Goal: Contribute content: Add original content to the website for others to see

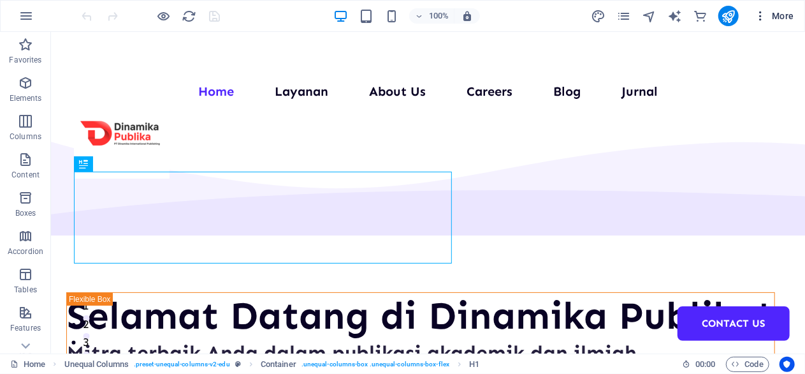
click at [761, 15] on icon "button" at bounding box center [760, 16] width 13 height 13
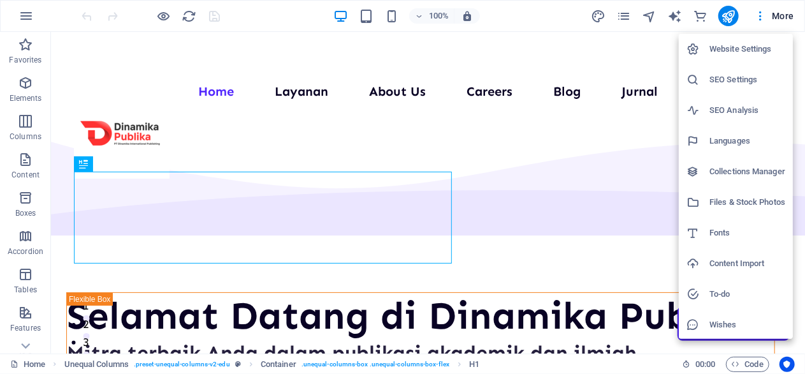
click at [743, 163] on li "Collections Manager" at bounding box center [736, 171] width 114 height 31
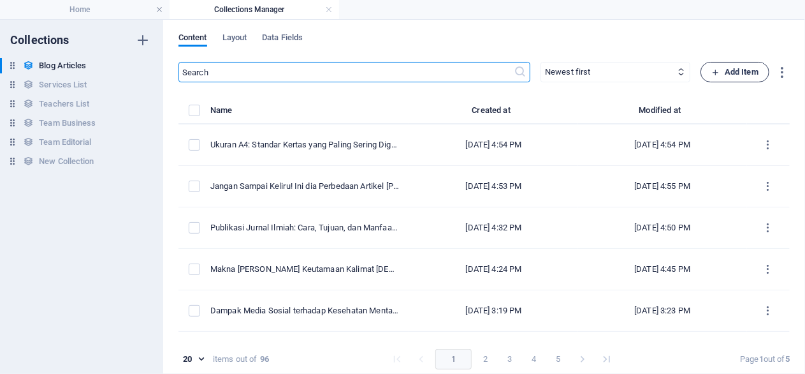
click at [763, 78] on button "Add Item" at bounding box center [735, 72] width 69 height 20
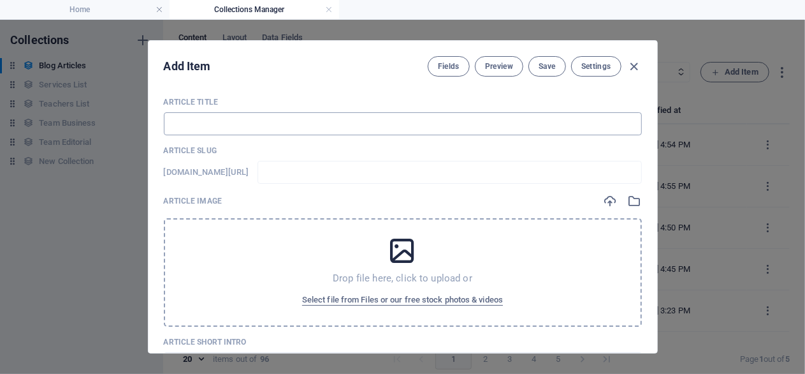
click at [217, 122] on input "text" at bounding box center [403, 123] width 478 height 23
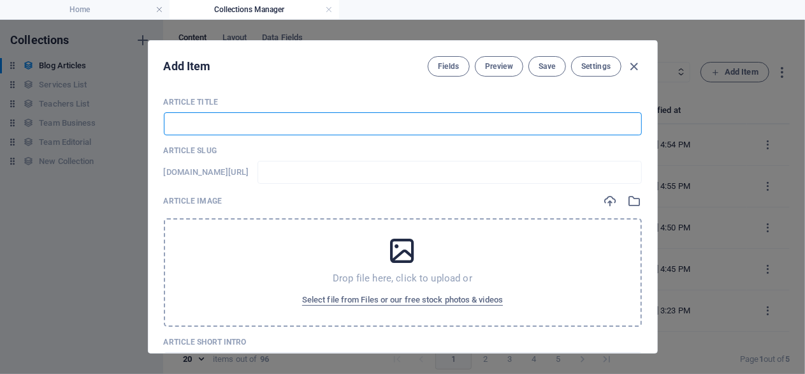
paste input "apa itu huruf kapital dan huruf tebal"
type input "apa itu huruf kapital dan huruf tebal"
type input "apa-itu-huruf-kapital-dan-huruf-tebal"
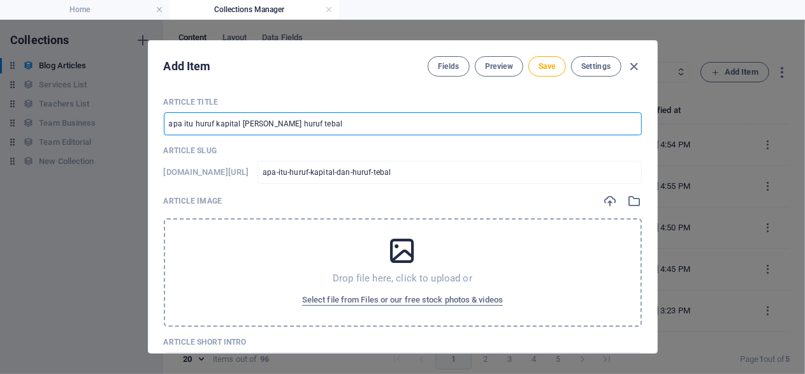
click at [172, 126] on input "apa itu huruf kapital dan huruf tebal" at bounding box center [403, 123] width 478 height 23
type input "pa itu huruf kapital dan huruf tebal"
type input "pa-itu-huruf-kapital-dan-huruf-tebal"
type input "Apa itu huruf kapital dan huruf tebal"
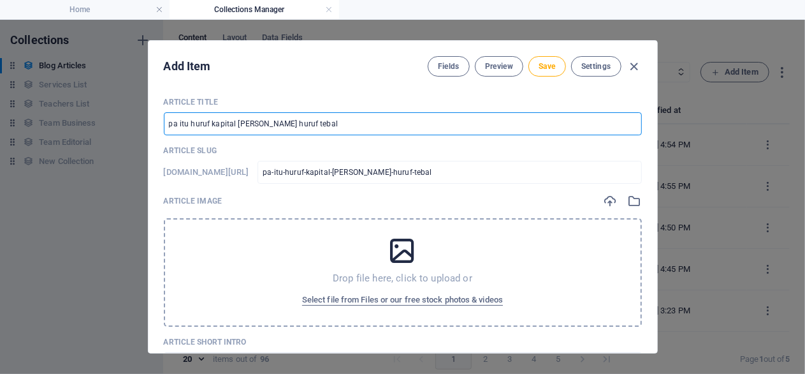
type input "apa-itu-huruf-kapital-dan-huruf-tebal"
click at [197, 122] on input "Apa itu huruf kapital dan huruf tebal" at bounding box center [403, 123] width 478 height 23
type input "Apa itu uruf kapital dan huruf tebal"
type input "apa-itu-uruf-kapital-dan-huruf-tebal"
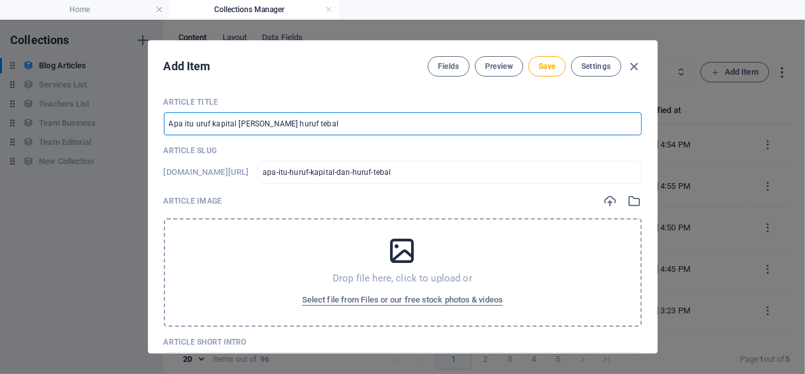
type input "apa-itu-uruf-kapital-dan-huruf-tebal"
type input "Apa itu Huruf kapital dan huruf tebal"
type input "apa-itu-huruf-kapital-dan-huruf-tebal"
type input "Apa itu Huruf apital dan huruf tebal"
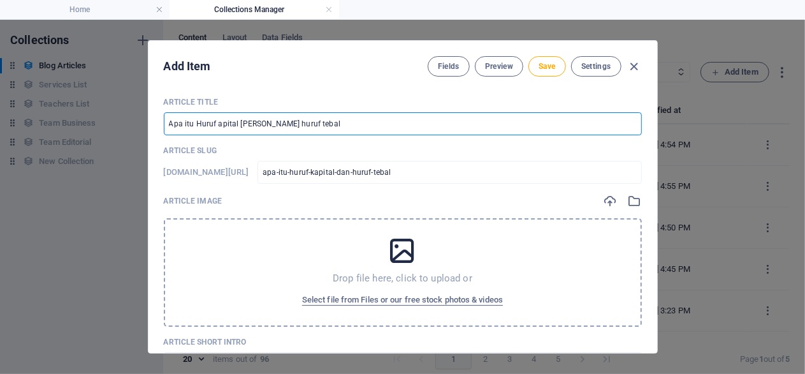
type input "apa-itu-huruf-apital-dan-huruf-tebal"
type input "Apa itu Huruf Kapital dan huruf tebal"
type input "apa-itu-huruf-kapital-dan-huruf-tebal"
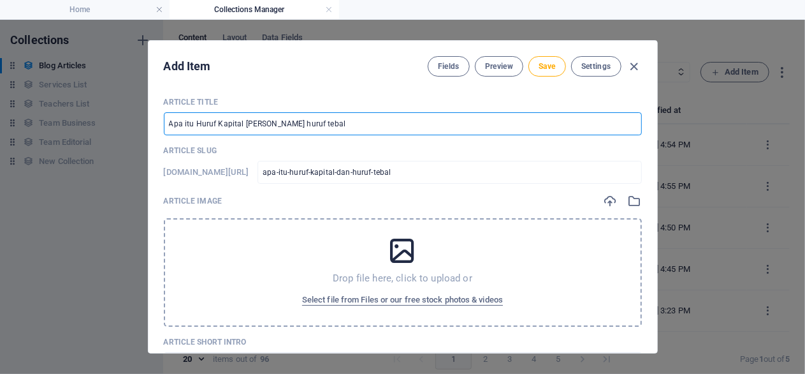
type input "Apa itu Huruf Kapital dan uruf tebal"
type input "apa-itu-huruf-kapital-dan-uruf-tebal"
type input "Apa itu Huruf Kapital dan Huruf tebal"
type input "apa-itu-huruf-kapital-dan-huruf-tebal"
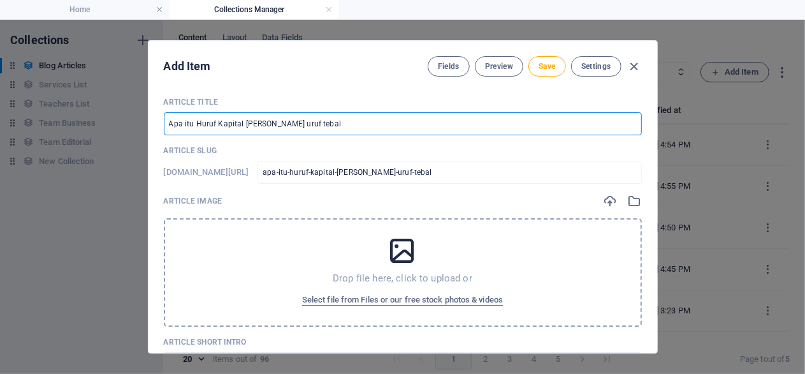
type input "apa-itu-huruf-kapital-dan-huruf-tebal"
type input "Apa itu Huruf Kapital dan Huruf ebal"
type input "apa-itu-huruf-kapital-dan-huruf-ebal"
type input "Apa itu Huruf Kapital dan Huruf Tebal"
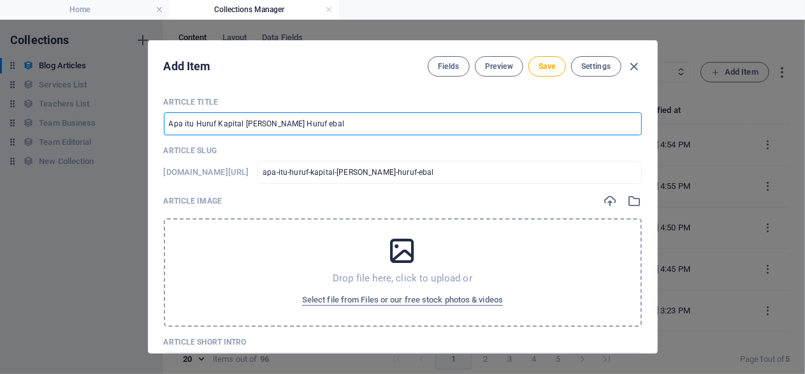
type input "apa-itu-huruf-kapital-dan-huruf-tebal"
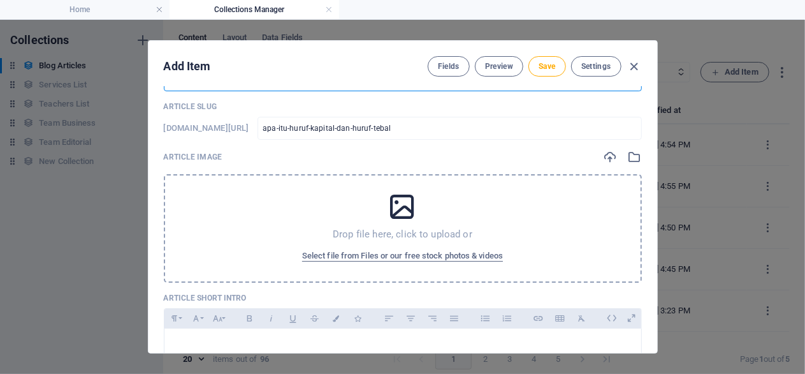
scroll to position [61, 0]
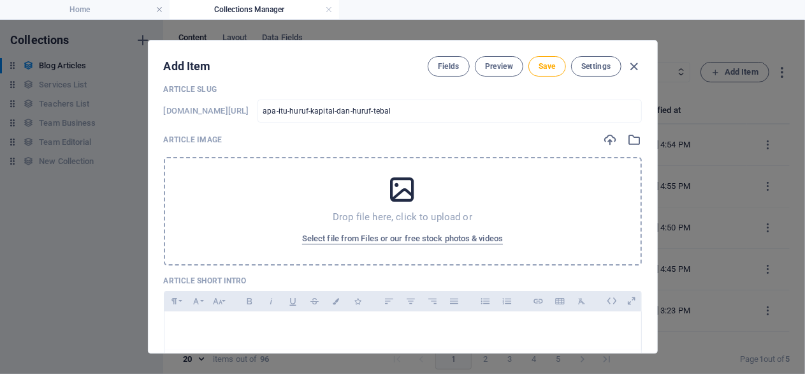
type input "Apa itu Huruf Kapital dan Huruf Tebal"
click at [401, 205] on icon at bounding box center [402, 189] width 32 height 32
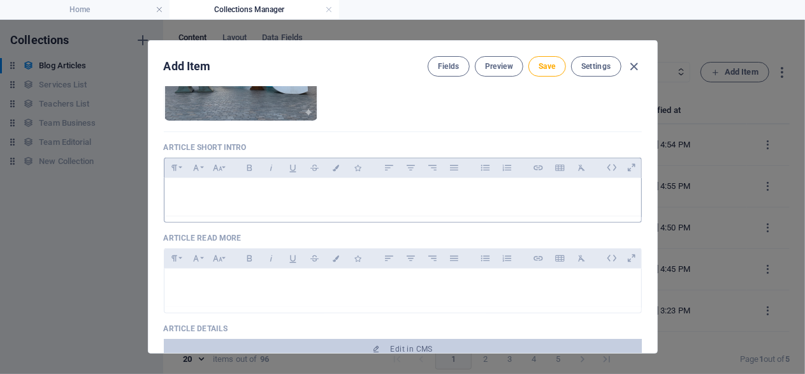
scroll to position [0, 0]
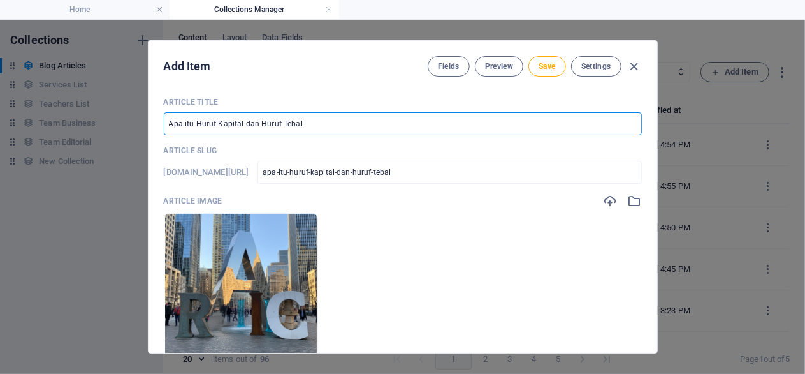
drag, startPoint x: 304, startPoint y: 123, endPoint x: 159, endPoint y: 128, distance: 144.2
click at [164, 127] on input "Apa itu Huruf Kapital dan Huruf Tebal" at bounding box center [403, 123] width 478 height 23
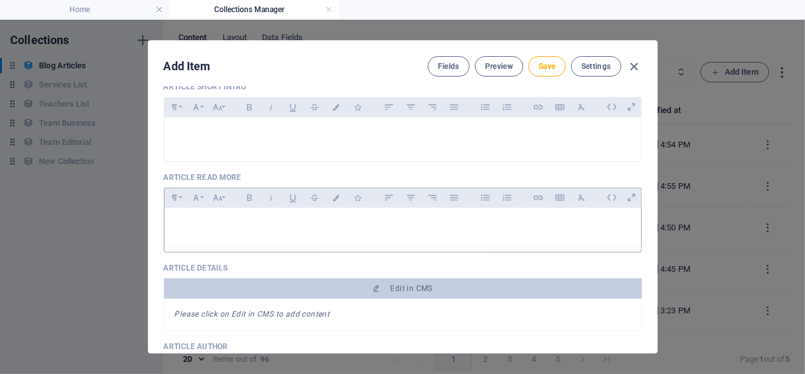
scroll to position [306, 0]
click at [238, 119] on div at bounding box center [403, 136] width 477 height 38
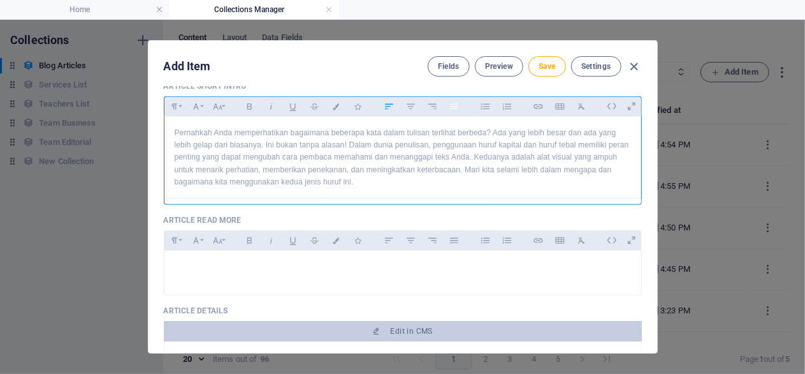
click at [453, 103] on icon "button" at bounding box center [454, 106] width 11 height 15
click at [203, 105] on button "Font Family" at bounding box center [196, 106] width 20 height 17
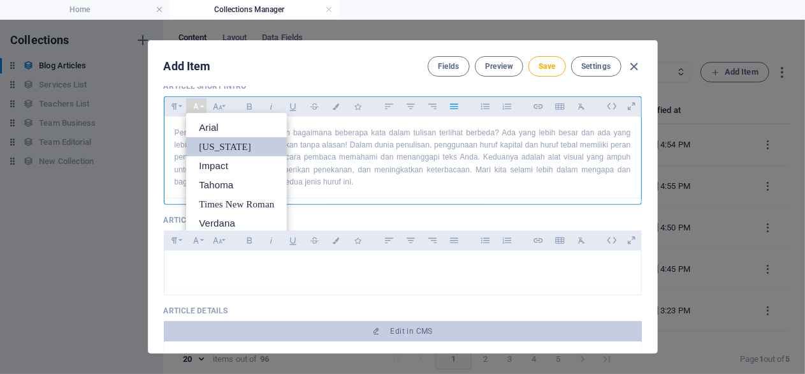
click at [228, 143] on link "[US_STATE]" at bounding box center [236, 146] width 101 height 19
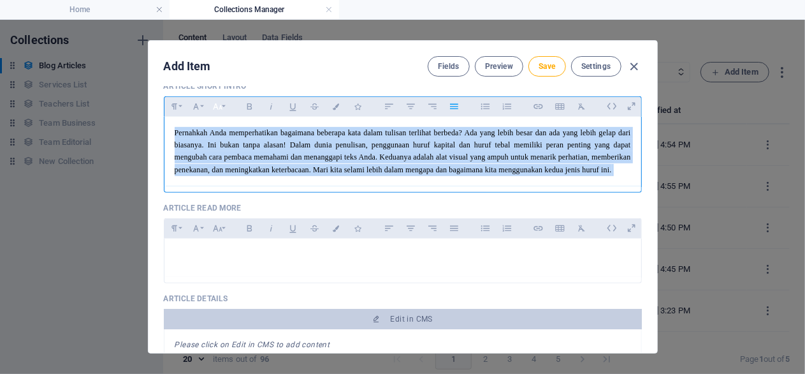
click at [225, 106] on button "Font Size" at bounding box center [218, 106] width 20 height 17
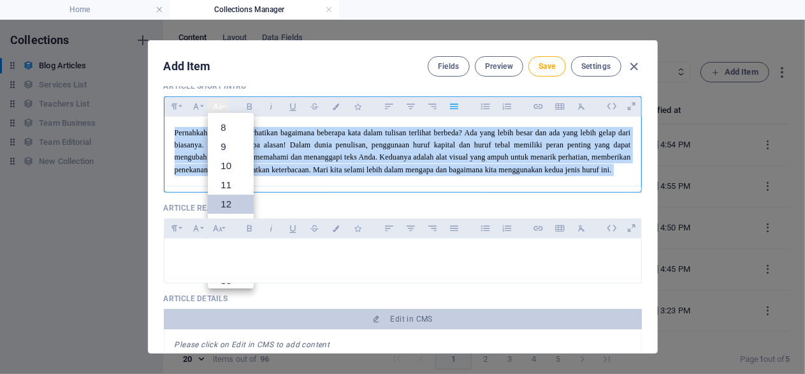
scroll to position [91, 0]
click at [230, 135] on link "14" at bounding box center [231, 131] width 46 height 19
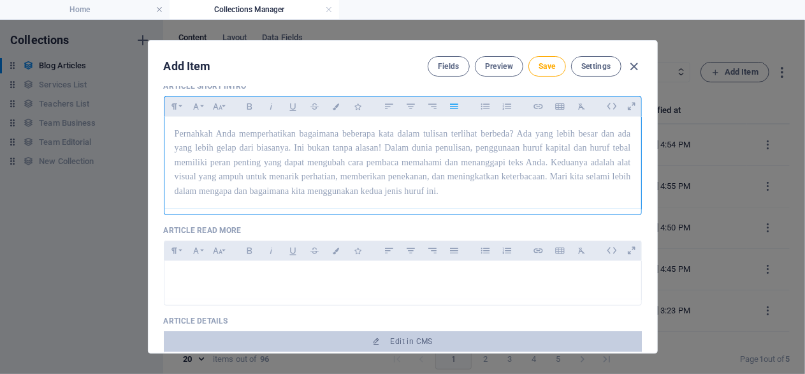
scroll to position [367, 0]
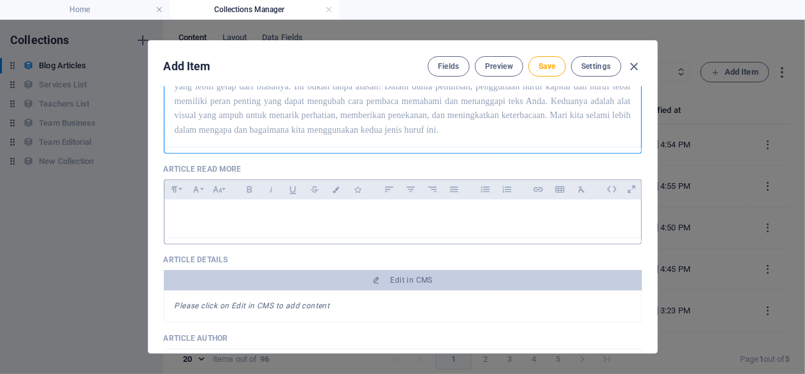
click at [261, 222] on p at bounding box center [403, 216] width 457 height 12
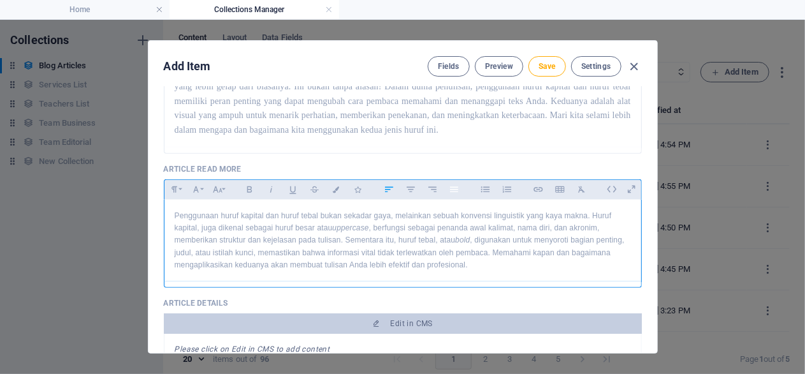
click at [445, 198] on button "Align Justify" at bounding box center [454, 189] width 20 height 17
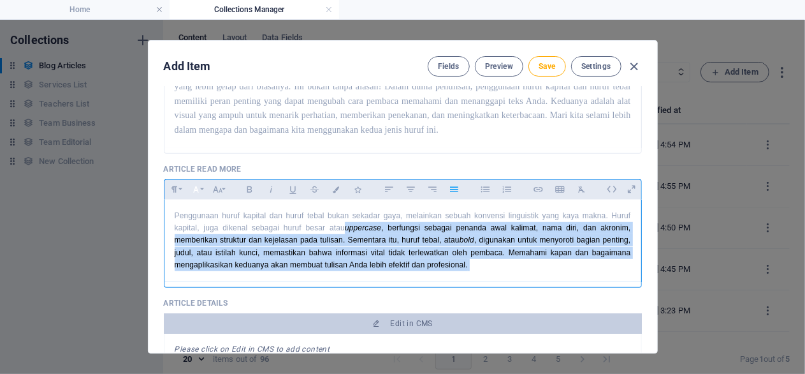
click at [201, 197] on icon "button" at bounding box center [196, 189] width 11 height 15
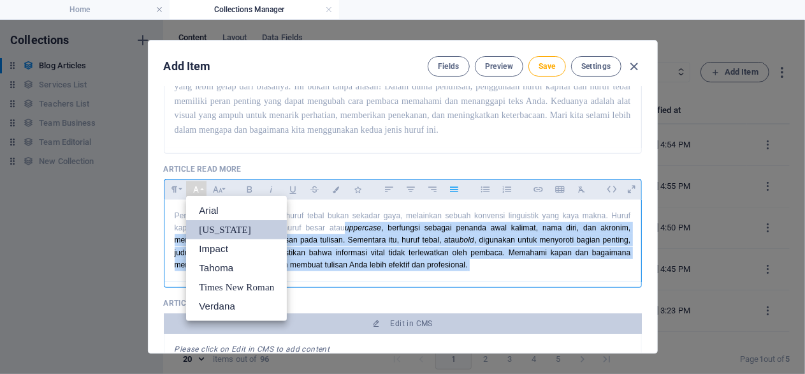
click at [220, 239] on link "[US_STATE]" at bounding box center [236, 229] width 101 height 19
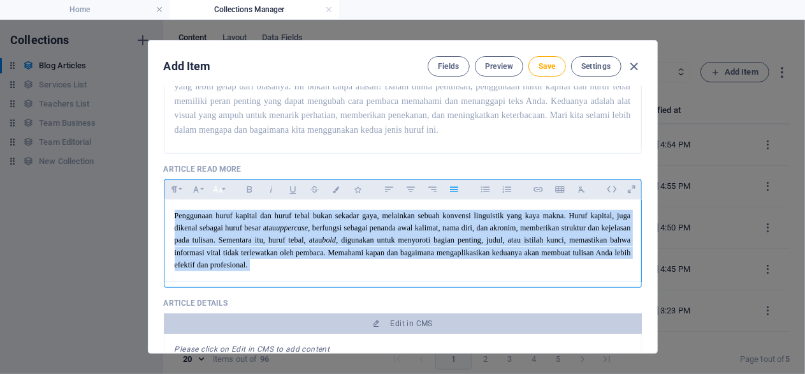
click at [219, 197] on icon "button" at bounding box center [217, 189] width 11 height 15
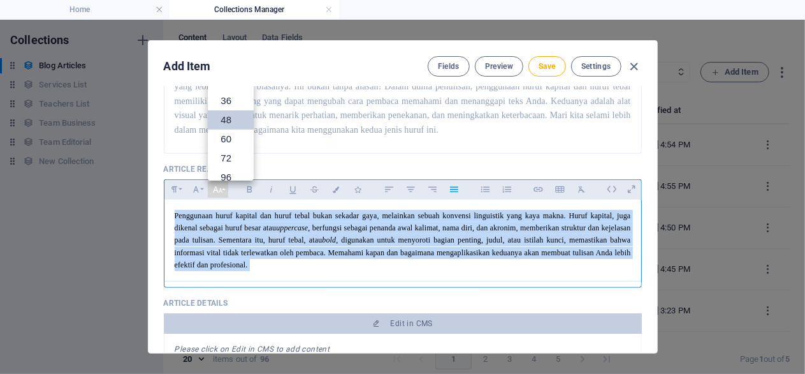
scroll to position [0, 0]
click at [228, 122] on link "14" at bounding box center [231, 115] width 46 height 19
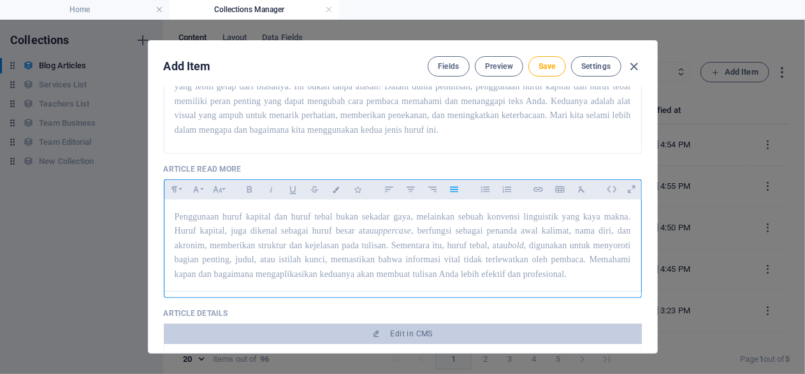
click at [370, 291] on div "Penggunaan huruf kapital dan huruf tebal bukan sekadar gaya, melainkan sebuah k…" at bounding box center [403, 246] width 477 height 92
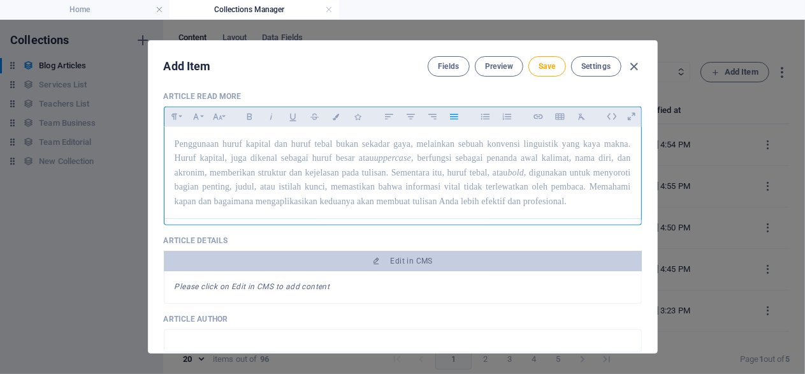
scroll to position [551, 0]
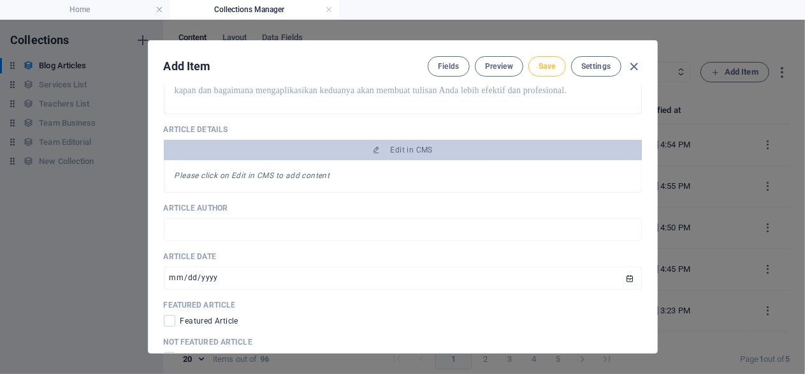
click at [549, 66] on span "Save" at bounding box center [547, 66] width 17 height 10
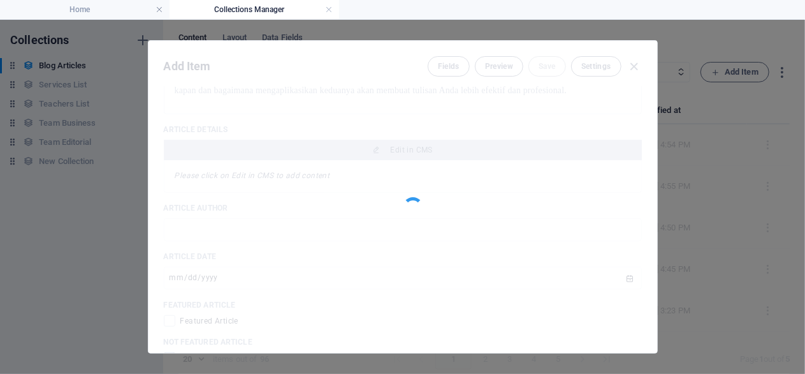
type input "apa-itu-huruf-kapital-dan-huruf-tebal"
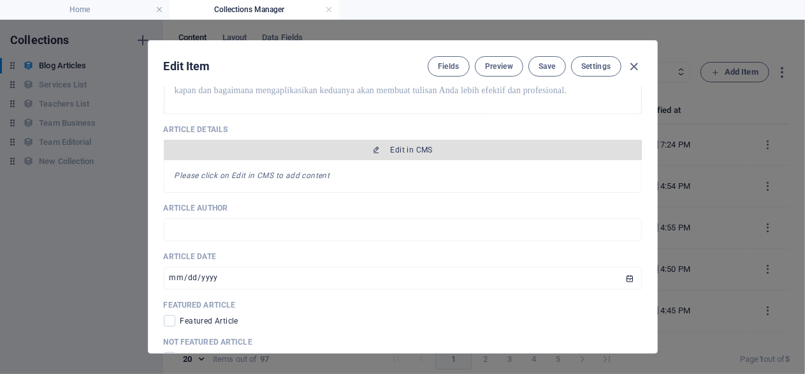
click at [412, 160] on button "Edit in CMS" at bounding box center [403, 150] width 478 height 20
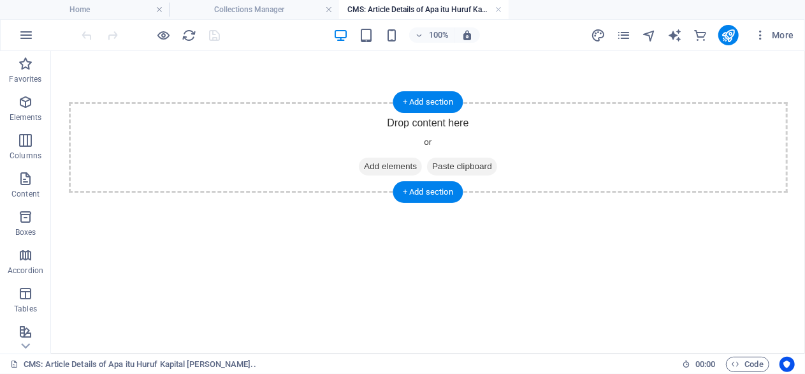
scroll to position [0, 0]
click at [433, 98] on div "+ Add section" at bounding box center [428, 102] width 71 height 22
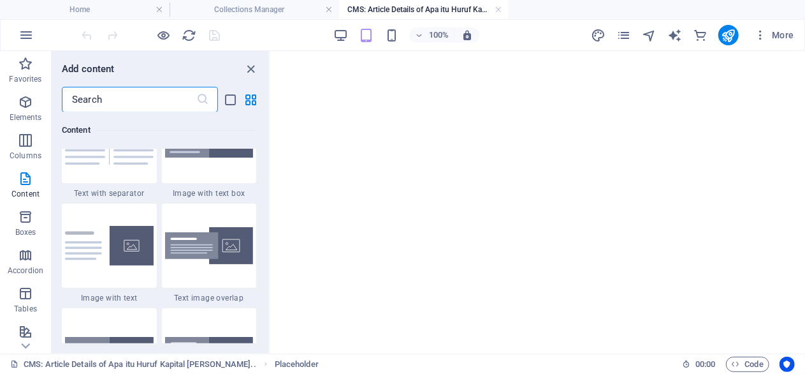
scroll to position [2386, 0]
drag, startPoint x: 193, startPoint y: 246, endPoint x: 261, endPoint y: 114, distance: 148.3
click at [193, 157] on img at bounding box center [209, 141] width 89 height 34
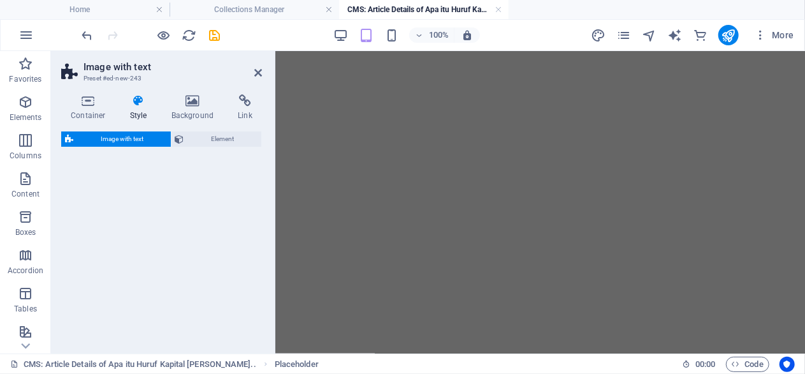
select select "rem"
select select "px"
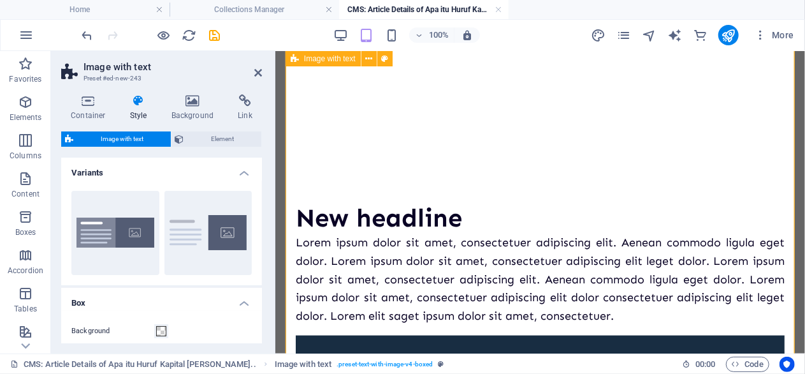
scroll to position [928, 0]
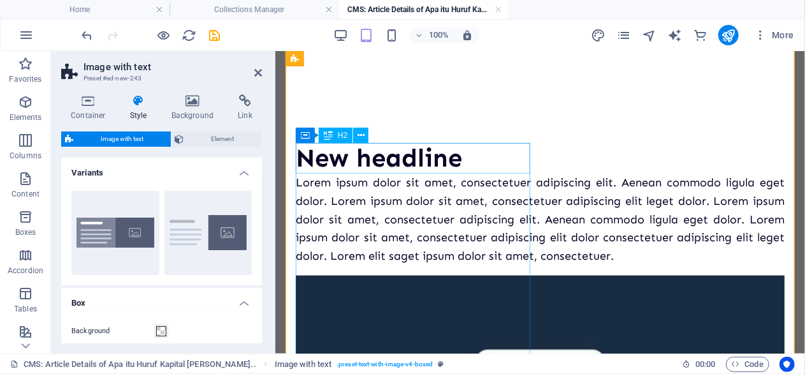
click at [425, 161] on div "New headline" at bounding box center [539, 157] width 489 height 31
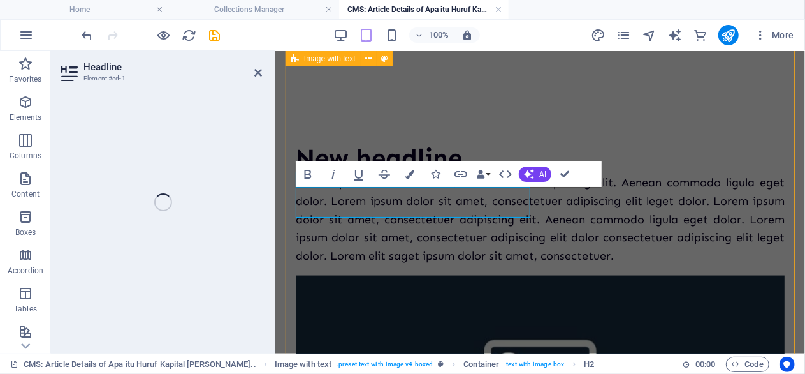
scroll to position [884, 0]
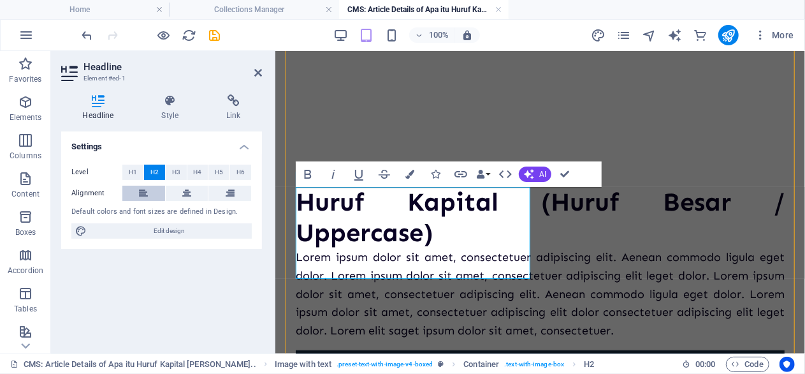
click at [147, 191] on icon at bounding box center [143, 193] width 9 height 15
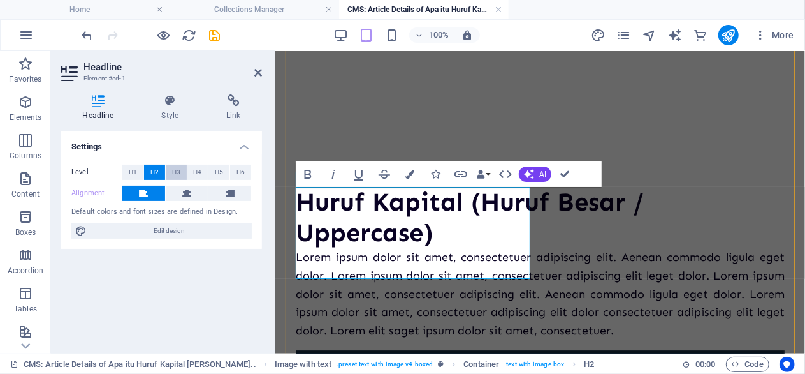
click at [181, 173] on button "H3" at bounding box center [176, 172] width 21 height 15
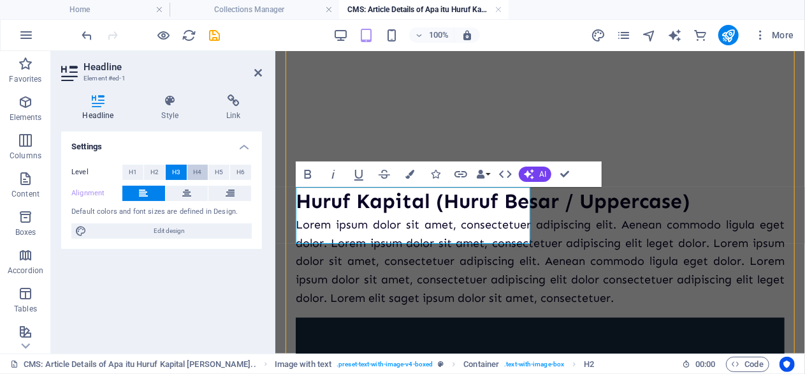
click at [203, 168] on button "H4" at bounding box center [197, 172] width 21 height 15
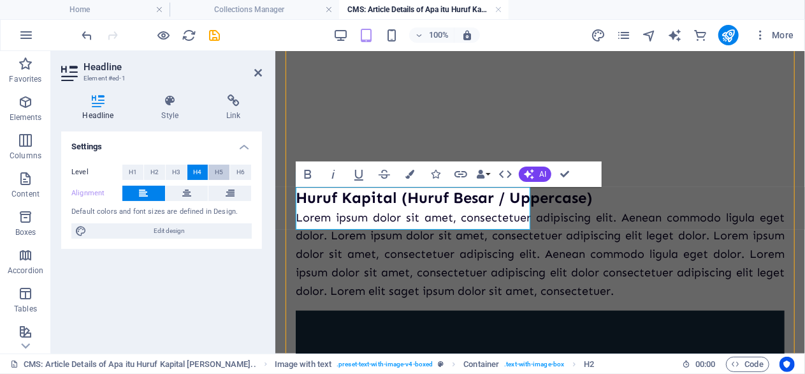
click at [219, 169] on span "H5" at bounding box center [219, 172] width 8 height 15
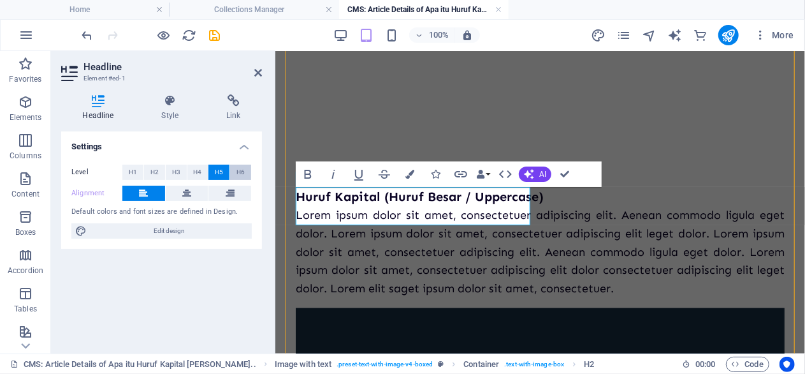
click at [235, 173] on button "H6" at bounding box center [240, 172] width 21 height 15
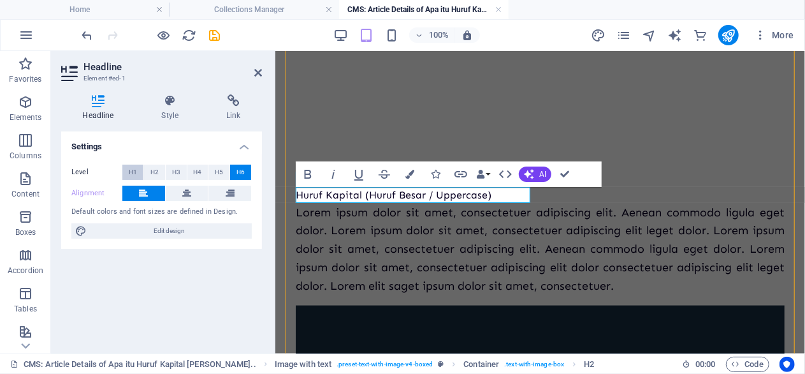
click at [140, 174] on button "H1" at bounding box center [132, 172] width 21 height 15
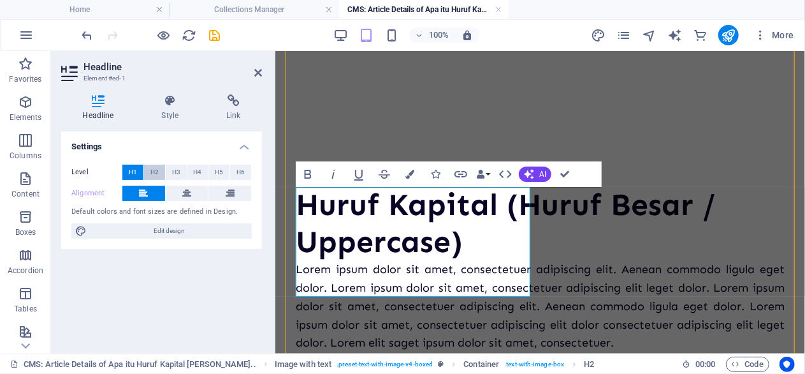
click at [159, 173] on span "H2" at bounding box center [154, 172] width 8 height 15
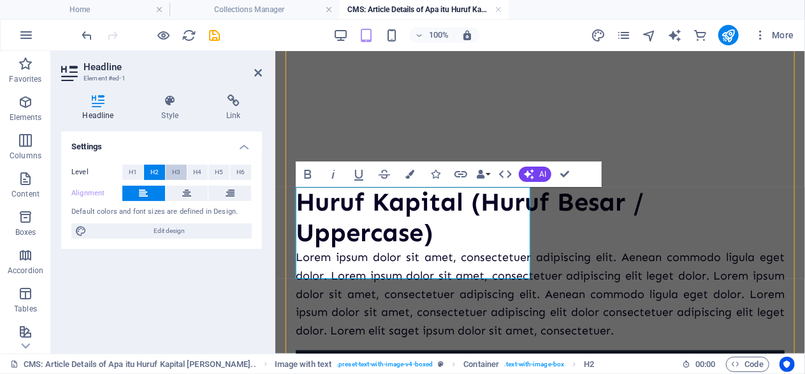
click at [184, 173] on button "H3" at bounding box center [176, 172] width 21 height 15
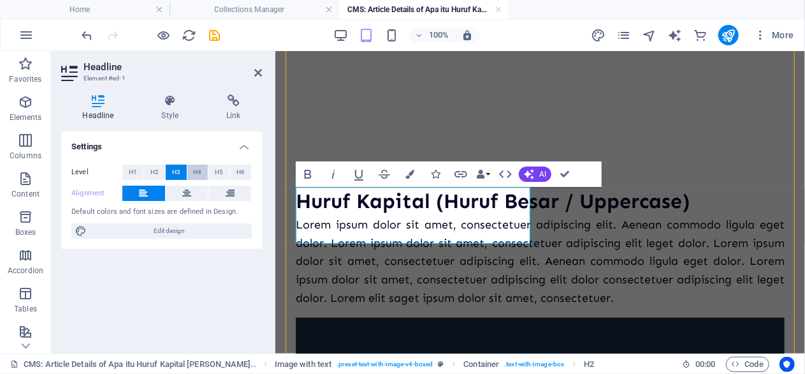
click at [203, 177] on button "H4" at bounding box center [197, 172] width 21 height 15
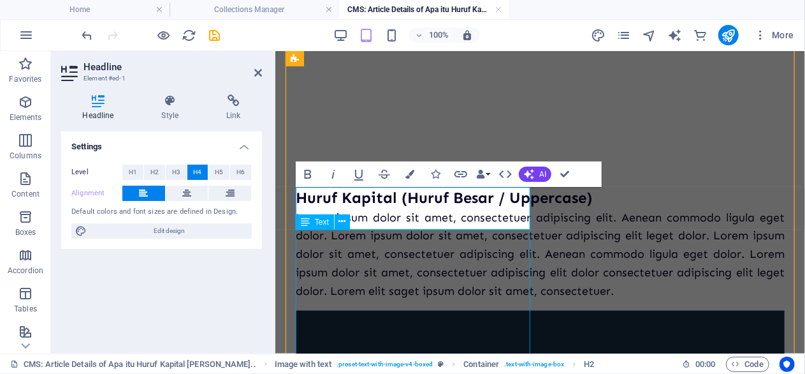
click at [381, 261] on div "Lorem ipsum dolor sit amet, consectetuer adipiscing elit. Aenean commodo ligula…" at bounding box center [539, 254] width 489 height 92
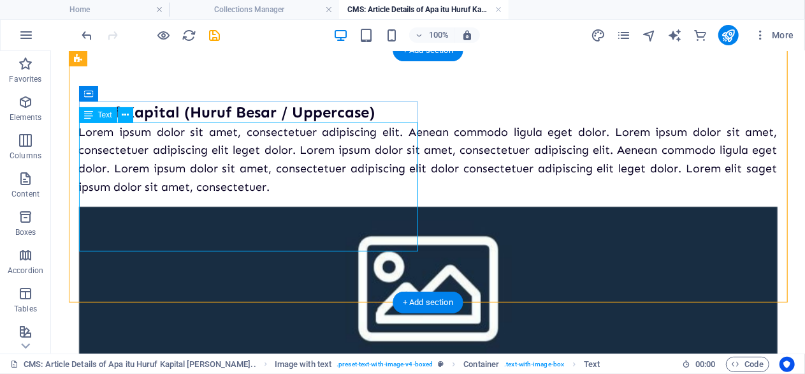
click at [241, 176] on div "Lorem ipsum dolor sit amet, consectetuer adipiscing elit. Aenean commodo ligula…" at bounding box center [427, 158] width 699 height 73
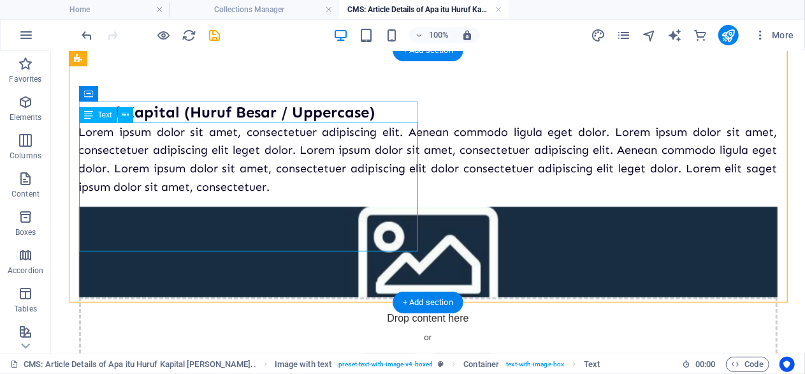
scroll to position [1013, 0]
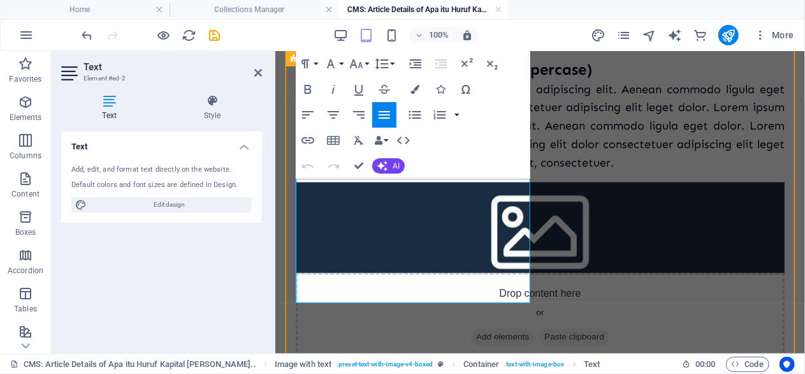
click at [420, 172] on p "Lorem ipsum dolor sit amet, consectetuer adipiscing elit. Aenean commodo ligula…" at bounding box center [539, 126] width 489 height 92
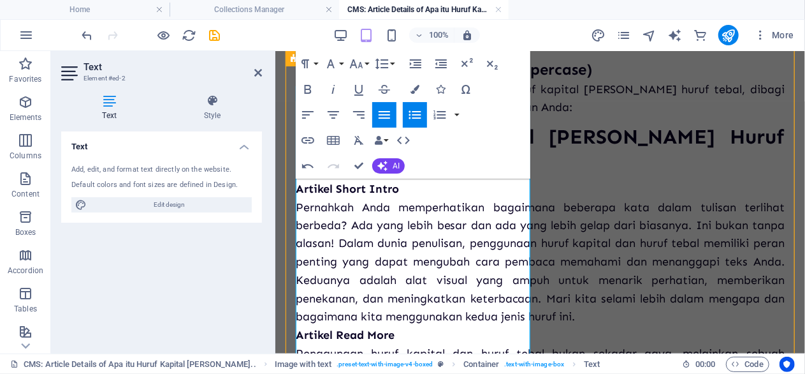
scroll to position [814, 0]
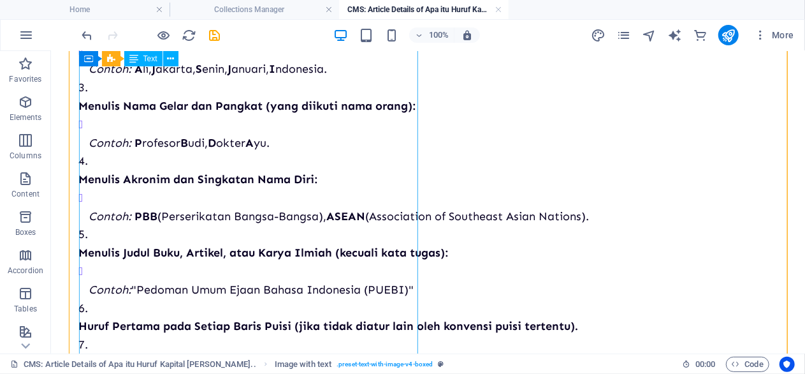
scroll to position [548, 0]
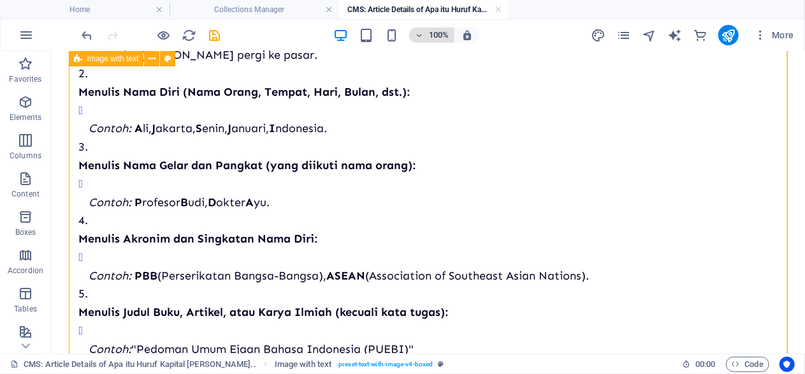
click at [427, 35] on span "100%" at bounding box center [431, 34] width 34 height 15
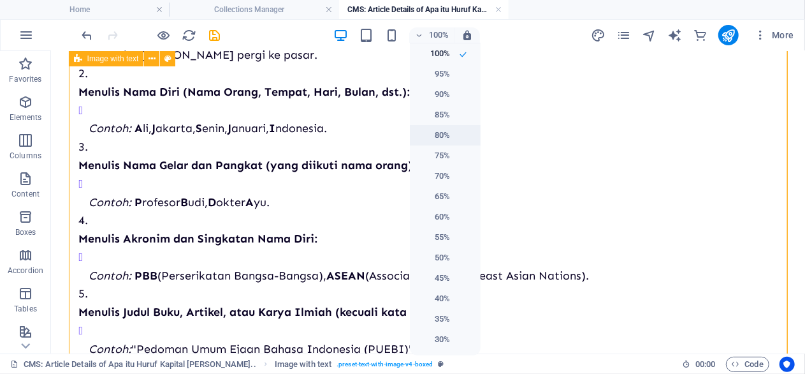
click at [439, 127] on li "80%" at bounding box center [445, 135] width 71 height 20
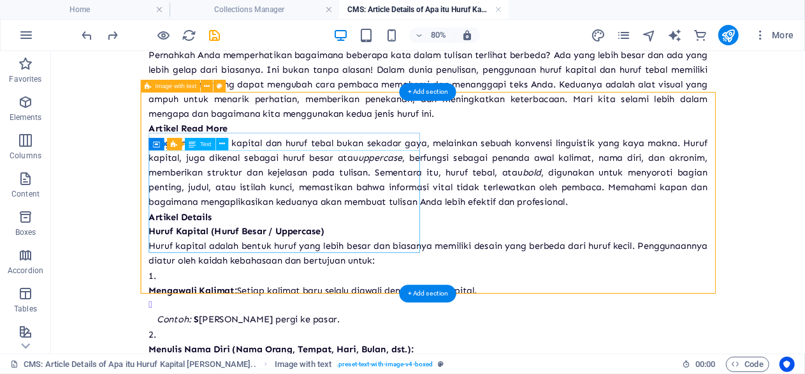
scroll to position [0, 0]
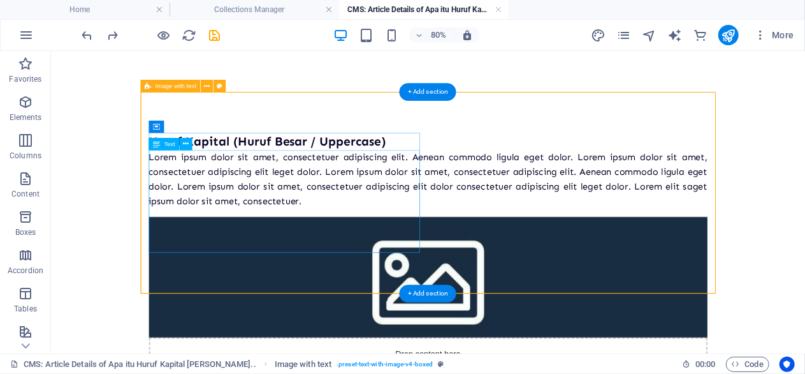
click at [319, 243] on div "Lorem ipsum dolor sit amet, consectetuer adipiscing elit. Aenean commodo ligula…" at bounding box center [522, 210] width 699 height 73
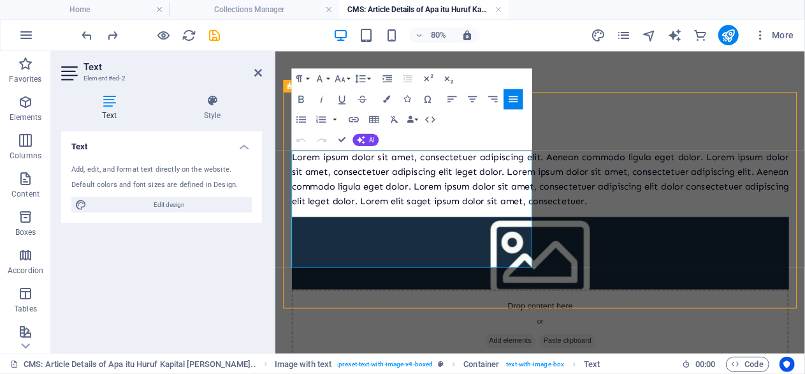
click at [431, 241] on p "Lorem ipsum dolor sit amet, consectetuer adipiscing elit. Aenean commodo ligula…" at bounding box center [606, 210] width 622 height 73
click at [443, 247] on p "Lorem ipsum dolor sit amet, consectetuer adipiscing elit. Aenean commodo ligula…" at bounding box center [606, 210] width 622 height 73
drag, startPoint x: 530, startPoint y: 307, endPoint x: 499, endPoint y: 309, distance: 30.7
click at [499, 247] on p "Lorem ipsum dolor sit amet, consectetuer adipiscing elit. Aenean commodo ligula…" at bounding box center [606, 210] width 622 height 73
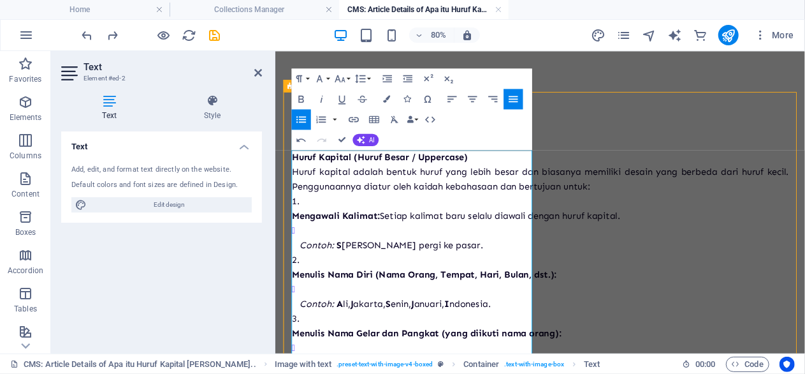
click at [298, 277] on li "Mengawali Kalimat: Setiap kalimat baru selalu diawali dengan huruf kapital. Con…" at bounding box center [606, 265] width 622 height 73
click at [300, 273] on li "Mengawali Kalimat: Setiap kalimat baru selalu diawali dengan huruf kapital. Con…" at bounding box center [606, 265] width 622 height 73
click at [325, 274] on li "Mengawali Kalimat: Setiap kalimat baru selalu diawali dengan huruf kapital. Con…" at bounding box center [606, 265] width 622 height 73
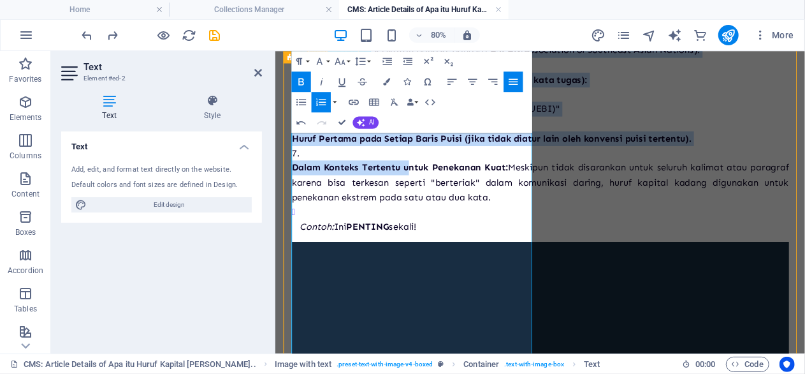
scroll to position [638, 0]
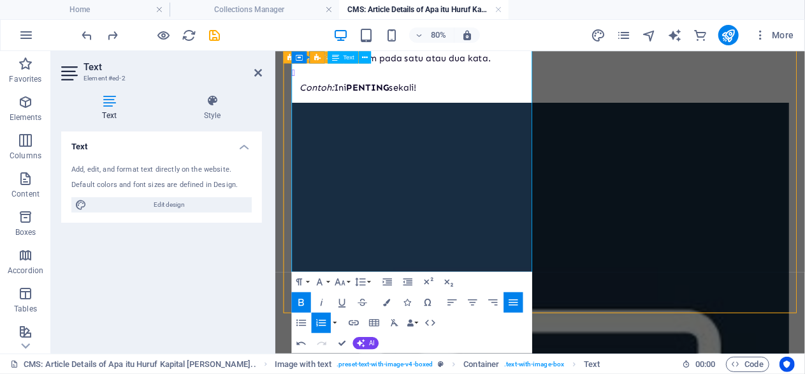
drag, startPoint x: 412, startPoint y: 258, endPoint x: 470, endPoint y: 319, distance: 84.3
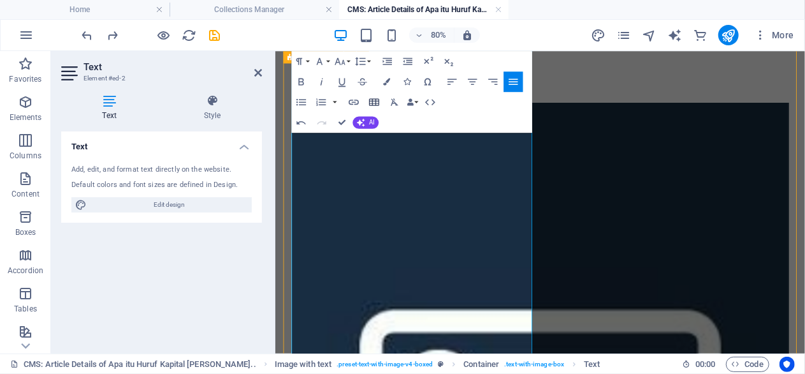
scroll to position [373, 0]
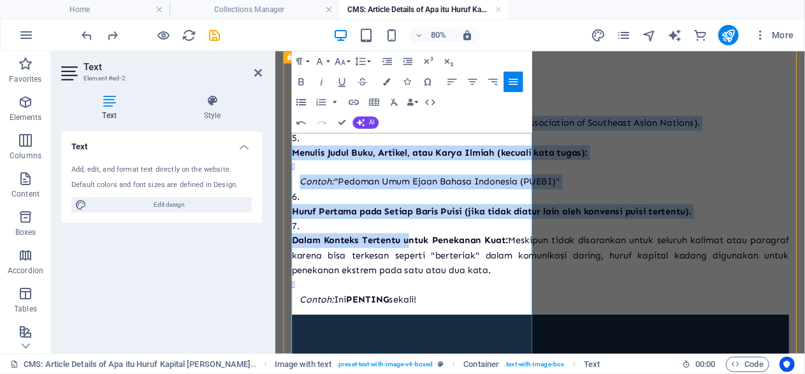
click at [305, 99] on icon "button" at bounding box center [301, 102] width 10 height 6
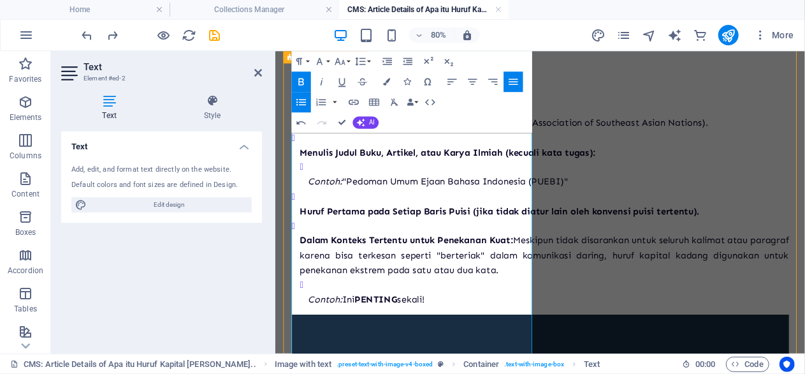
click at [304, 103] on icon "button" at bounding box center [301, 102] width 10 height 6
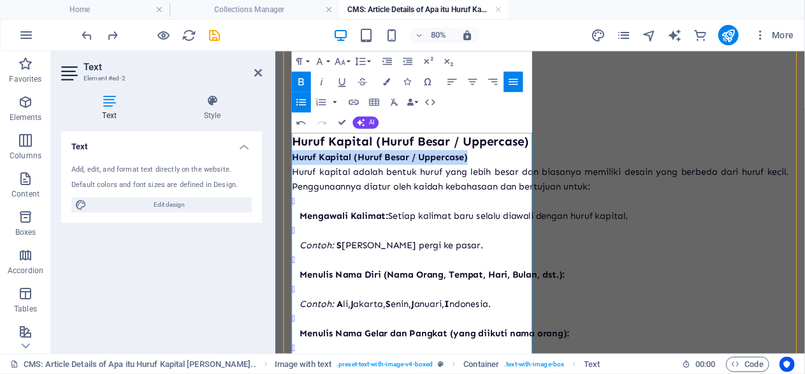
scroll to position [66, 0]
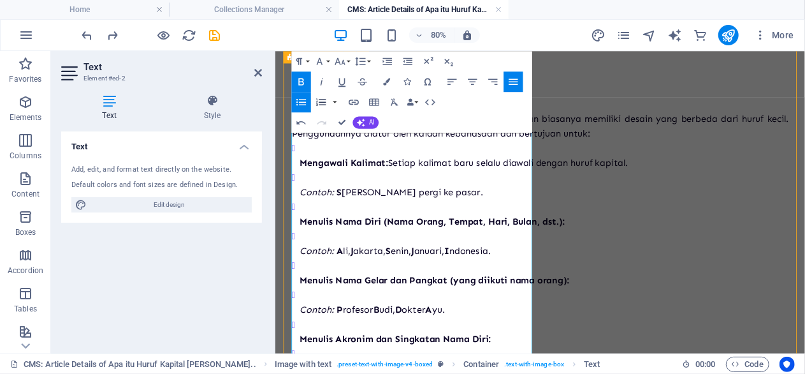
click at [325, 106] on button "Ordered List" at bounding box center [321, 102] width 19 height 20
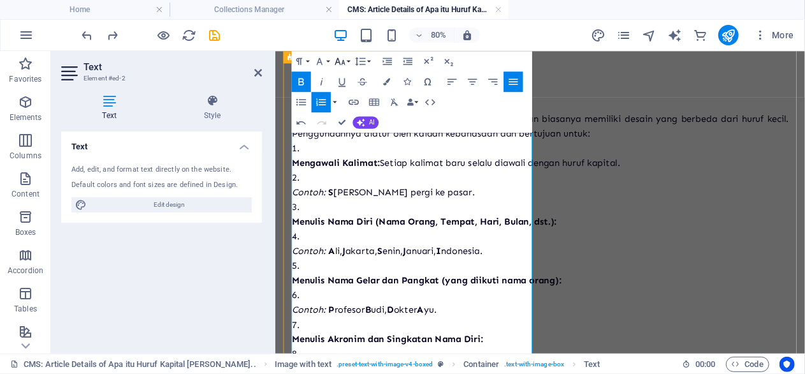
click at [340, 59] on icon "button" at bounding box center [340, 61] width 12 height 12
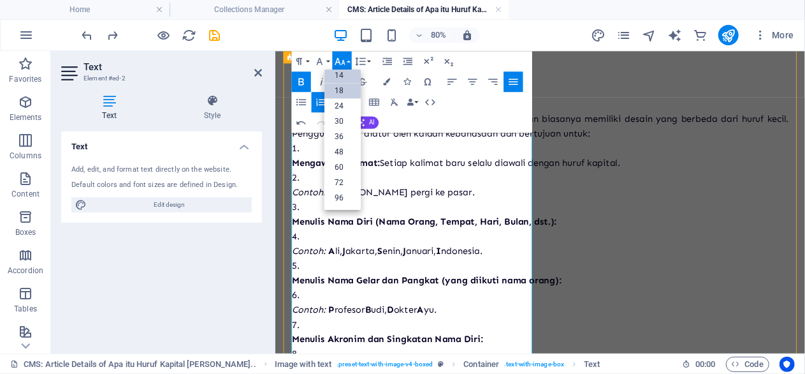
scroll to position [102, 0]
click at [342, 76] on link "14" at bounding box center [343, 75] width 37 height 15
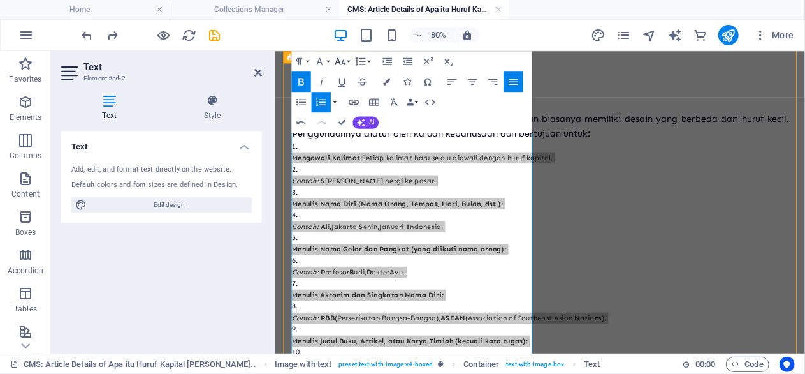
click at [339, 57] on icon "button" at bounding box center [340, 61] width 12 height 12
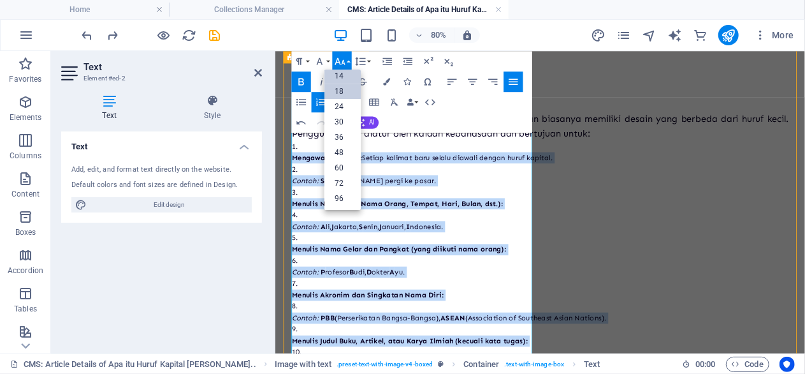
click at [349, 98] on link "18" at bounding box center [343, 91] width 37 height 15
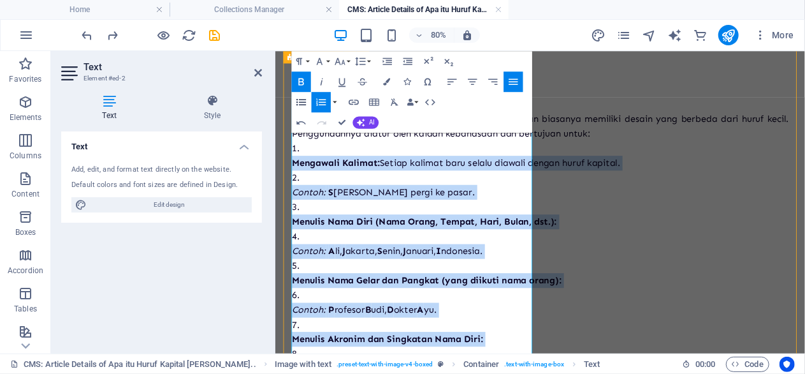
click at [298, 98] on icon "button" at bounding box center [301, 102] width 12 height 12
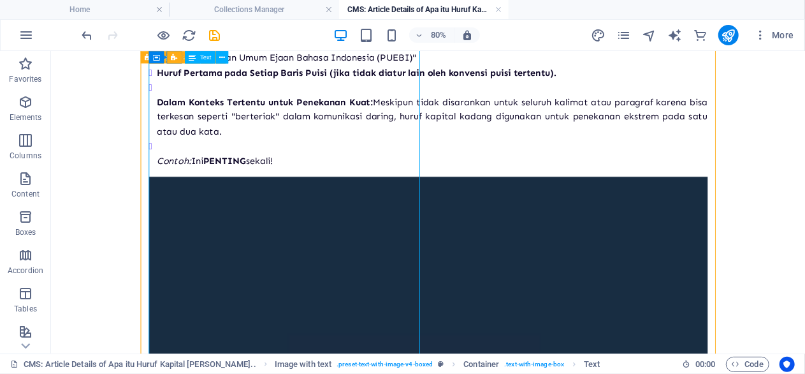
scroll to position [530, 0]
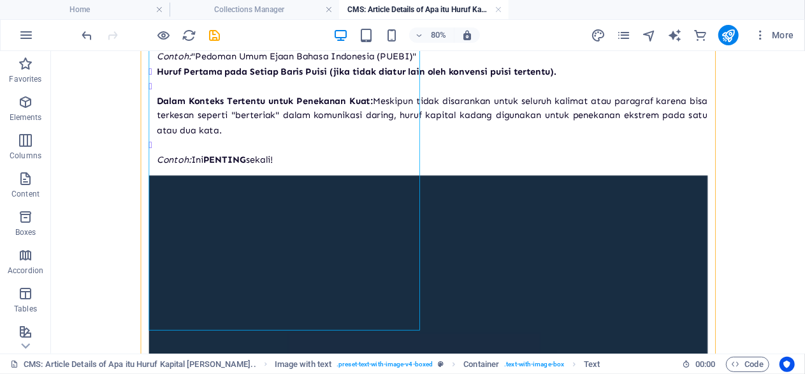
click at [131, 274] on body "Huruf Kapital (Huruf Besar / Uppercase) Huruf Kapital (Huruf Besar / Uppercase)…" at bounding box center [521, 348] width 943 height 1655
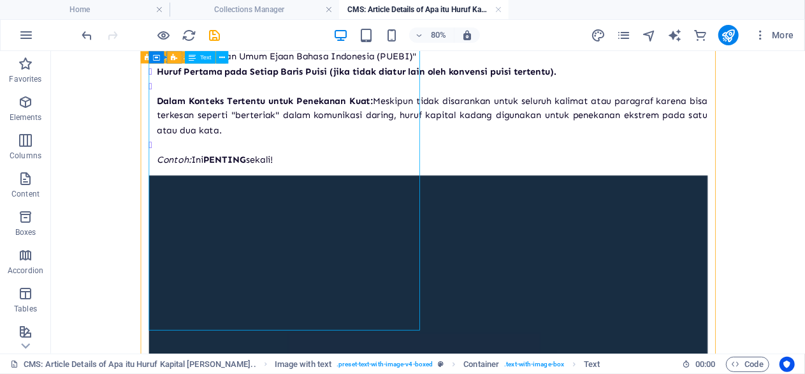
drag, startPoint x: 302, startPoint y: 282, endPoint x: 260, endPoint y: 282, distance: 42.1
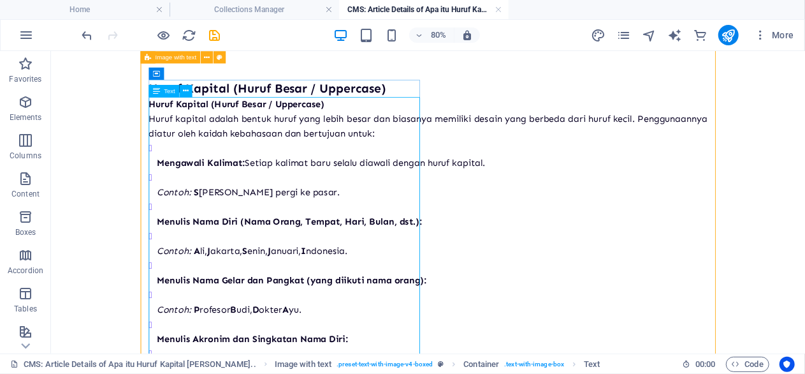
scroll to position [0, 0]
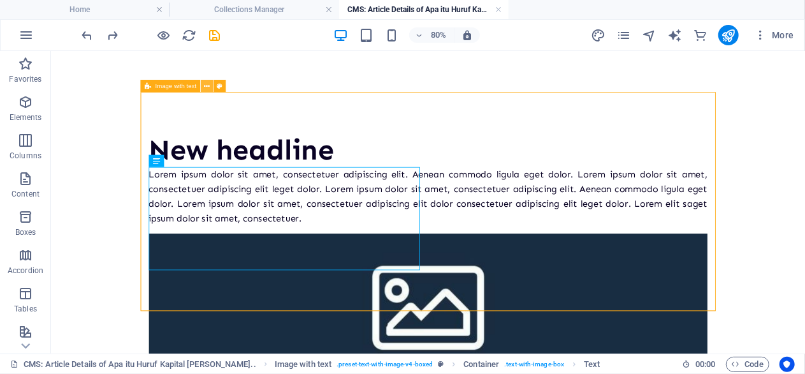
click at [207, 82] on icon at bounding box center [208, 85] width 6 height 11
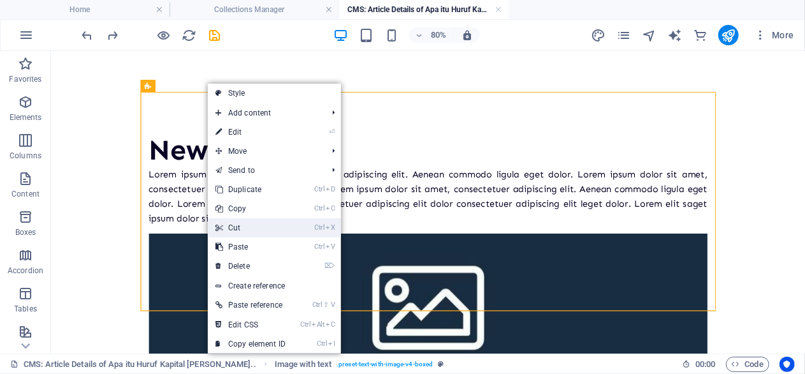
click at [258, 233] on link "Ctrl X Cut" at bounding box center [250, 227] width 85 height 19
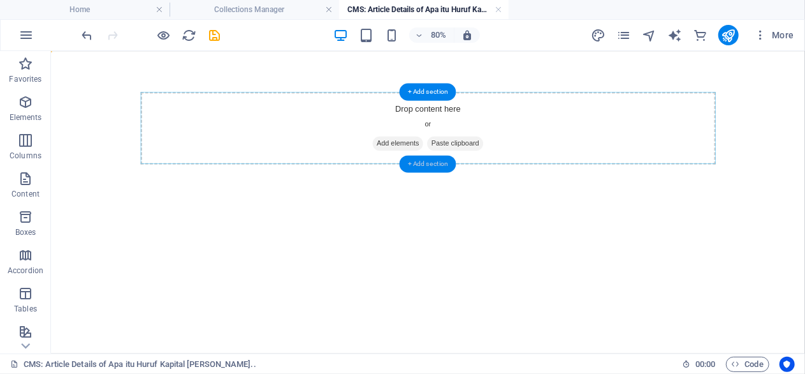
click at [421, 157] on div "+ Add section" at bounding box center [428, 163] width 57 height 17
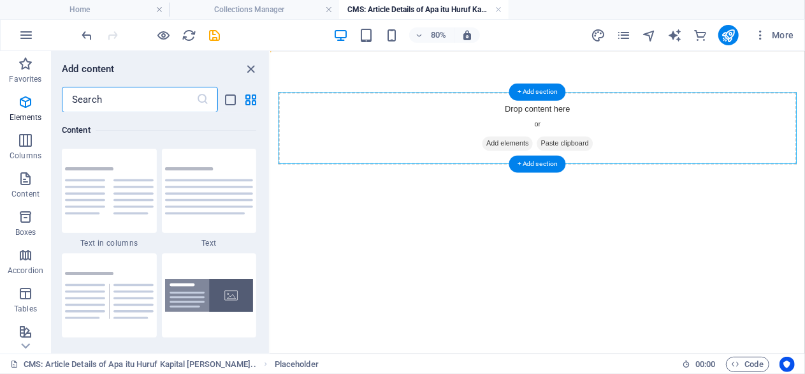
scroll to position [2325, 0]
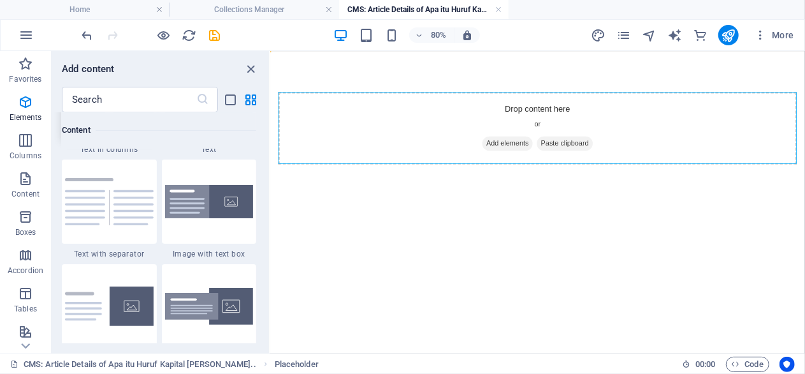
click at [128, 121] on img at bounding box center [109, 96] width 89 height 47
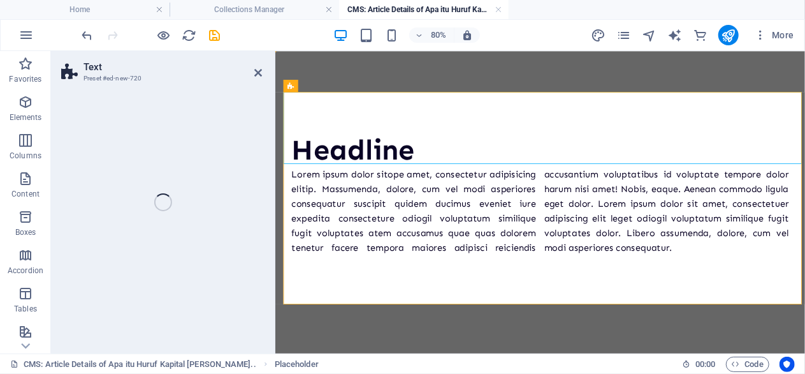
select select "rem"
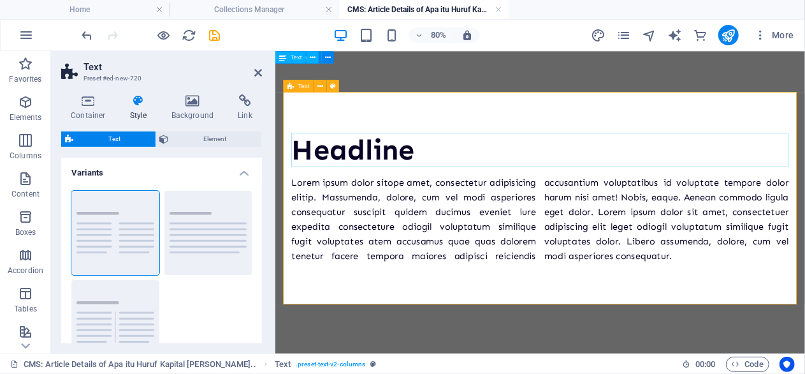
click at [521, 289] on div "Lorem ipsum dolor sitope amet, consectetur adipisicing elitip. Massumenda, dolo…" at bounding box center [606, 260] width 622 height 110
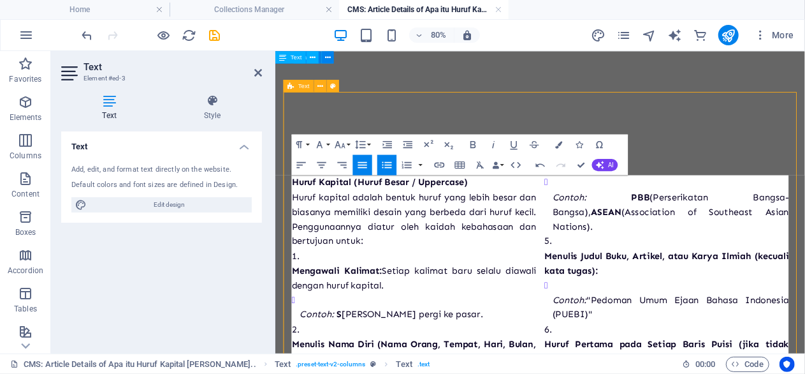
click at [515, 217] on strong "Huruf Kapital (Huruf Besar / Uppercase)" at bounding box center [405, 214] width 220 height 14
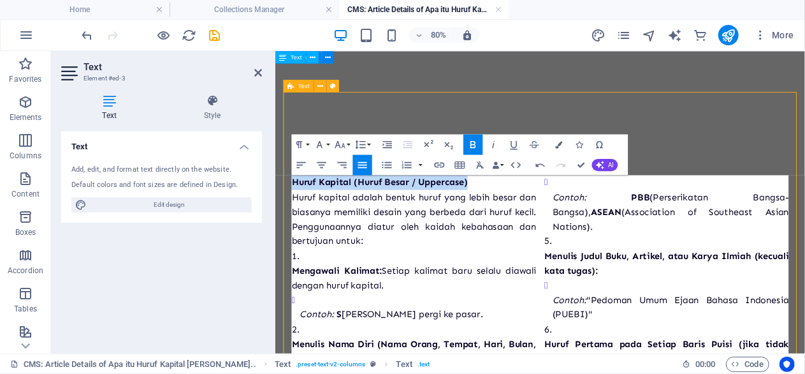
drag, startPoint x: 523, startPoint y: 217, endPoint x: 293, endPoint y: 221, distance: 229.6
click at [293, 221] on div "Headline Huruf Kapital (Huruf Besar / Uppercase) Huruf kapital adalah bentuk hu…" at bounding box center [606, 380] width 642 height 559
copy strong "Huruf Kapital (Huruf Besar / Uppercase)"
click at [510, 94] on div "Headline Huruf Kapital (Huruf Besar / Uppercase) Huruf kapital adalah bentuk hu…" at bounding box center [606, 380] width 662 height 661
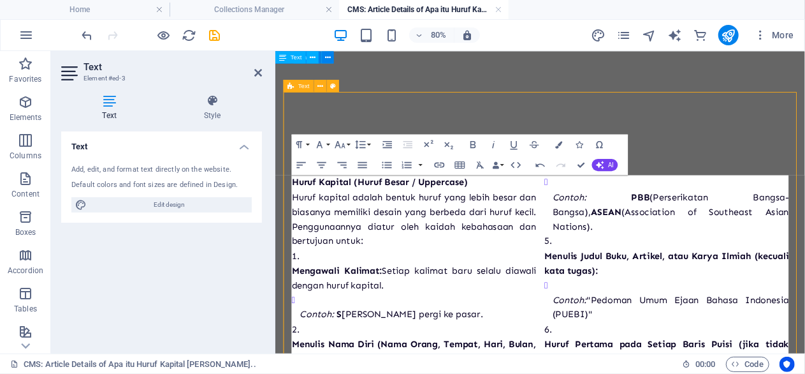
click at [483, 128] on div "Headline Huruf Kapital (Huruf Besar / Uppercase) Huruf kapital adalah bentuk hu…" at bounding box center [606, 380] width 642 height 559
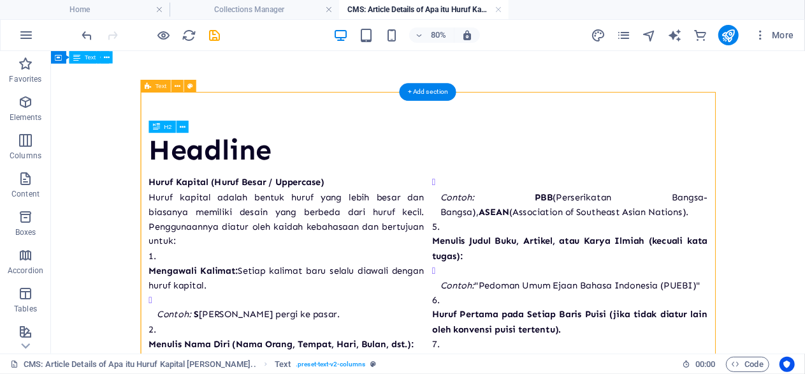
click at [298, 175] on div "Headline" at bounding box center [522, 173] width 699 height 43
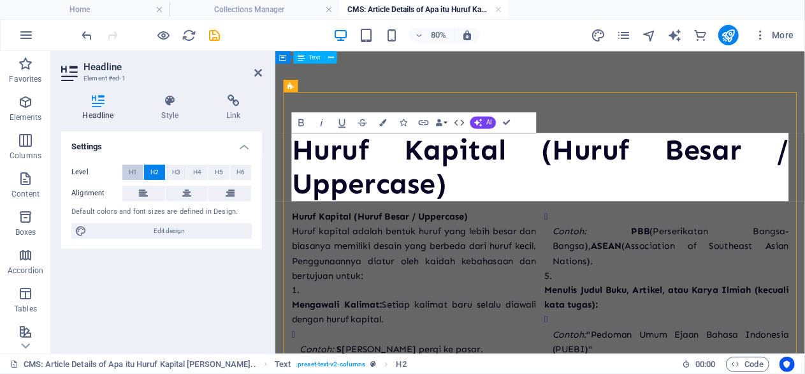
click at [135, 166] on span "H1" at bounding box center [133, 172] width 8 height 15
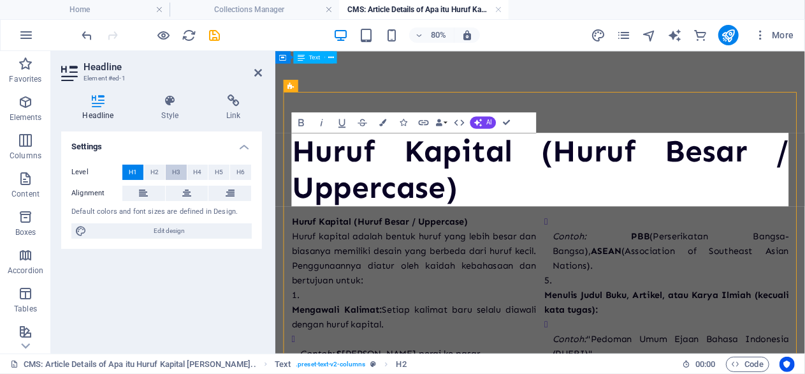
click at [167, 170] on button "H3" at bounding box center [176, 172] width 21 height 15
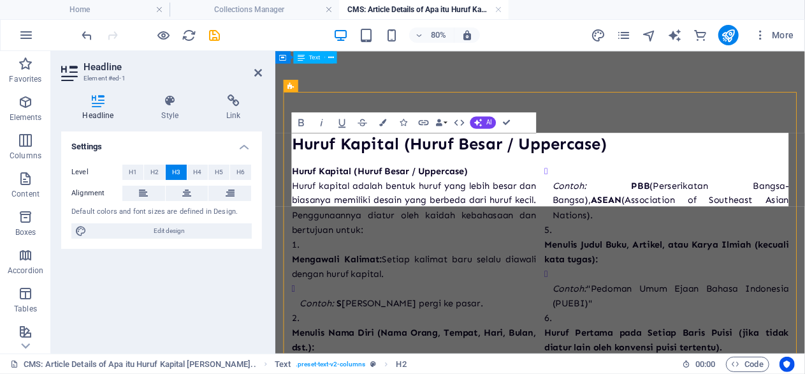
click at [175, 172] on span "H3" at bounding box center [176, 172] width 8 height 15
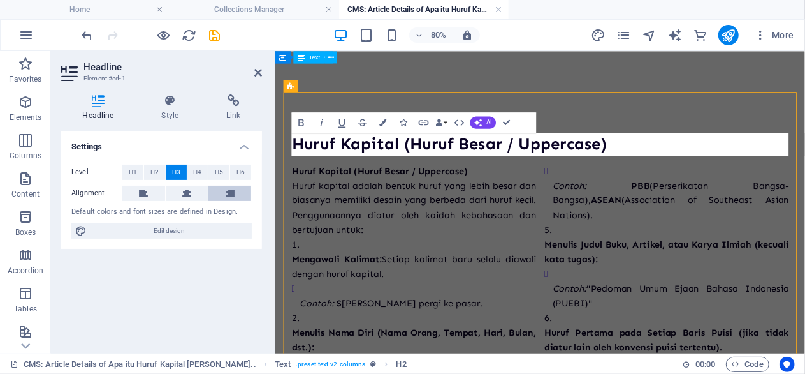
click at [228, 193] on icon at bounding box center [230, 193] width 9 height 15
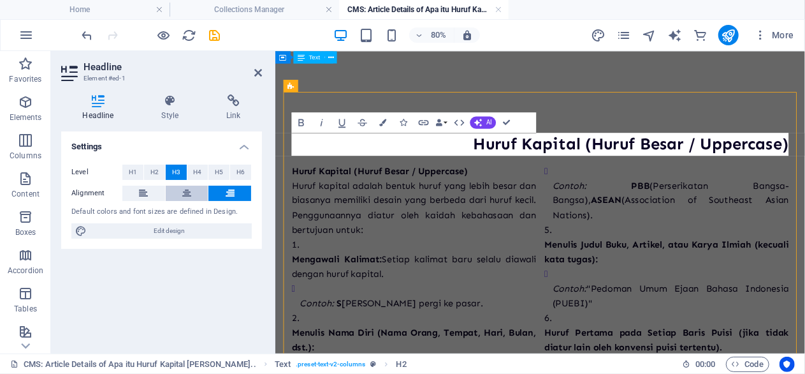
click at [194, 193] on button at bounding box center [187, 193] width 43 height 15
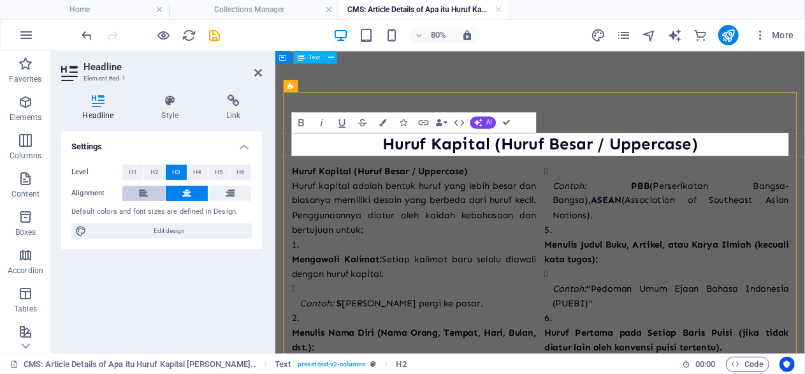
click at [160, 189] on button at bounding box center [143, 193] width 43 height 15
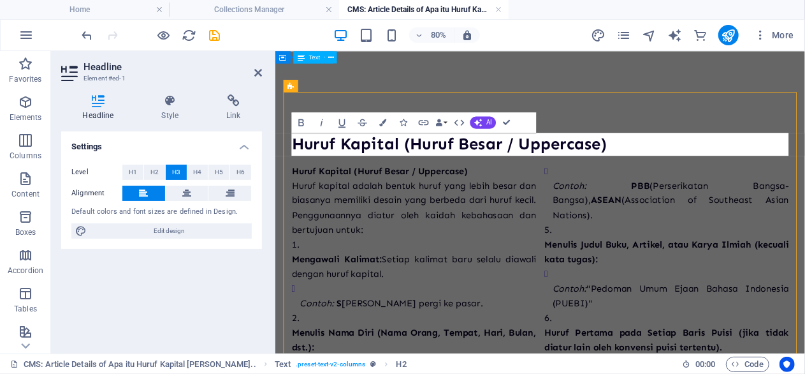
click at [531, 75] on div "Huruf Kapital (Huruf Besar / Uppercase) Huruf Kapital (Huruf Besar / Uppercase)…" at bounding box center [606, 373] width 662 height 647
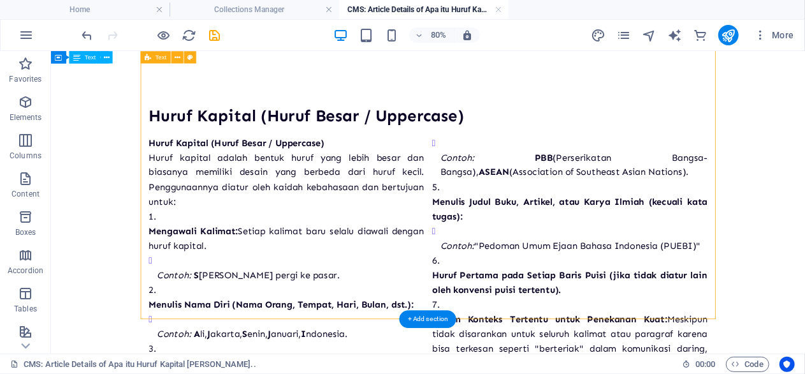
scroll to position [0, 0]
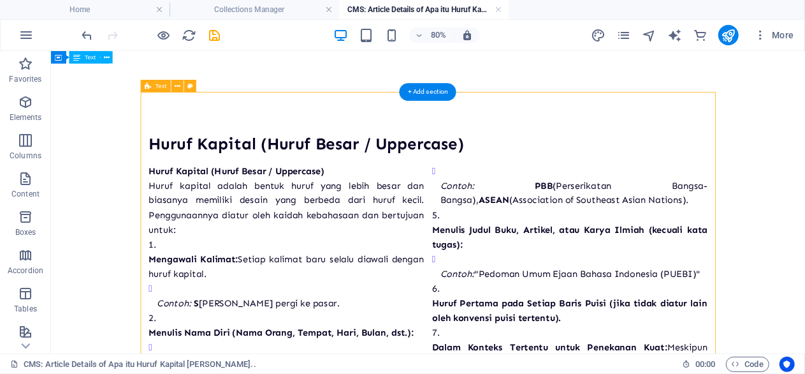
click at [399, 202] on div "Huruf Kapital (Huruf Besar / Uppercase) Huruf kapital adalah bentuk huruf yang …" at bounding box center [522, 374] width 699 height 367
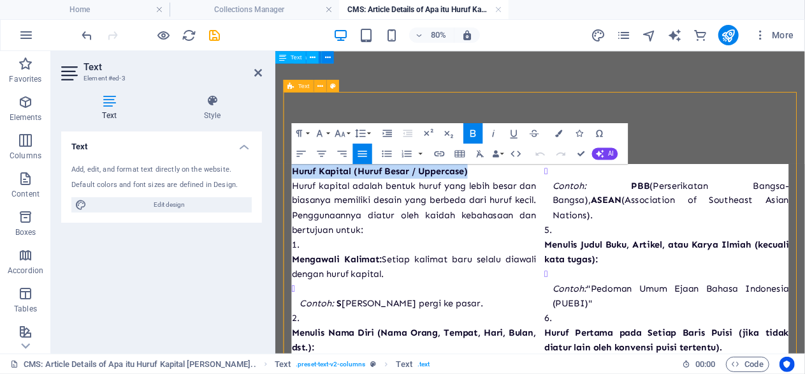
drag, startPoint x: 534, startPoint y: 207, endPoint x: 291, endPoint y: 198, distance: 242.5
click at [291, 198] on div "Huruf Kapital (Huruf Besar / Uppercase) Huruf Kapital (Huruf Besar / Uppercase)…" at bounding box center [606, 373] width 642 height 545
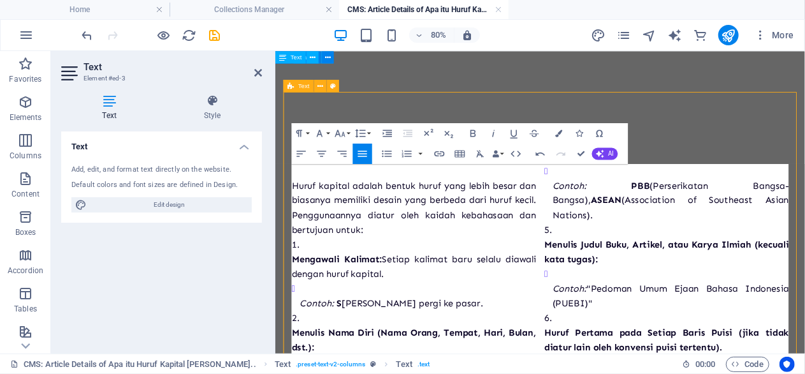
click at [299, 219] on p "Huruf kapital adalah bentuk huruf yang lebih besar dan biasanya memiliki desain…" at bounding box center [448, 246] width 306 height 73
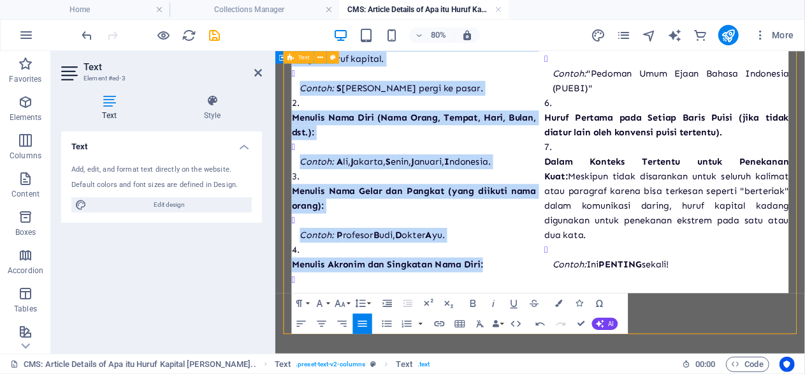
scroll to position [251, 0]
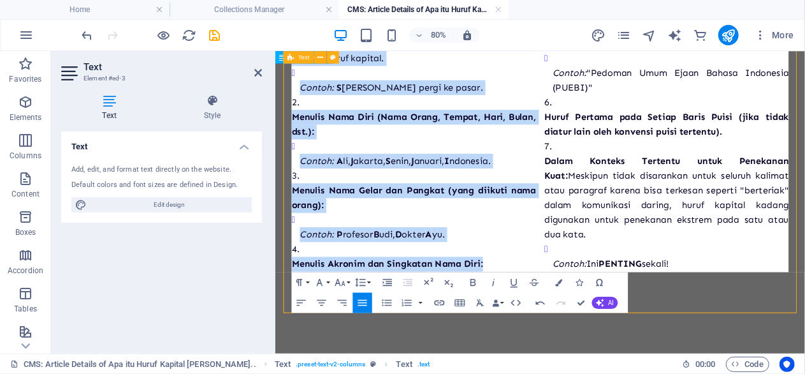
drag, startPoint x: 386, startPoint y: 259, endPoint x: 816, endPoint y: 287, distance: 430.7
click at [805, 287] on div "Huruf kapital adalah bentuk huruf yang lebih besar dan biasanya memiliki desain…" at bounding box center [606, 142] width 622 height 404
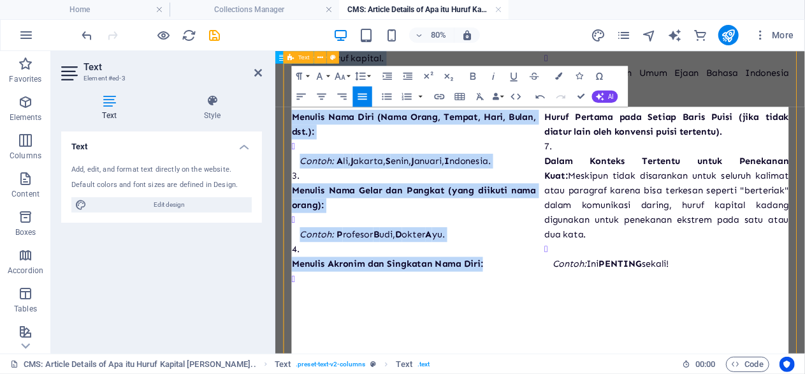
scroll to position [52, 0]
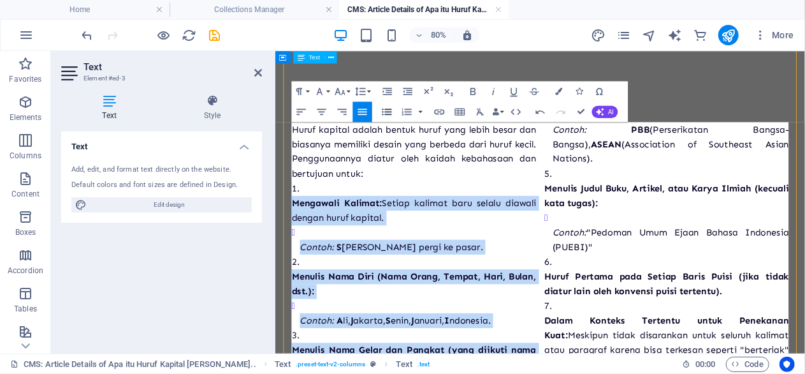
click at [388, 113] on icon "button" at bounding box center [387, 111] width 12 height 12
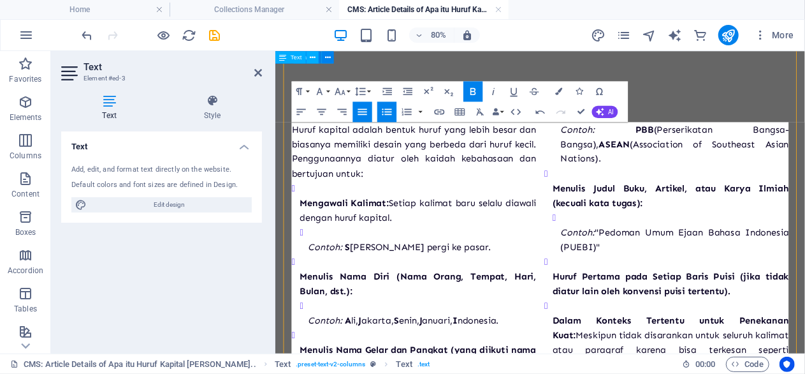
click at [383, 110] on icon "button" at bounding box center [387, 111] width 12 height 12
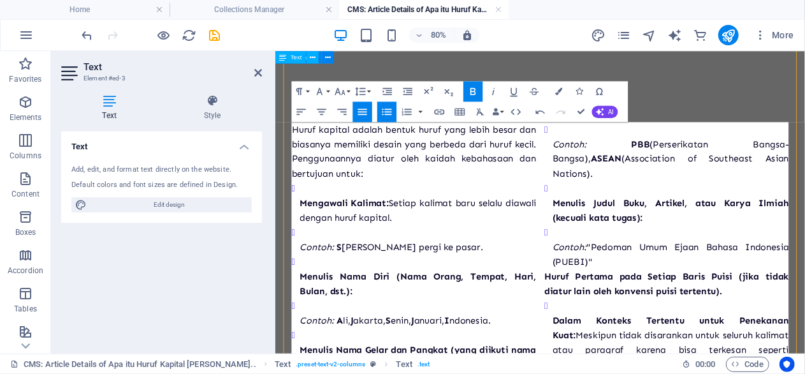
click at [391, 114] on icon "button" at bounding box center [388, 111] width 10 height 6
click at [393, 111] on icon "button" at bounding box center [387, 111] width 12 height 12
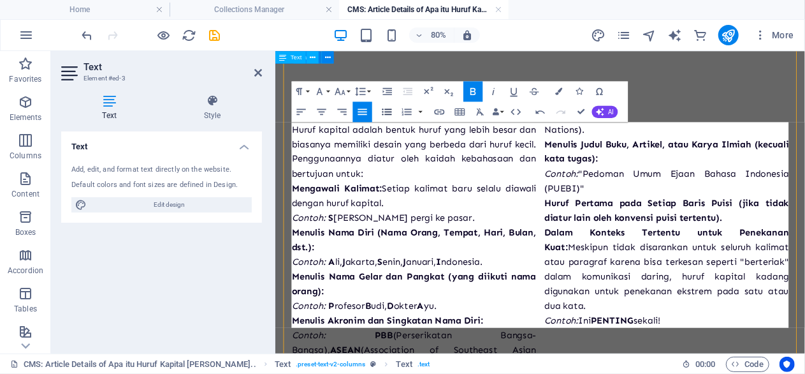
click at [393, 111] on icon "button" at bounding box center [387, 111] width 12 height 12
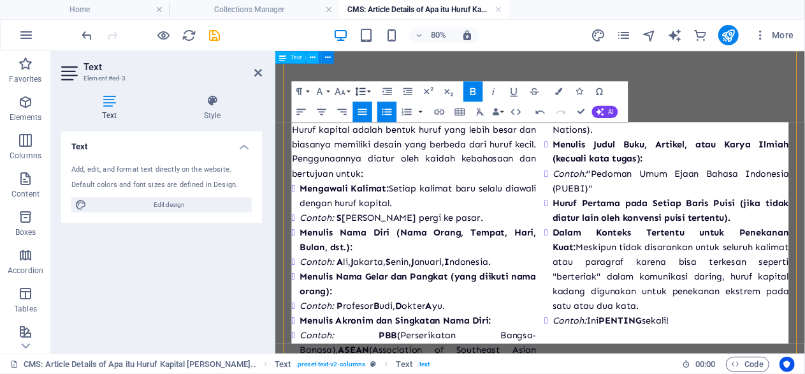
click at [358, 89] on icon "button" at bounding box center [360, 91] width 10 height 9
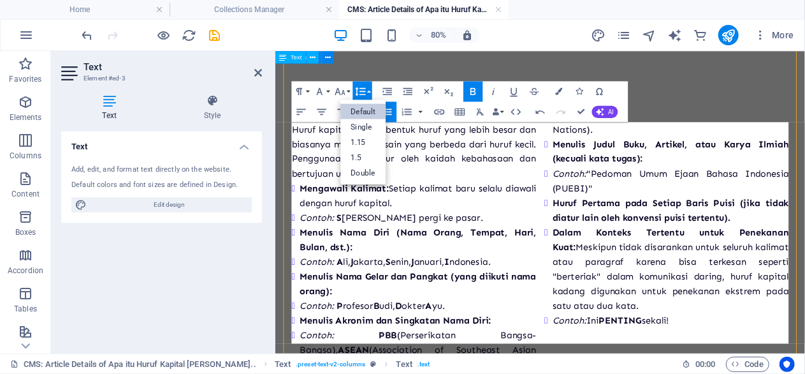
scroll to position [0, 0]
click at [368, 145] on link "1.15" at bounding box center [362, 141] width 45 height 15
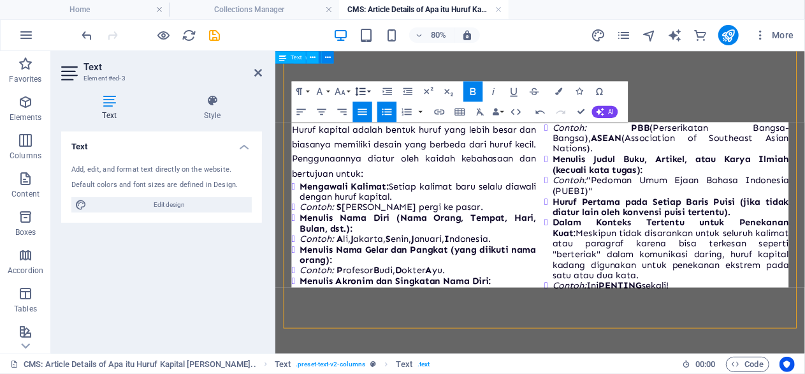
click at [362, 85] on button "Line Height" at bounding box center [362, 91] width 19 height 20
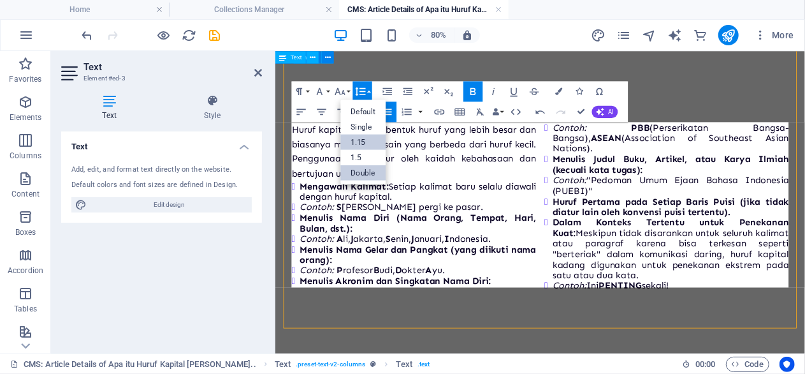
click at [360, 165] on link "Double" at bounding box center [362, 172] width 45 height 15
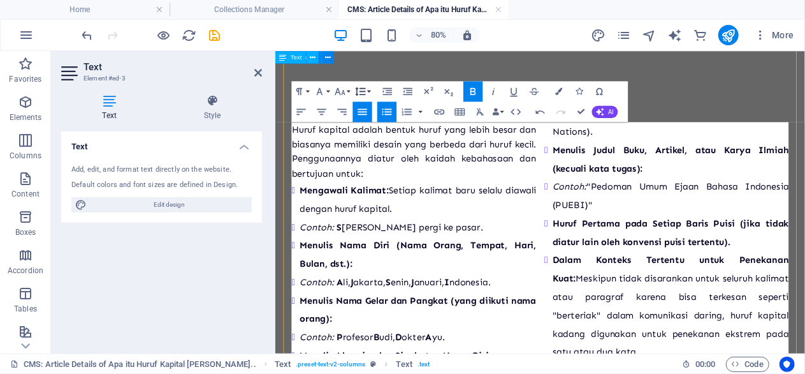
click at [363, 89] on icon "button" at bounding box center [361, 91] width 12 height 12
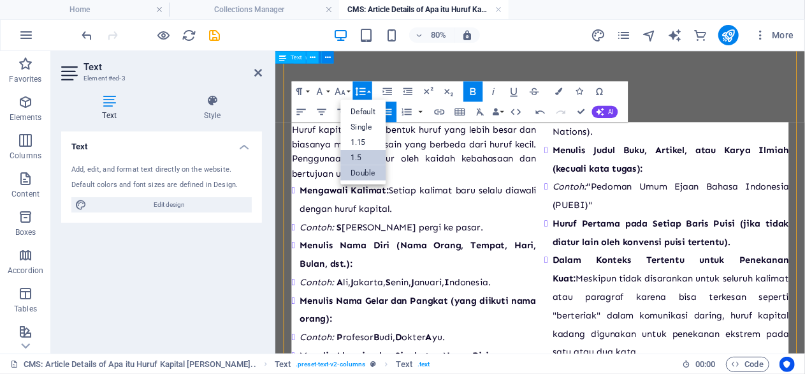
click at [359, 157] on link "1.5" at bounding box center [362, 156] width 45 height 15
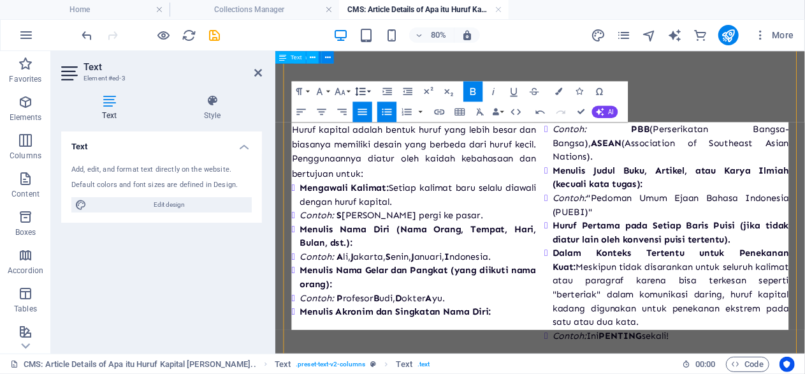
click at [367, 86] on button "Line Height" at bounding box center [362, 91] width 19 height 20
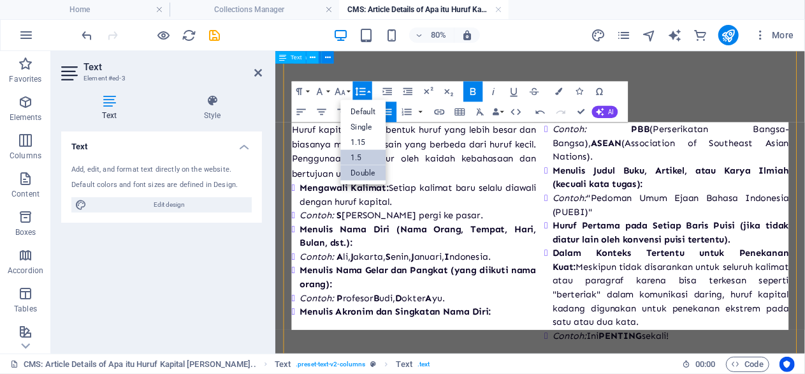
click at [367, 165] on link "Double" at bounding box center [362, 172] width 45 height 15
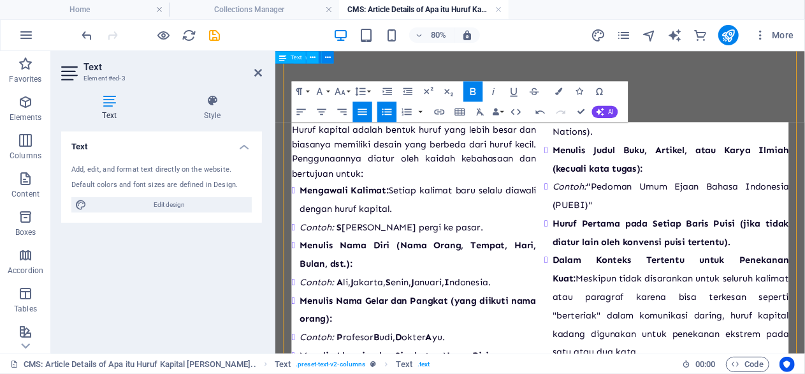
click at [386, 108] on icon "button" at bounding box center [387, 111] width 12 height 12
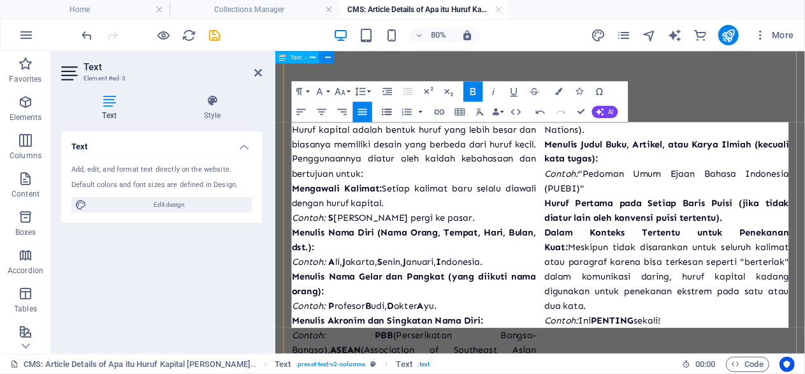
click at [386, 108] on icon "button" at bounding box center [387, 111] width 12 height 12
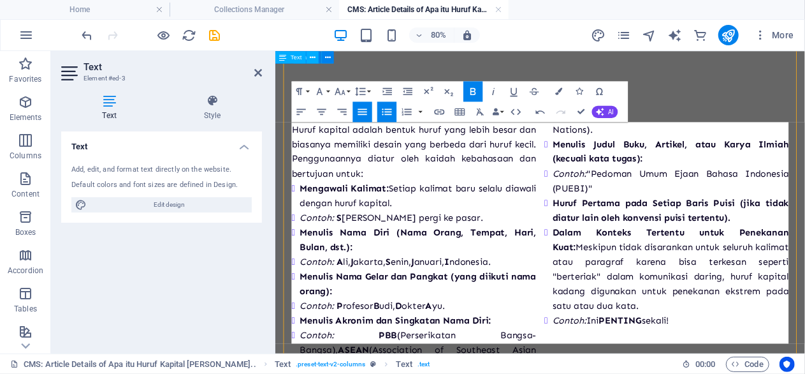
click at [388, 109] on icon "button" at bounding box center [388, 111] width 10 height 6
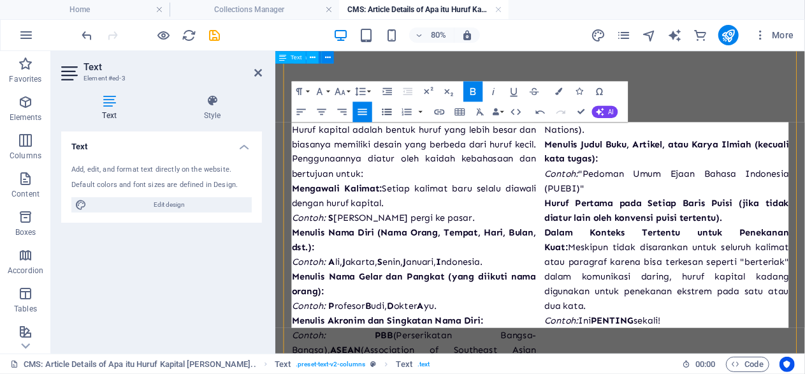
click at [388, 109] on icon "button" at bounding box center [388, 111] width 10 height 6
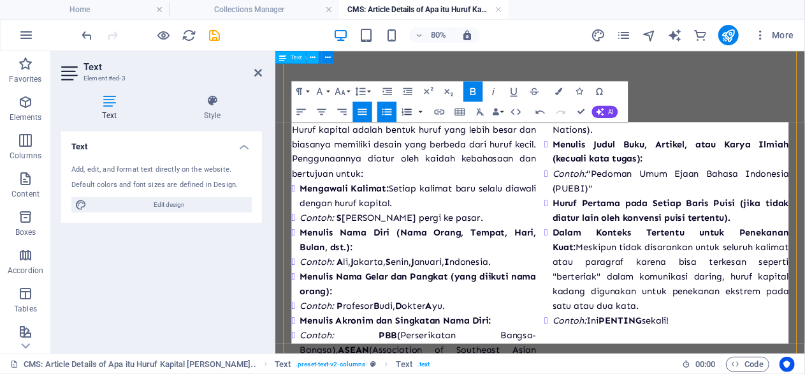
click at [405, 113] on icon "button" at bounding box center [407, 111] width 12 height 12
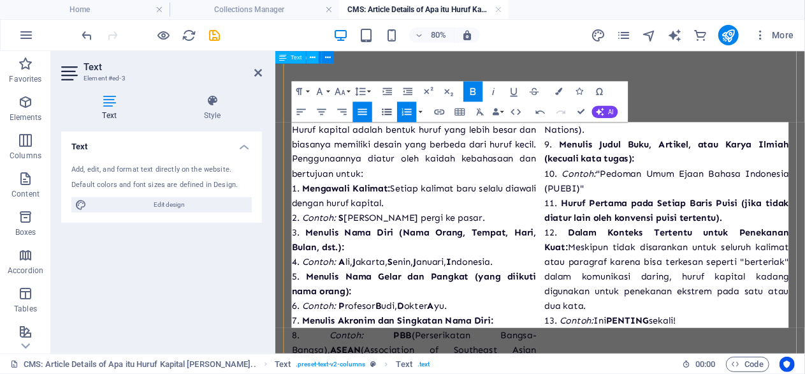
click at [383, 120] on button "Unordered List" at bounding box center [386, 111] width 19 height 20
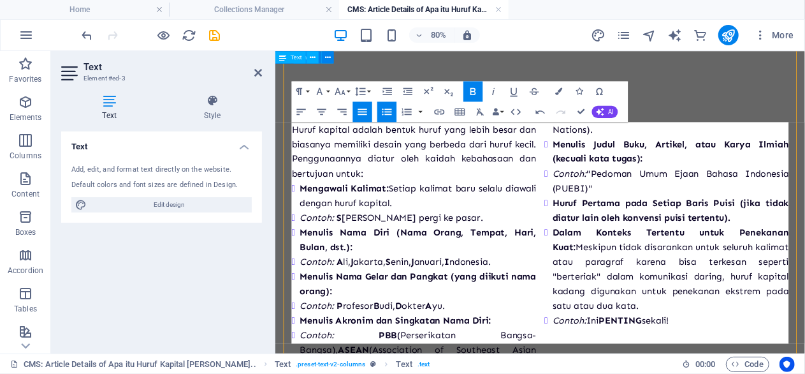
click at [570, 212] on p "Huruf kapital adalah bentuk huruf yang lebih besar dan biasanya memiliki desain…" at bounding box center [448, 175] width 306 height 73
click at [622, 210] on em "Contoh:" at bounding box center [643, 203] width 43 height 14
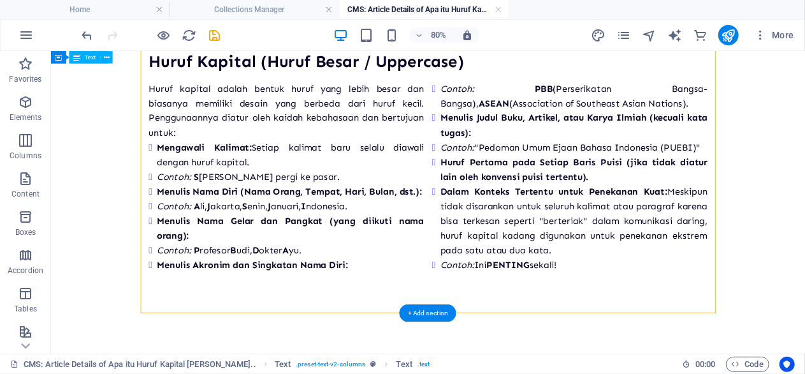
scroll to position [124, 0]
drag, startPoint x: 429, startPoint y: 309, endPoint x: 202, endPoint y: 318, distance: 227.2
click at [429, 309] on div "+ Add section" at bounding box center [428, 312] width 57 height 17
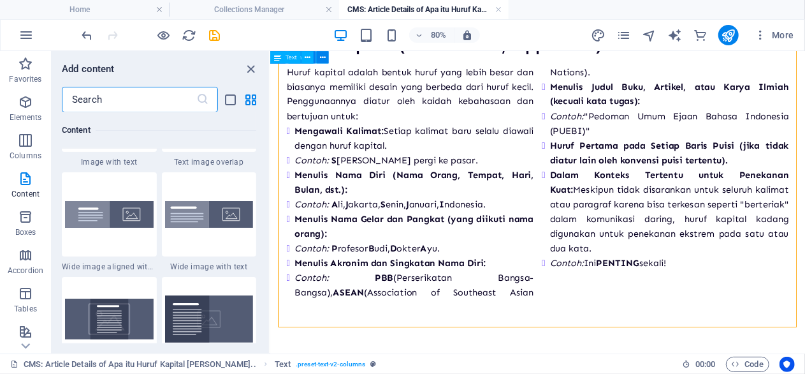
scroll to position [2536, 0]
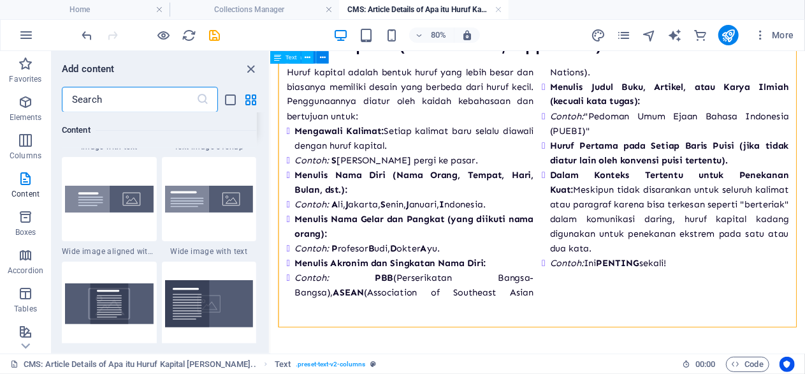
click at [238, 136] on div at bounding box center [209, 94] width 95 height 84
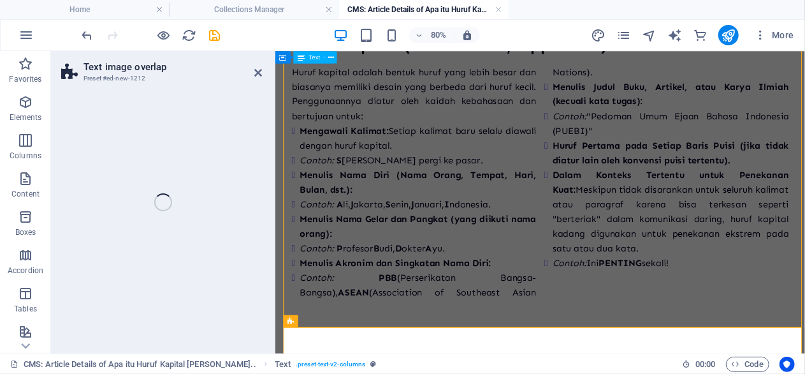
scroll to position [418, 0]
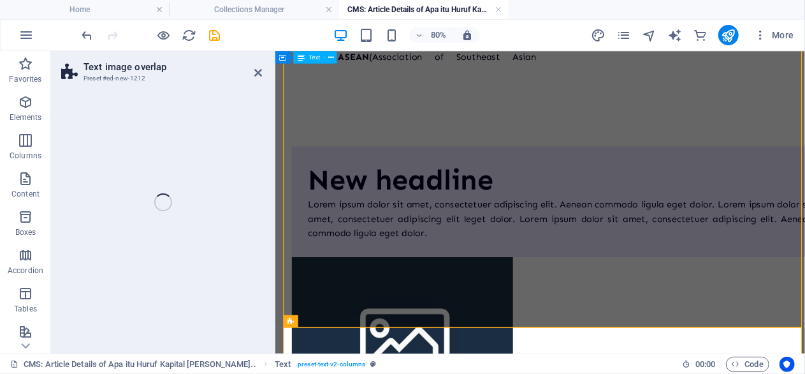
select select "rem"
select select "px"
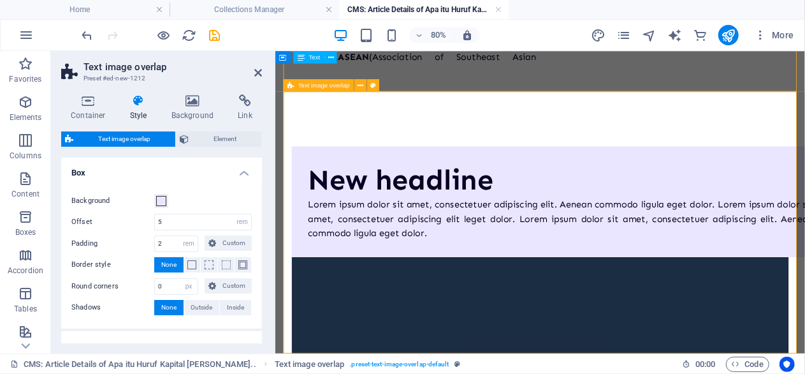
click at [505, 271] on div "Lorem ipsum dolor sit amet, consectetuer adipiscing elit. Aenean commodo ligula…" at bounding box center [632, 260] width 632 height 55
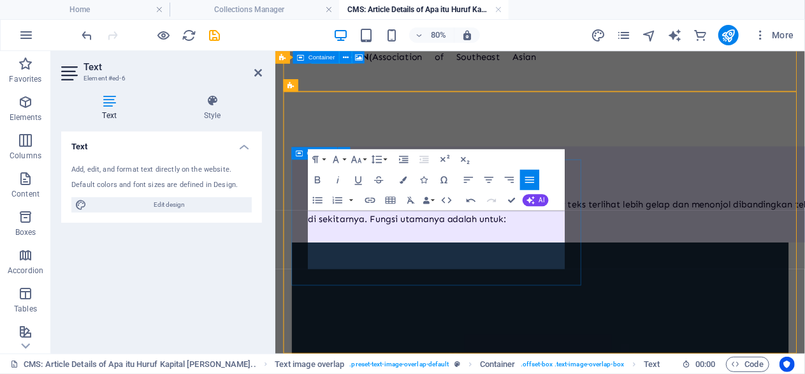
click at [478, 290] on div "New headline Huruf tebal adalah gaya penulisan yang membuat karakter teks terli…" at bounding box center [631, 230] width 673 height 121
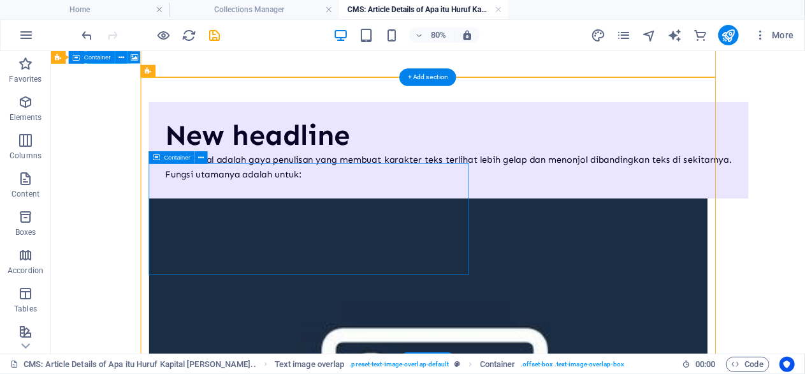
click at [402, 177] on div "New headline" at bounding box center [547, 156] width 709 height 43
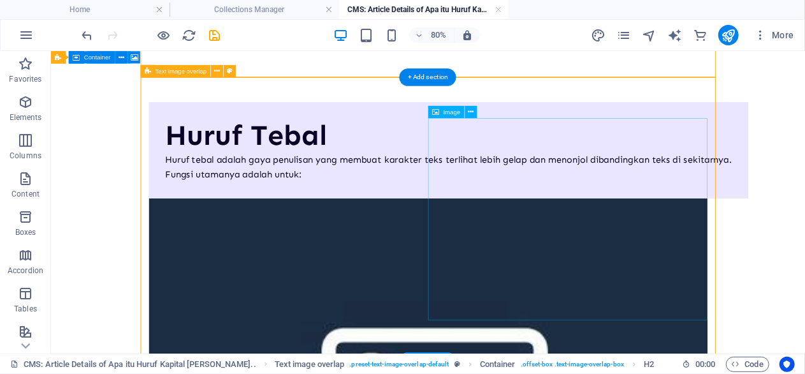
select select "%"
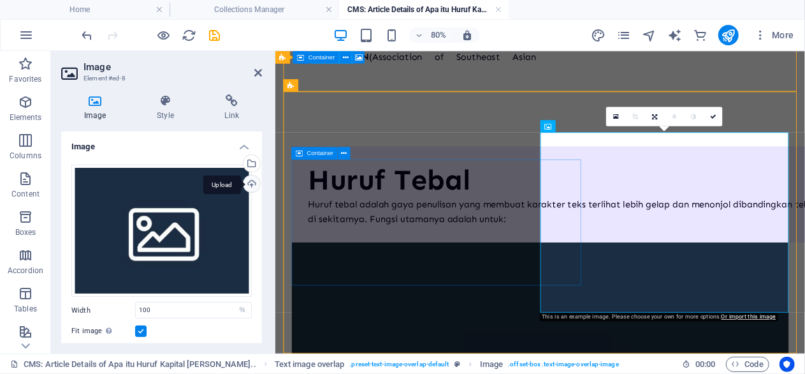
click at [249, 184] on div "Upload" at bounding box center [250, 184] width 19 height 19
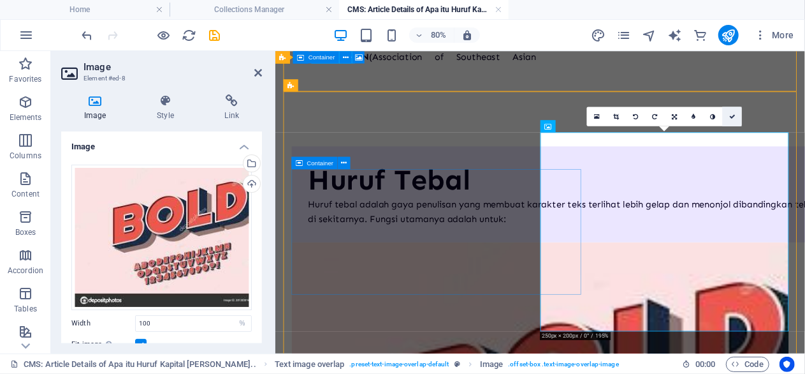
click at [736, 126] on link at bounding box center [732, 115] width 19 height 19
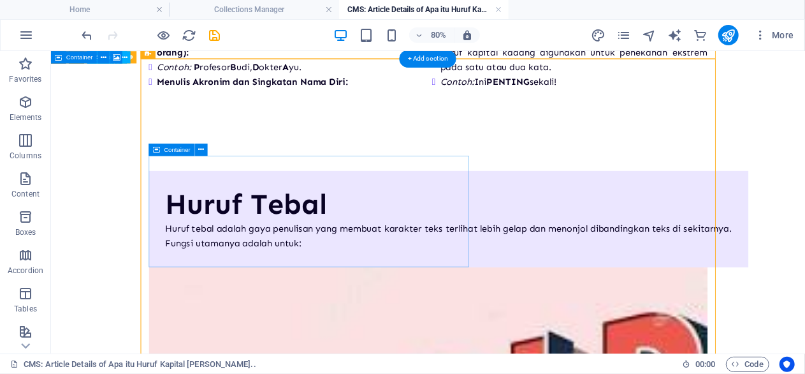
scroll to position [505, 0]
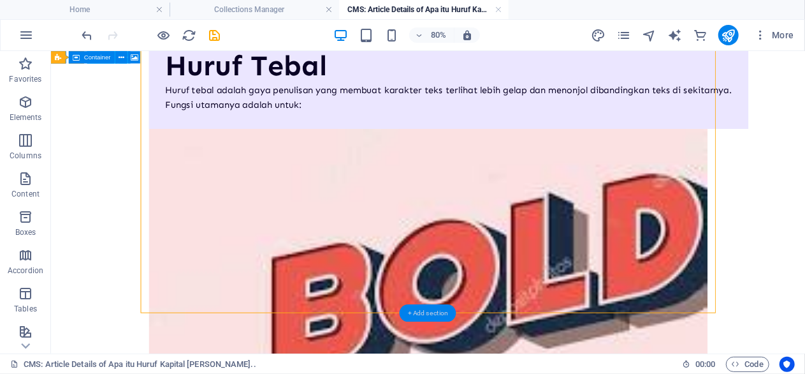
click at [430, 319] on div "+ Add section" at bounding box center [428, 312] width 57 height 17
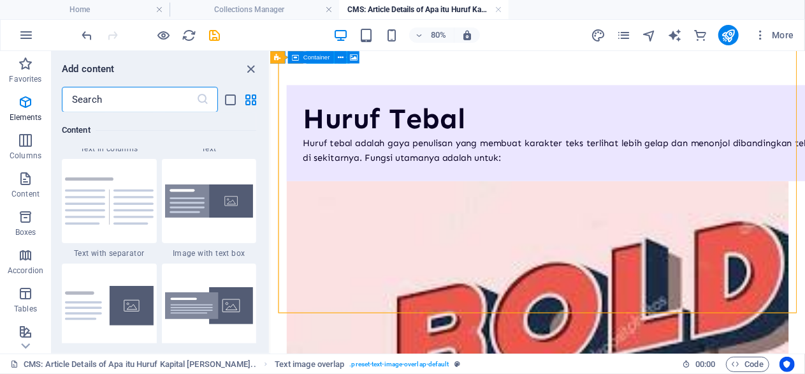
scroll to position [2325, 0]
click at [124, 121] on img at bounding box center [109, 96] width 89 height 47
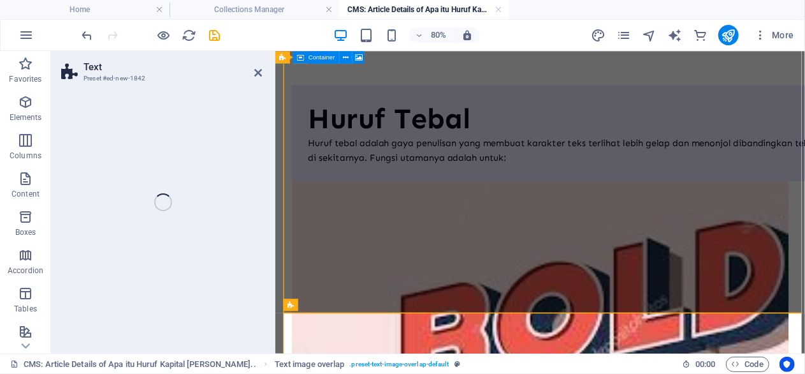
scroll to position [758, 0]
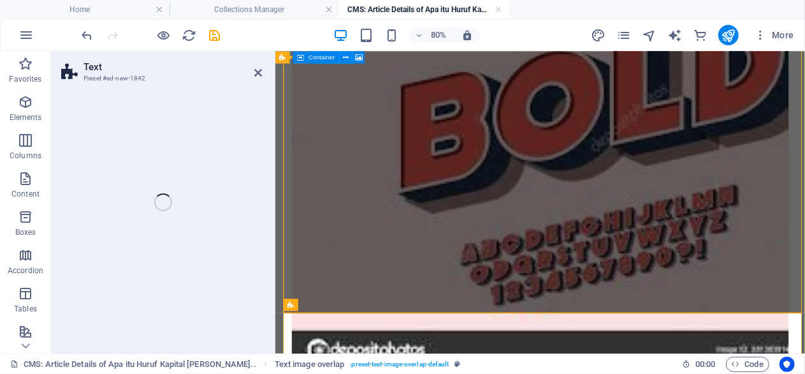
select select "rem"
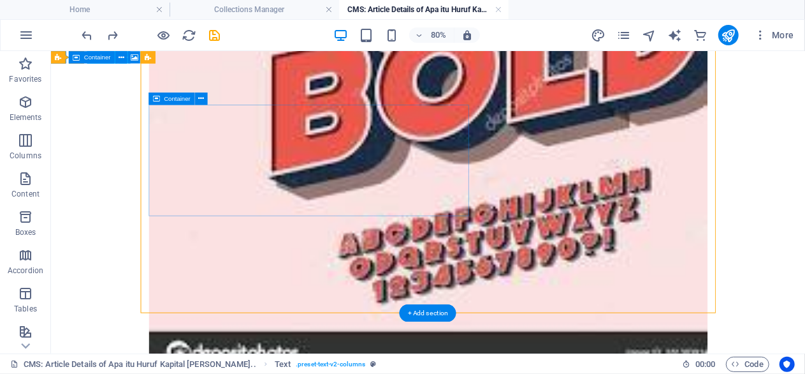
scroll to position [505, 0]
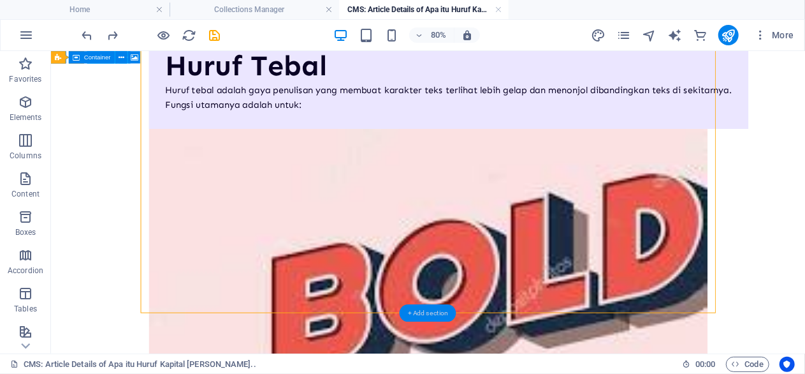
click at [418, 313] on div "+ Add section" at bounding box center [428, 312] width 57 height 17
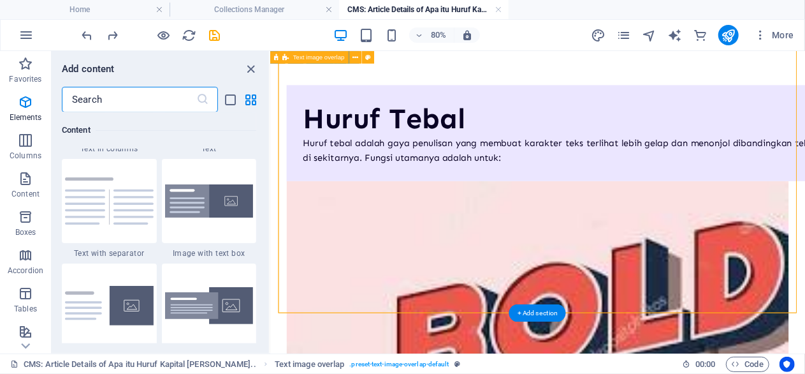
scroll to position [2325, 0]
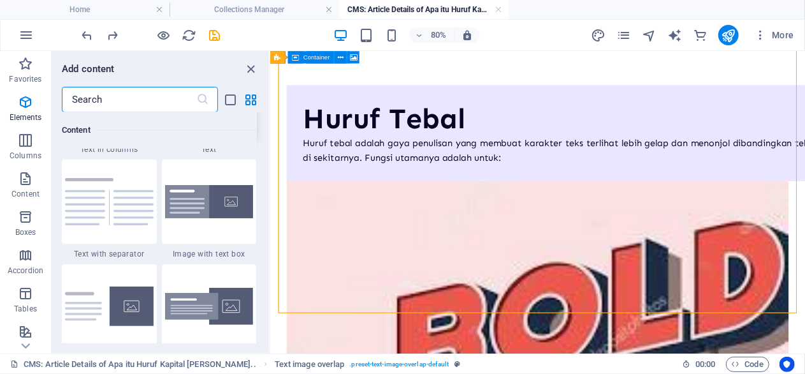
click at [231, 121] on img at bounding box center [209, 96] width 89 height 47
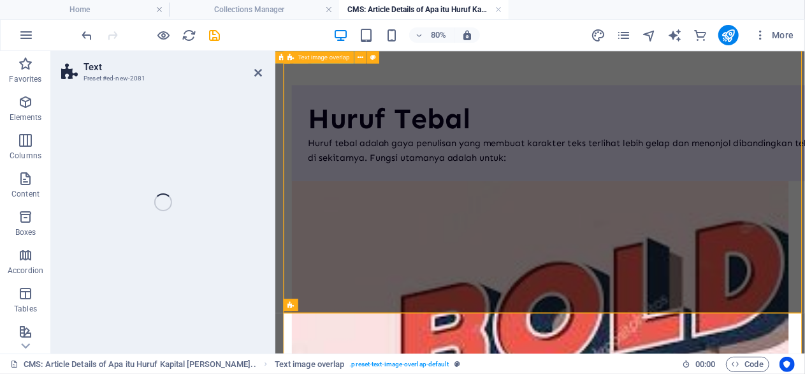
scroll to position [758, 0]
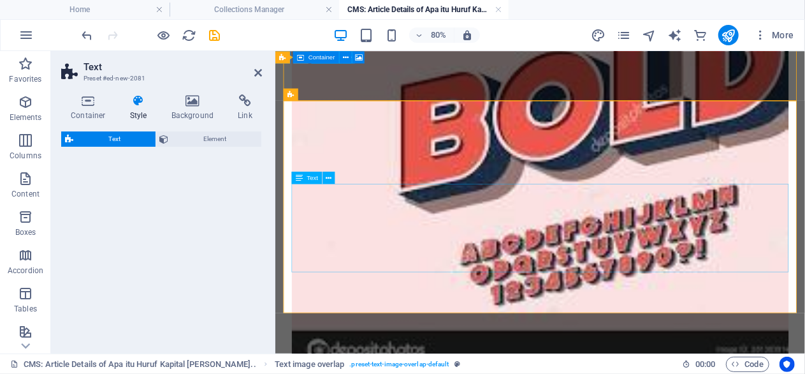
select select "preset-text-v2-default"
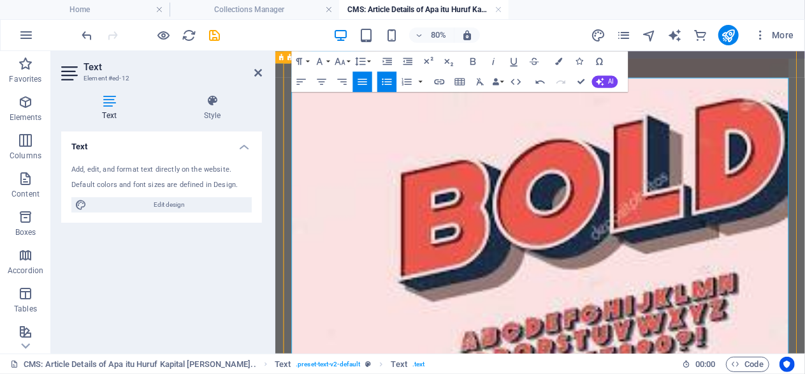
scroll to position [912, 0]
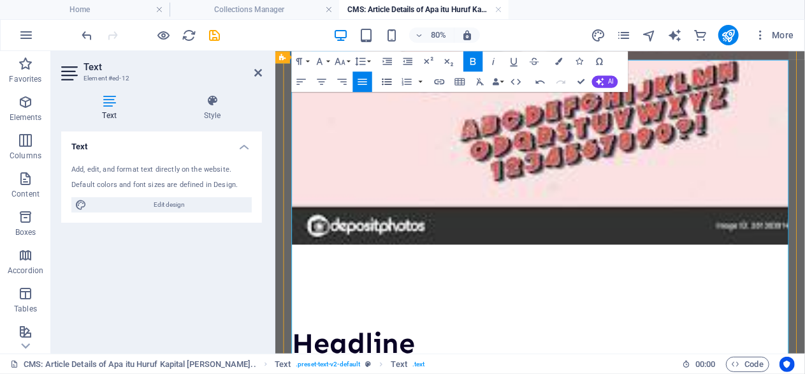
click at [388, 84] on icon "button" at bounding box center [387, 81] width 12 height 12
click at [386, 85] on icon "button" at bounding box center [387, 81] width 12 height 12
click at [384, 80] on icon "button" at bounding box center [387, 81] width 12 height 12
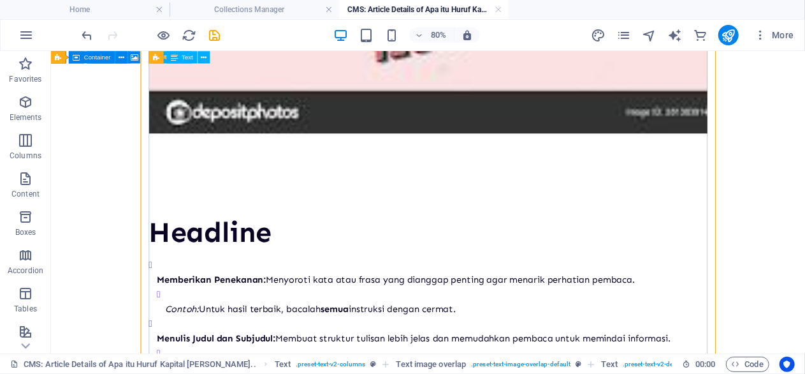
scroll to position [1177, 0]
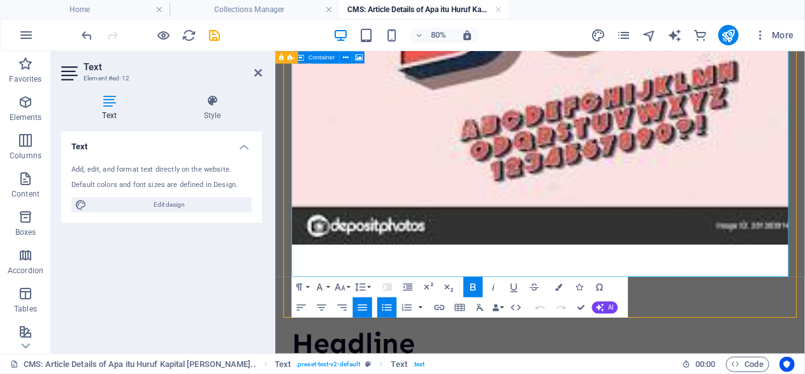
scroll to position [1183, 0]
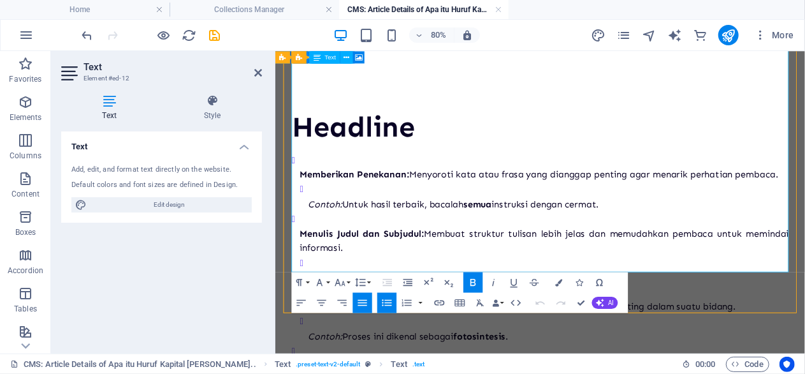
drag, startPoint x: 393, startPoint y: 305, endPoint x: 304, endPoint y: 131, distance: 195.9
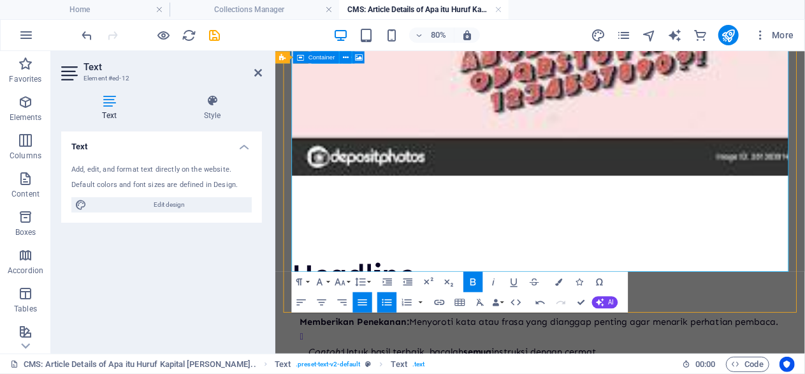
click at [384, 299] on icon "button" at bounding box center [387, 302] width 12 height 12
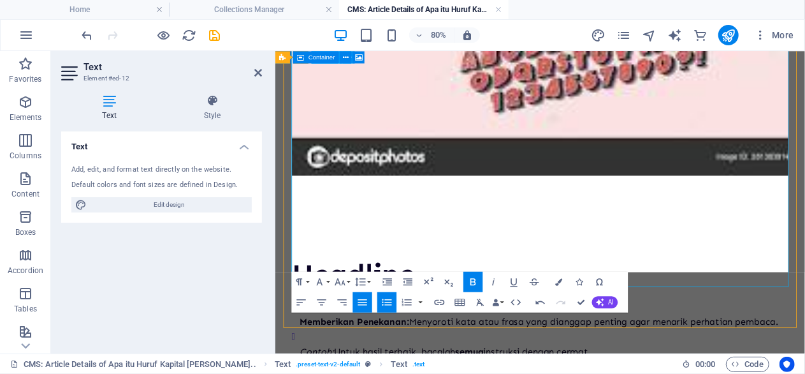
scroll to position [979, 0]
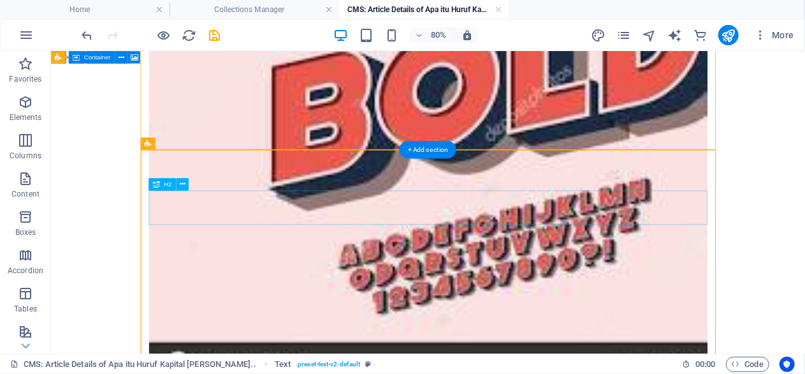
scroll to position [709, 0]
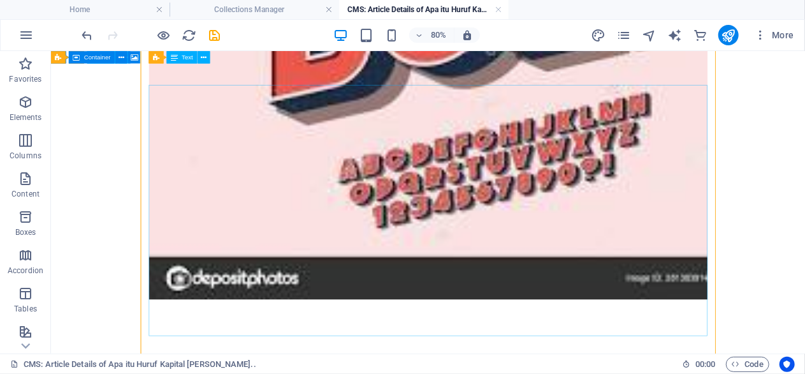
scroll to position [841, 0]
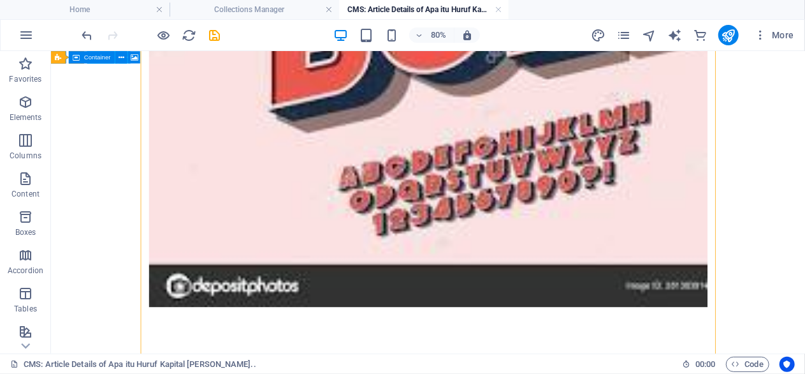
click at [121, 246] on body "Huruf Kapital (Huruf Besar / Uppercase) Huruf kapital adalah bentuk huruf yang …" at bounding box center [521, 52] width 943 height 1687
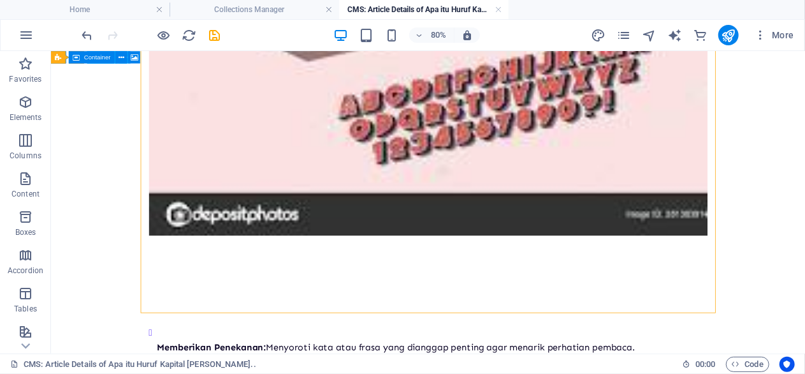
drag, startPoint x: 424, startPoint y: 305, endPoint x: 201, endPoint y: 303, distance: 222.5
click at [424, 305] on div "+ Add section" at bounding box center [428, 312] width 57 height 17
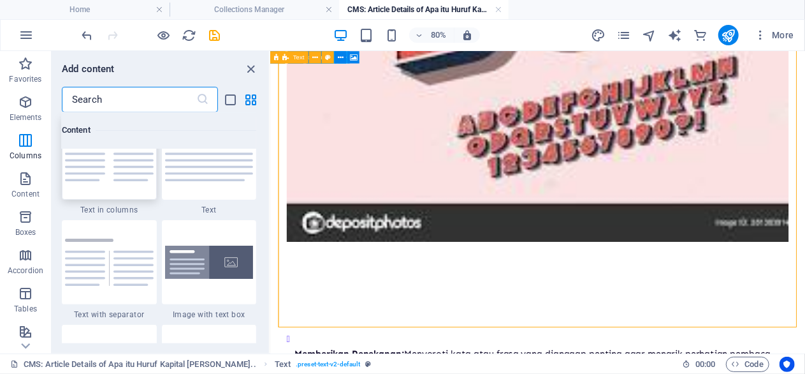
scroll to position [2264, 0]
click at [134, 182] on img at bounding box center [109, 158] width 89 height 47
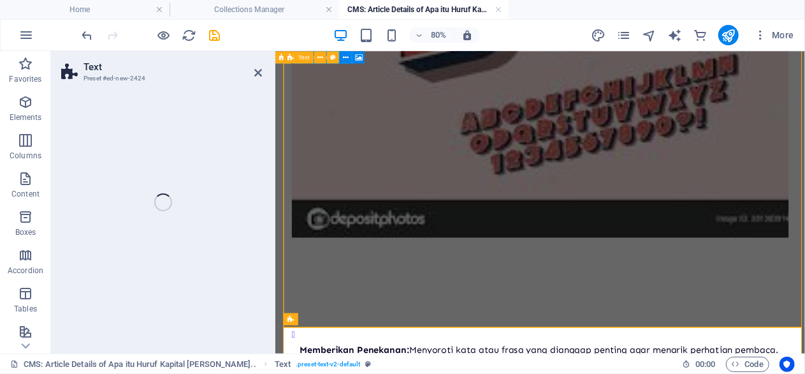
scroll to position [1203, 0]
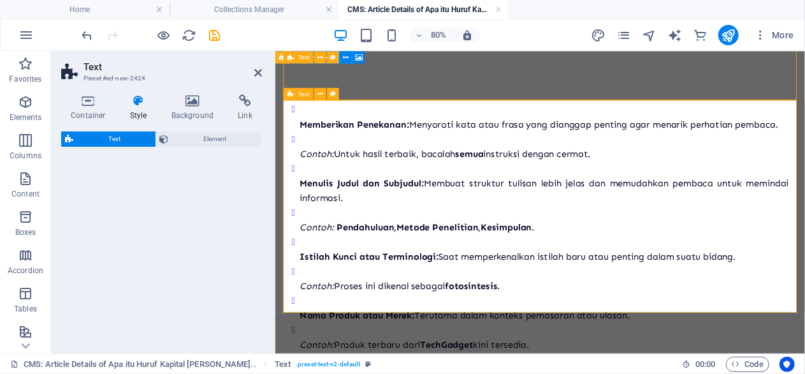
select select "rem"
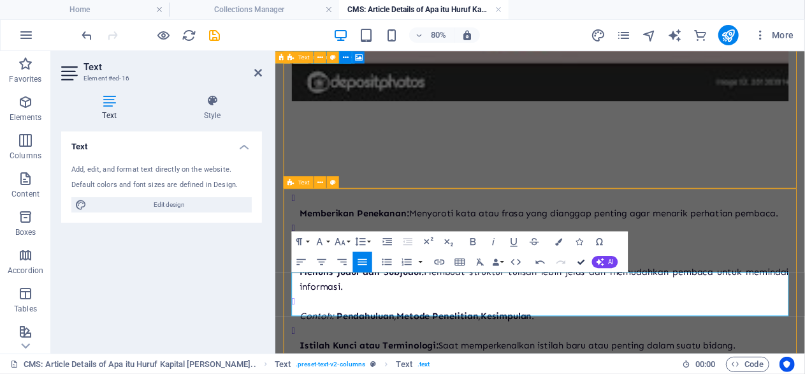
scroll to position [1086, 0]
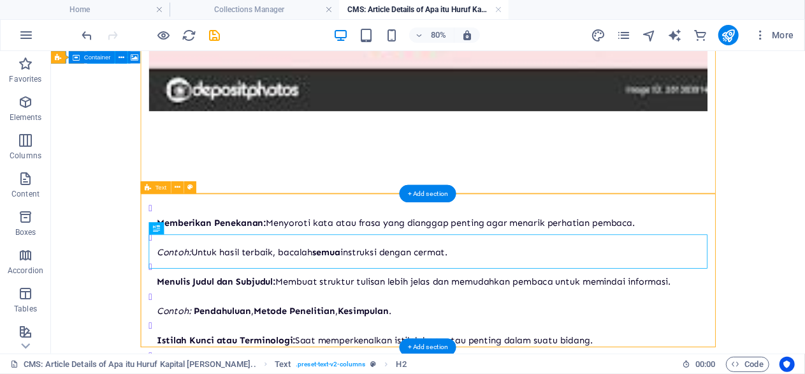
scroll to position [1080, 0]
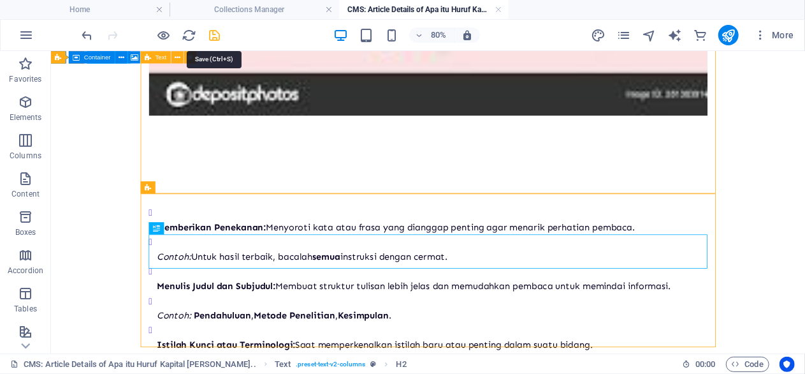
click at [216, 40] on icon "save" at bounding box center [215, 35] width 15 height 15
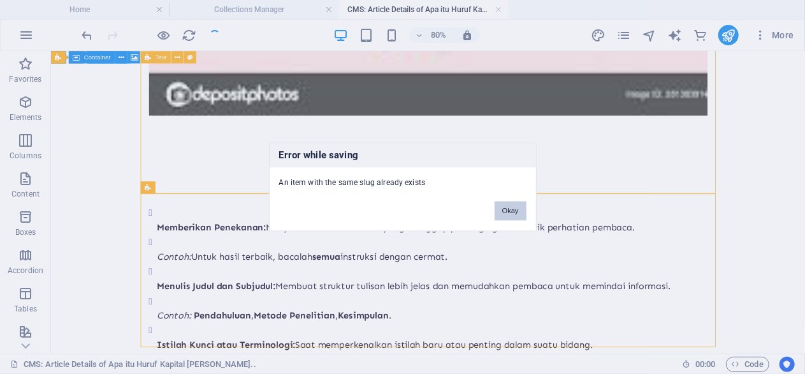
click at [512, 210] on button "Okay" at bounding box center [511, 210] width 32 height 19
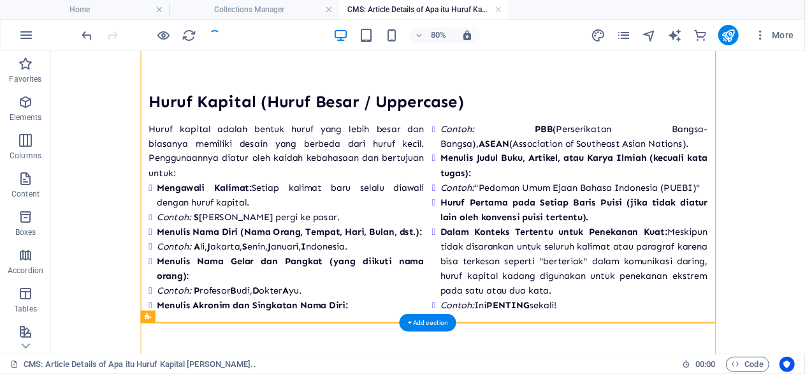
scroll to position [133, 0]
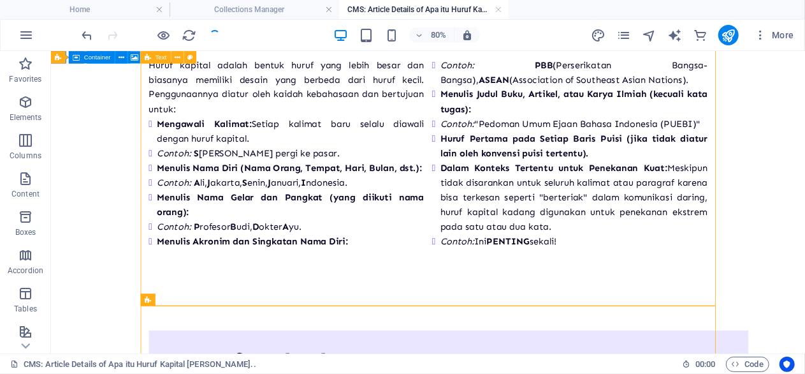
click at [212, 38] on div at bounding box center [151, 35] width 143 height 20
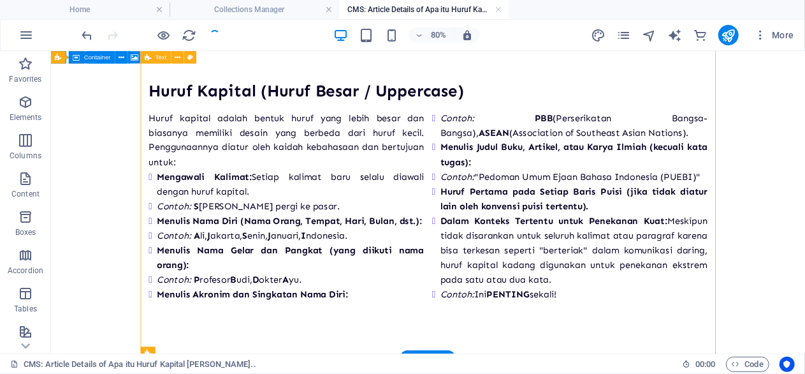
scroll to position [265, 0]
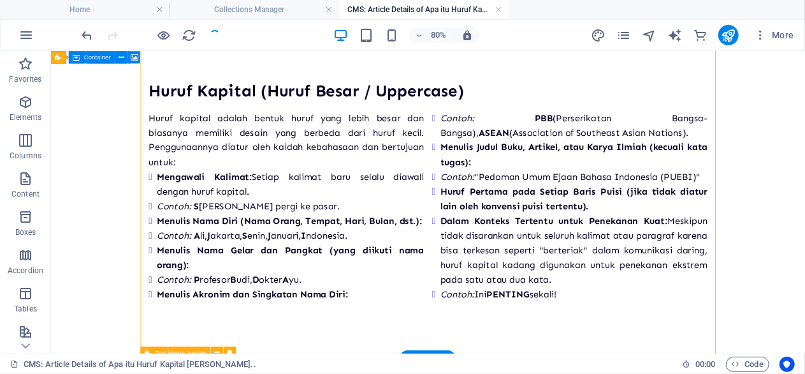
scroll to position [0, 0]
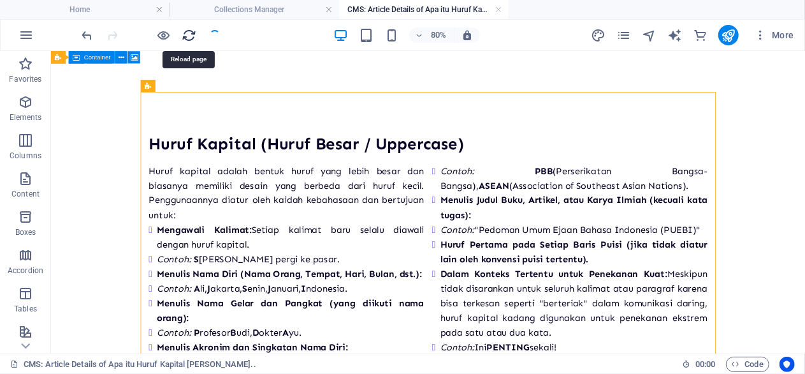
click at [184, 39] on icon "reload" at bounding box center [189, 35] width 15 height 15
click at [215, 34] on div at bounding box center [151, 35] width 143 height 20
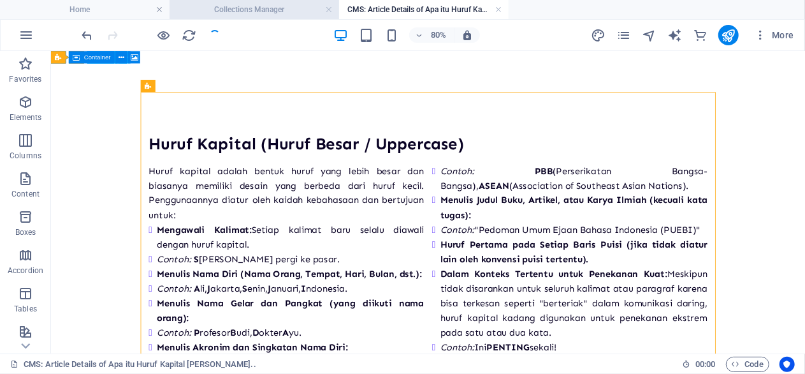
click at [282, 13] on h4 "Collections Manager" at bounding box center [255, 10] width 170 height 14
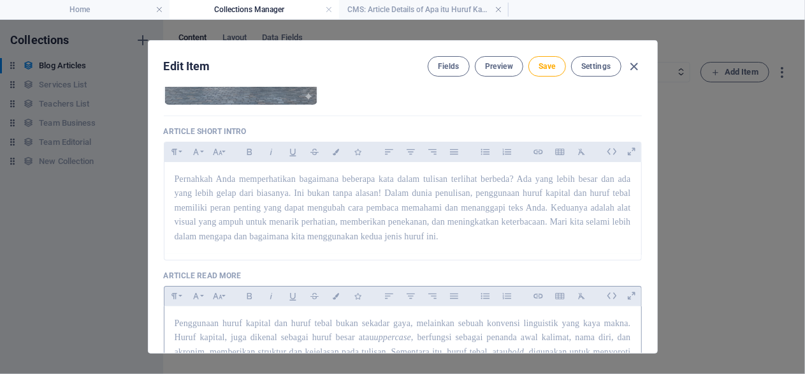
scroll to position [245, 0]
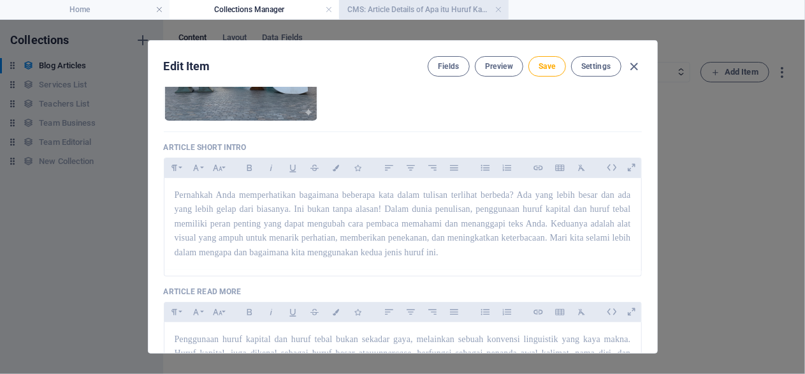
click at [416, 8] on h4 "CMS: Article Details of Apa itu Huruf Kapital dan H..." at bounding box center [424, 10] width 170 height 14
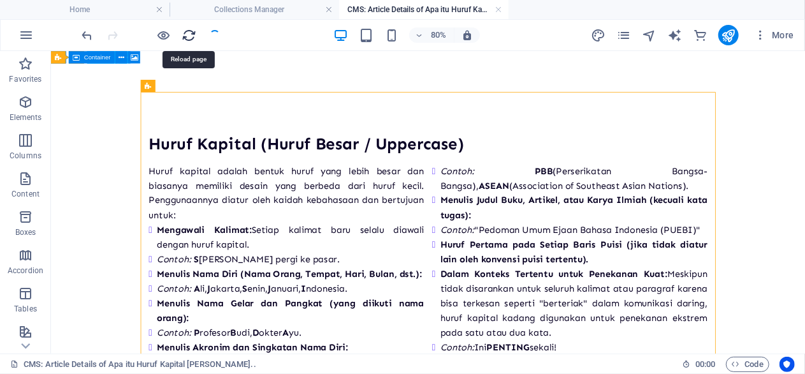
click at [183, 29] on icon "reload" at bounding box center [189, 35] width 15 height 15
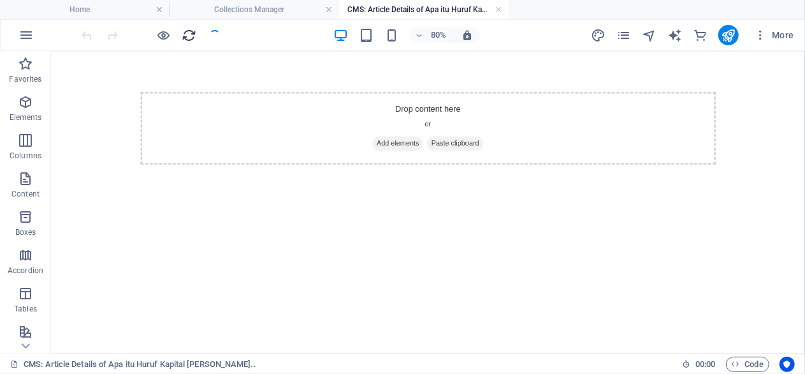
scroll to position [0, 0]
click at [499, 9] on link at bounding box center [499, 10] width 8 height 12
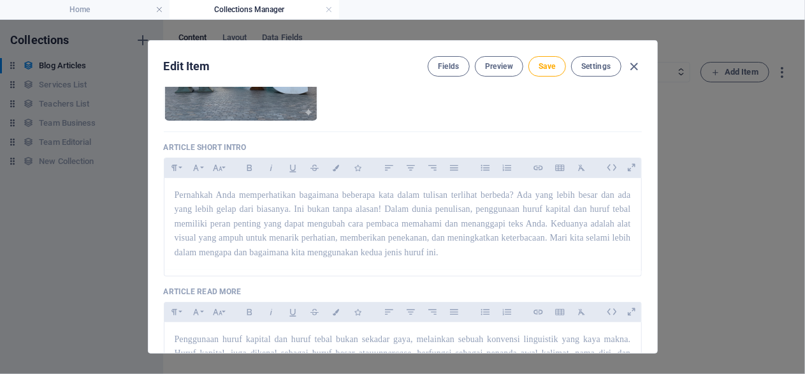
scroll to position [245, 0]
click at [543, 61] on span "Save" at bounding box center [547, 66] width 17 height 10
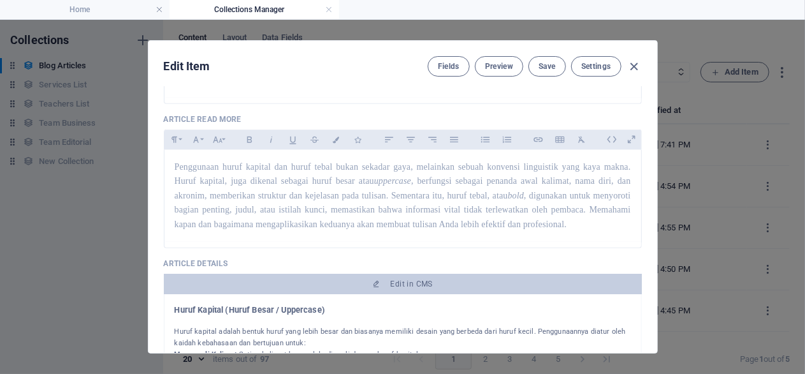
scroll to position [428, 0]
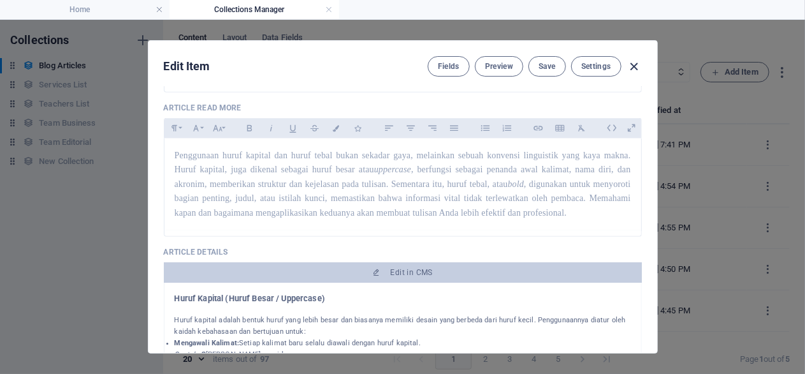
click at [631, 72] on icon "button" at bounding box center [634, 66] width 15 height 15
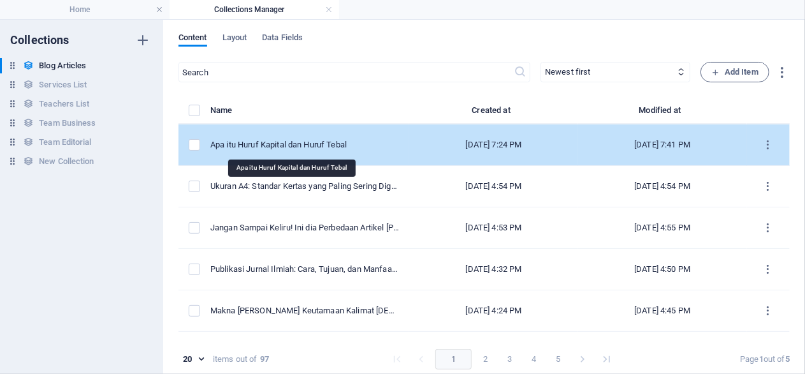
click at [348, 145] on div "Apa itu Huruf Kapital dan Huruf Tebal" at bounding box center [304, 144] width 189 height 11
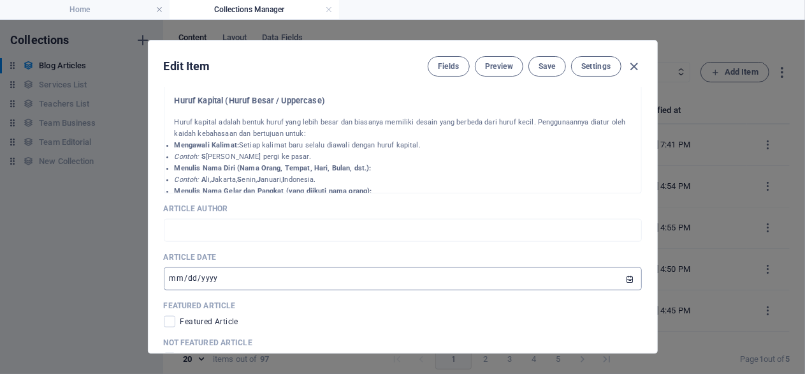
scroll to position [612, 0]
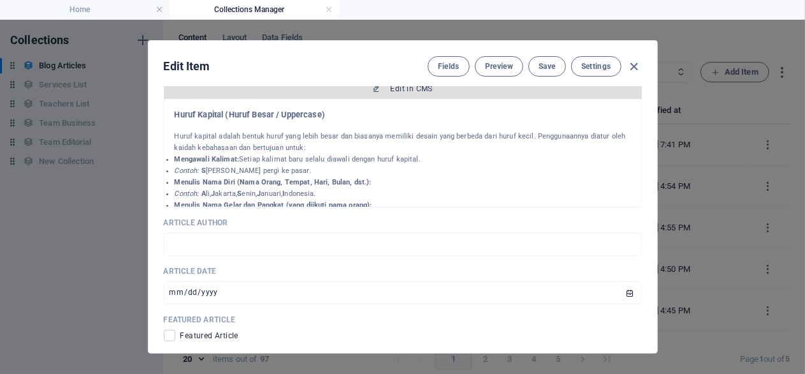
click at [431, 94] on span "Edit in CMS" at bounding box center [412, 89] width 42 height 10
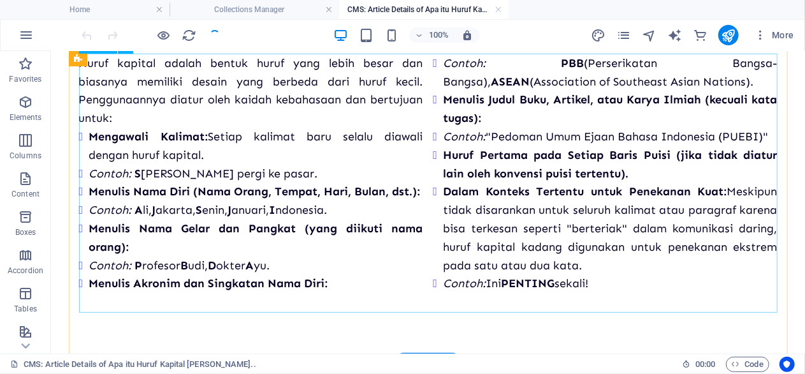
scroll to position [0, 0]
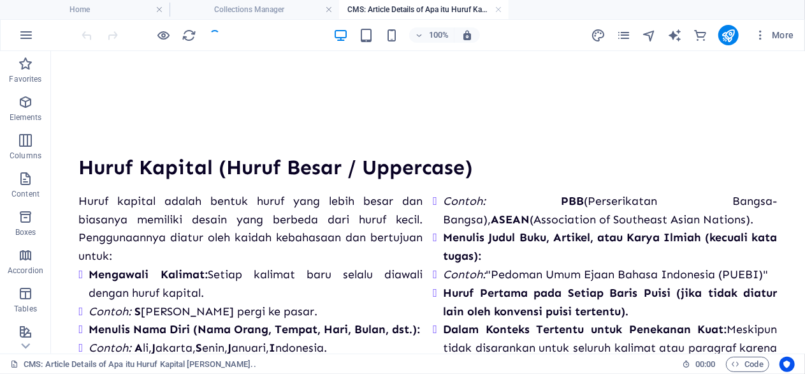
click at [217, 30] on div at bounding box center [151, 35] width 143 height 20
click at [217, 35] on div at bounding box center [151, 35] width 143 height 20
click at [497, 10] on link at bounding box center [499, 10] width 8 height 12
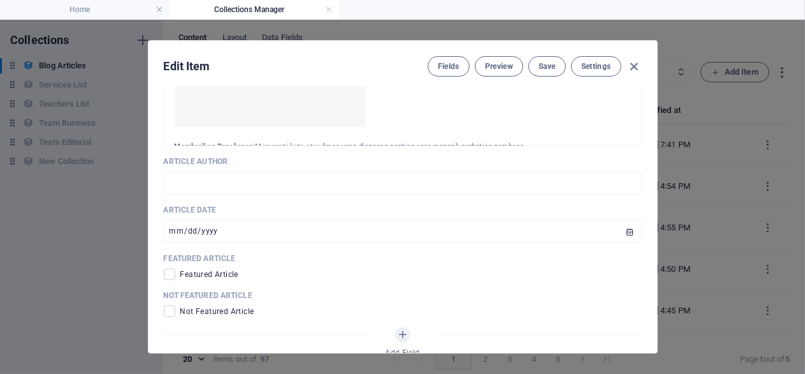
scroll to position [237, 0]
click at [351, 129] on img at bounding box center [270, 114] width 191 height 128
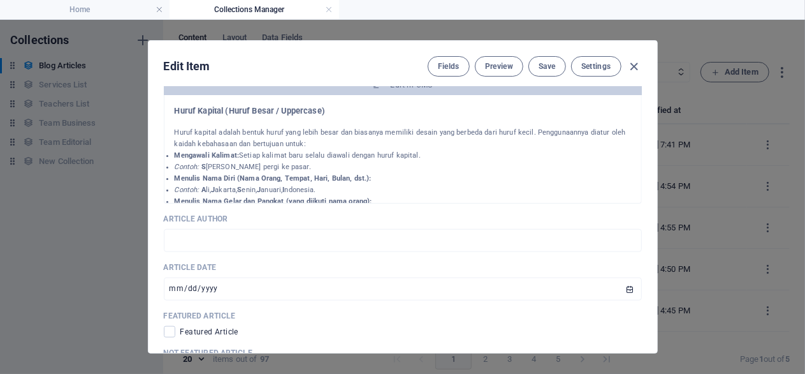
scroll to position [551, 0]
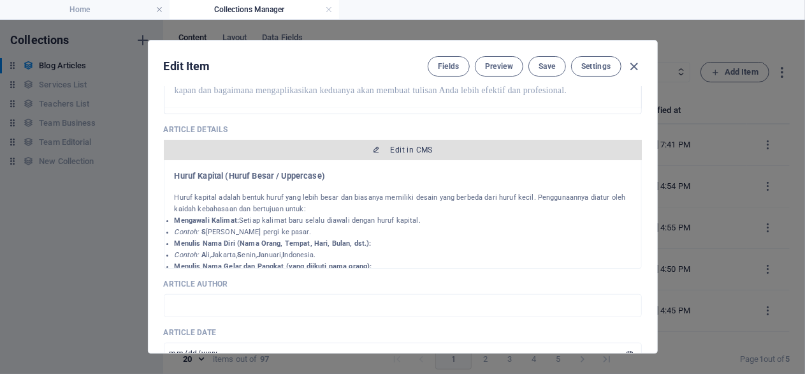
click at [406, 155] on span "Edit in CMS" at bounding box center [412, 150] width 42 height 10
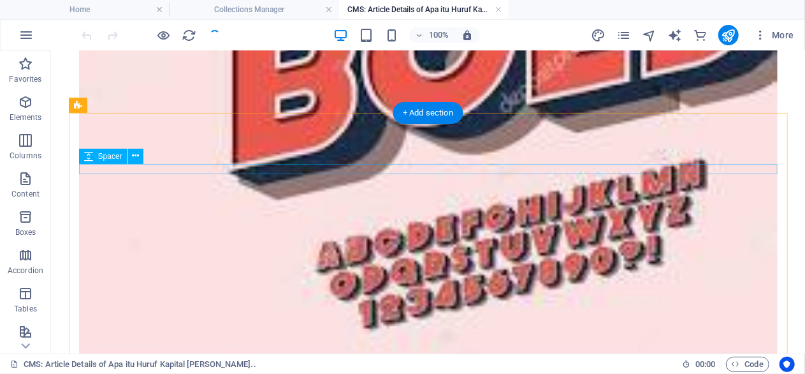
scroll to position [597, 0]
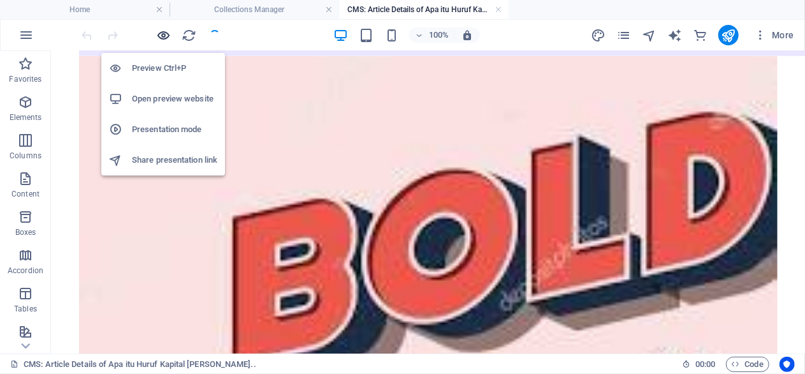
click at [171, 40] on icon "button" at bounding box center [164, 35] width 15 height 15
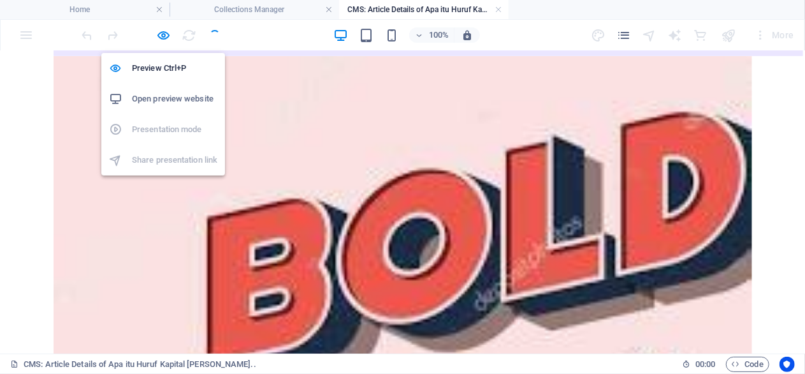
click at [181, 103] on h6 "Open preview website" at bounding box center [174, 98] width 85 height 15
click at [162, 41] on icon "button" at bounding box center [164, 35] width 15 height 15
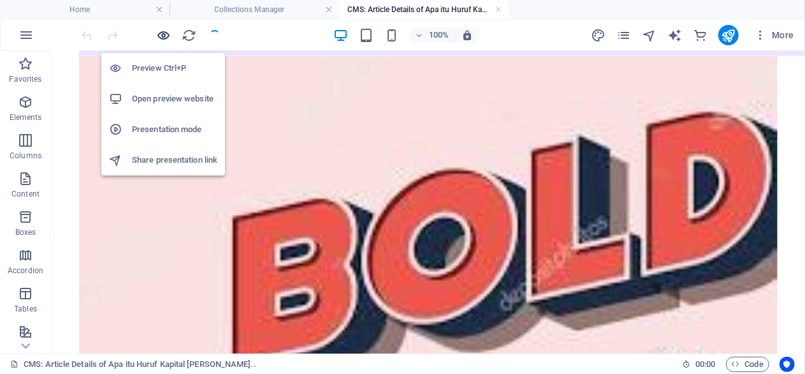
click at [165, 39] on icon "button" at bounding box center [164, 35] width 15 height 15
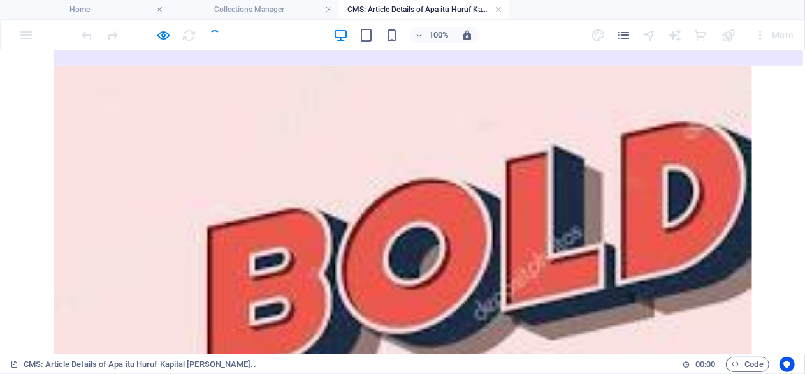
scroll to position [536, 0]
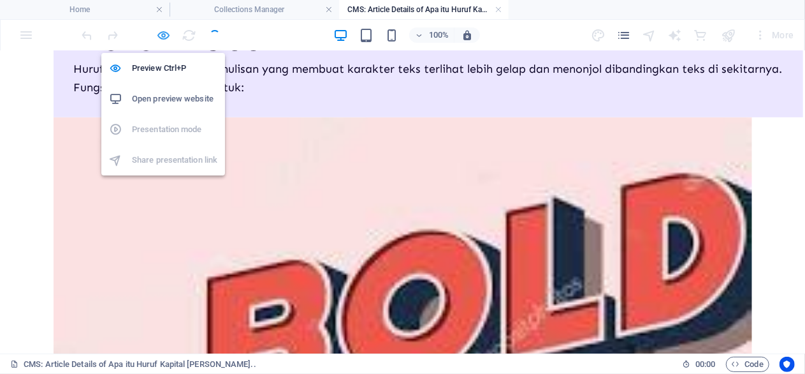
click at [165, 40] on icon "button" at bounding box center [164, 35] width 15 height 15
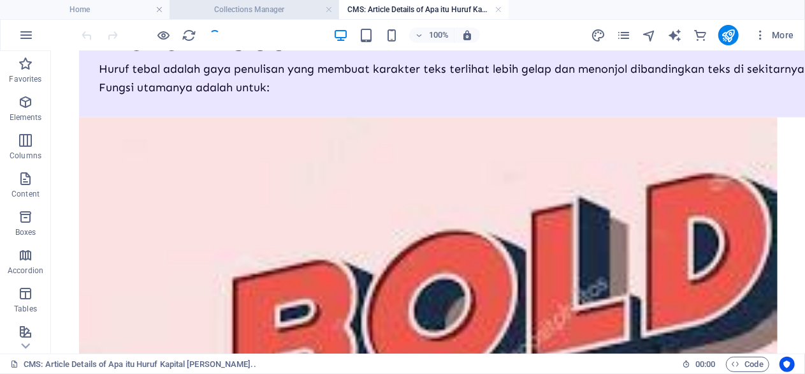
click at [286, 10] on h4 "Collections Manager" at bounding box center [255, 10] width 170 height 14
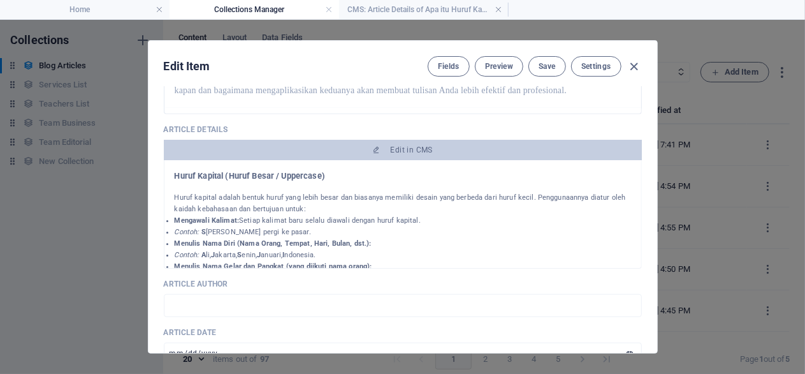
scroll to position [551, 0]
click at [498, 10] on link at bounding box center [499, 10] width 8 height 12
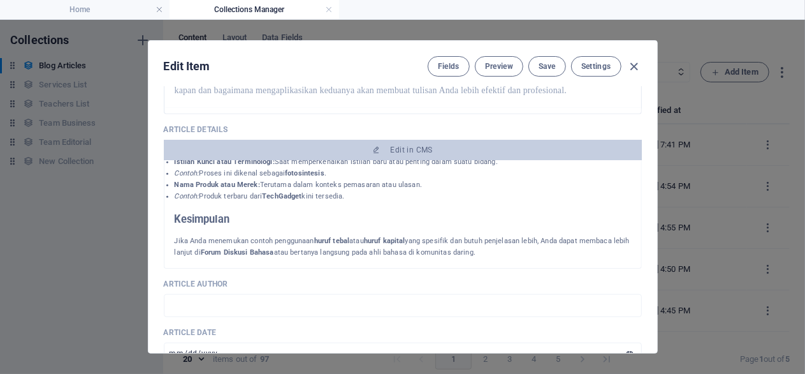
scroll to position [796, 0]
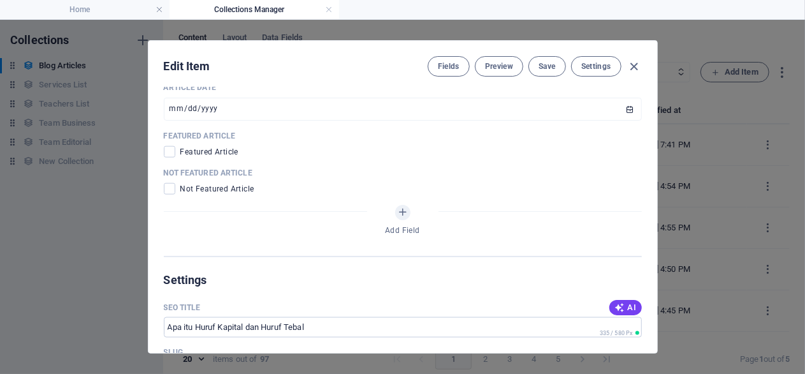
click at [208, 194] on span "Not Featured Article" at bounding box center [217, 189] width 74 height 10
click at [167, 194] on span at bounding box center [169, 188] width 11 height 11
click at [167, 194] on input "checkbox" at bounding box center [172, 188] width 17 height 11
checkbox input "true"
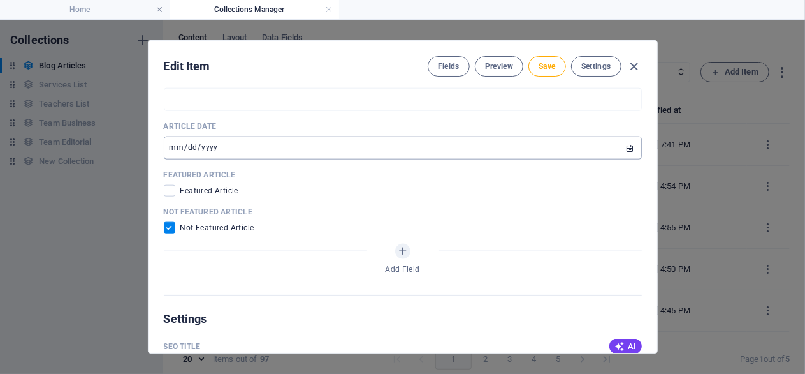
scroll to position [735, 0]
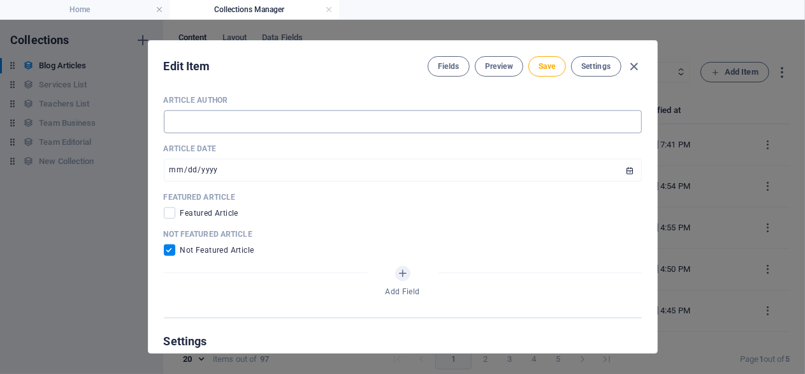
click at [233, 133] on input "text" at bounding box center [403, 121] width 478 height 23
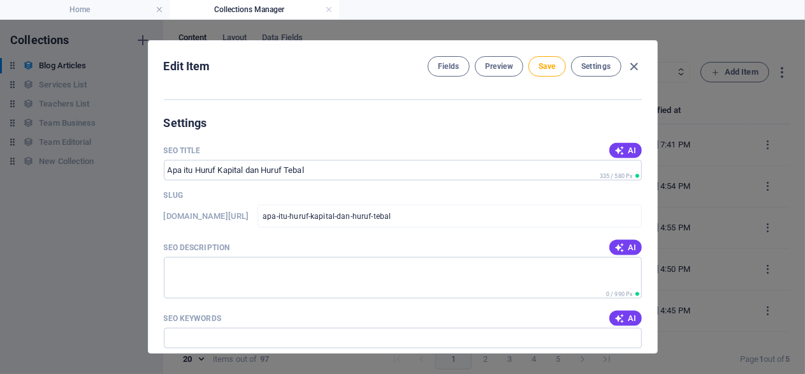
scroll to position [1041, 0]
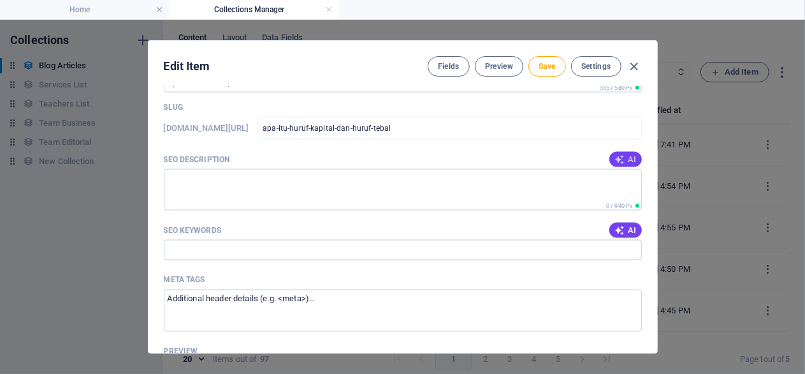
type input "Written by [PERSON_NAME]"
click at [627, 165] on span "AI" at bounding box center [626, 159] width 22 height 10
type textarea "Pelajari manfaat huruf kapital dan tebal untuk memperjelas dan menekankan teks …"
click at [633, 235] on span "AI" at bounding box center [626, 230] width 22 height 10
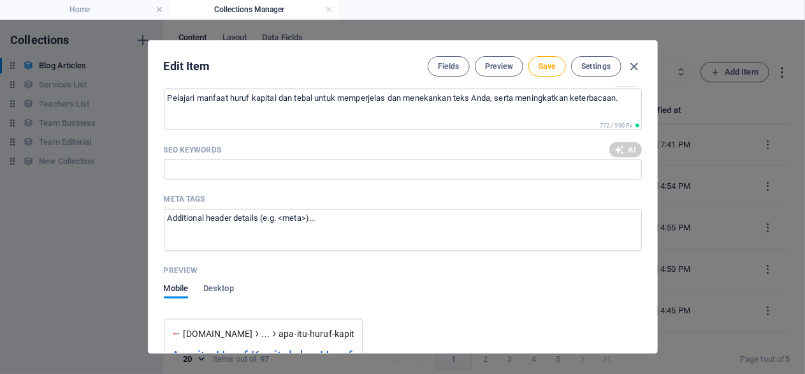
scroll to position [1163, 0]
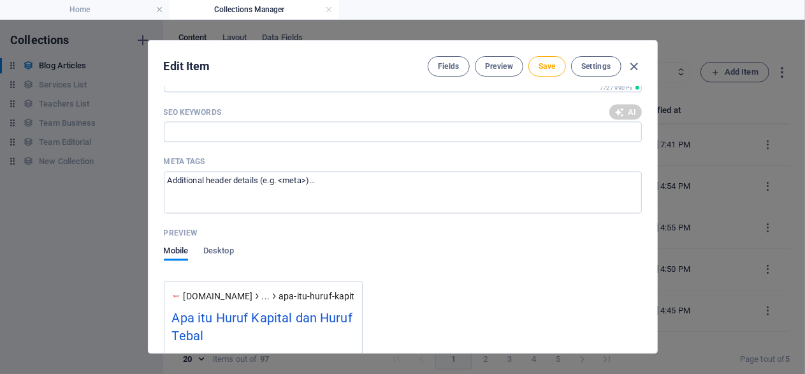
type input "huruf kapital, huruf tebal, penekanan teks, kaidah kebahasaan, struktur tulisan…"
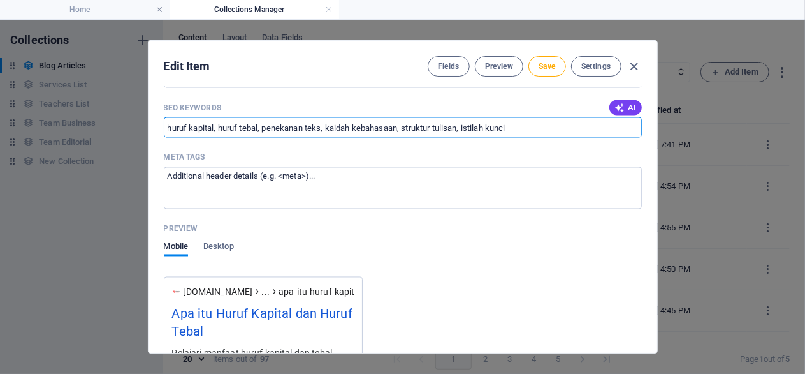
drag, startPoint x: 518, startPoint y: 155, endPoint x: 95, endPoint y: 182, distance: 424.2
click at [164, 138] on input "huruf kapital, huruf tebal, penekanan teks, kaidah kebahasaan, struktur tulisan…" at bounding box center [403, 127] width 478 height 20
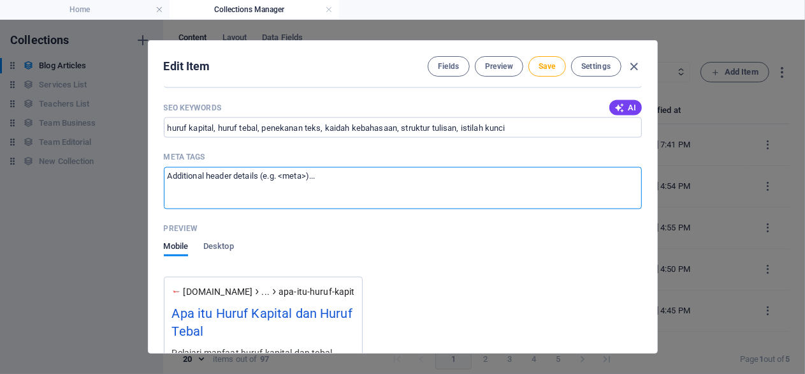
click at [272, 207] on textarea "Meta tags ​" at bounding box center [403, 187] width 478 height 41
paste textarea "huruf kapital, huruf tebal, penekanan teks, kaidah kebahasaan, struktur tulisan…"
click at [215, 205] on textarea "huruf kapital, huruf tebal, penekanan teks, kaidah kebahasaan, struktur tulisan…" at bounding box center [403, 187] width 478 height 41
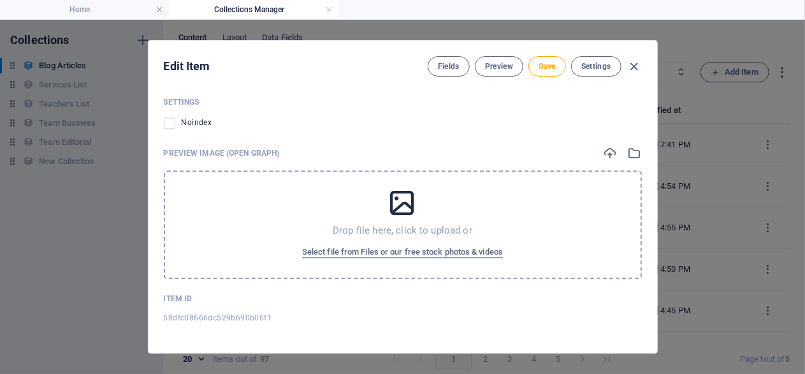
scroll to position [1500, 0]
type textarea "<huruf kapital>, <huruf tebal>, <penekanan teks>, <kaidah kebahasaan>, <struktu…"
click at [608, 147] on icon "button" at bounding box center [611, 153] width 14 height 14
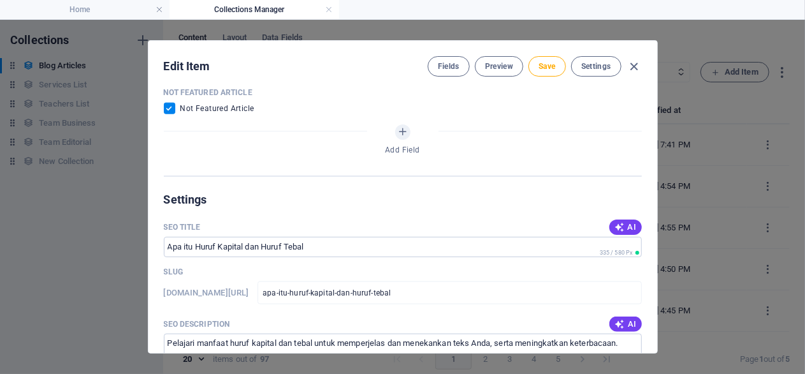
scroll to position [754, 0]
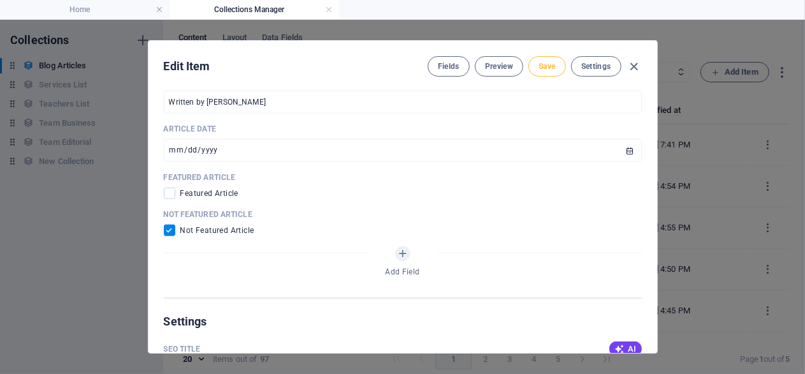
click at [545, 66] on span "Save" at bounding box center [547, 66] width 17 height 10
click at [633, 62] on icon "button" at bounding box center [634, 66] width 15 height 15
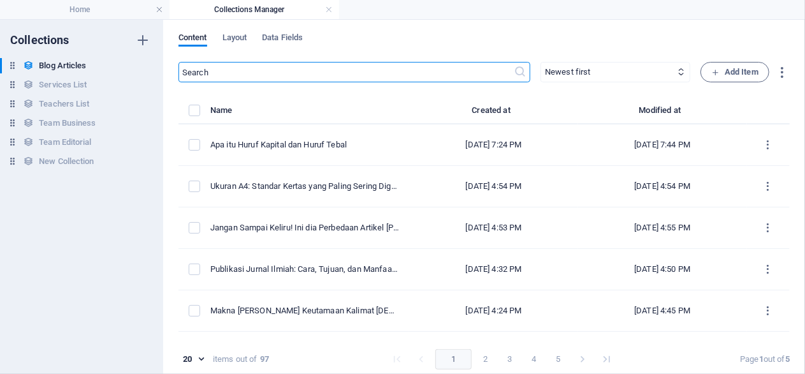
click at [333, 64] on input "text" at bounding box center [346, 72] width 335 height 20
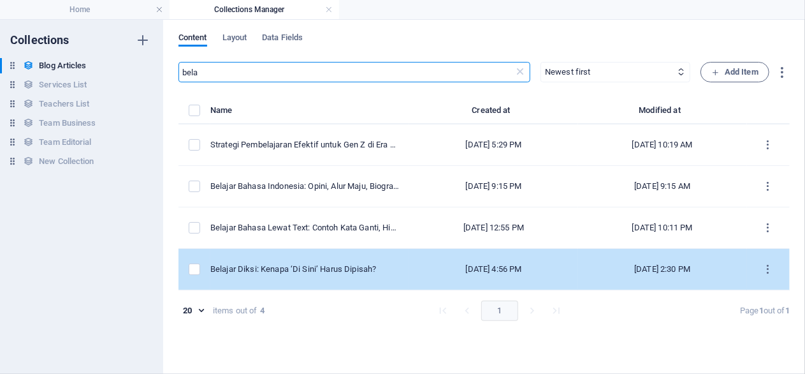
click at [335, 260] on td "Belajar Diksi: Kenapa ‘Di Sini’ Harus Dipisah?" at bounding box center [309, 269] width 199 height 41
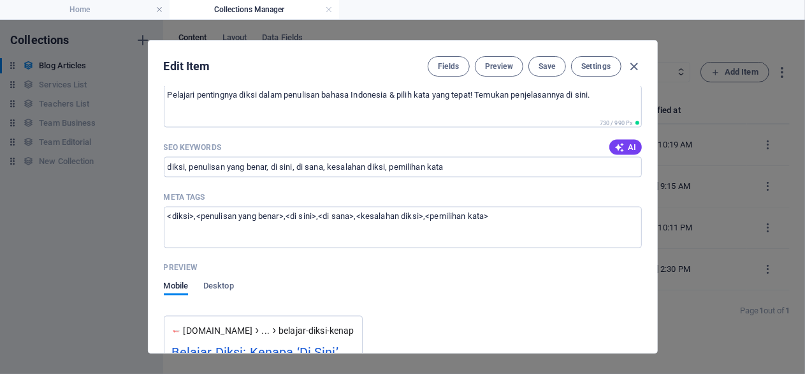
scroll to position [1102, 0]
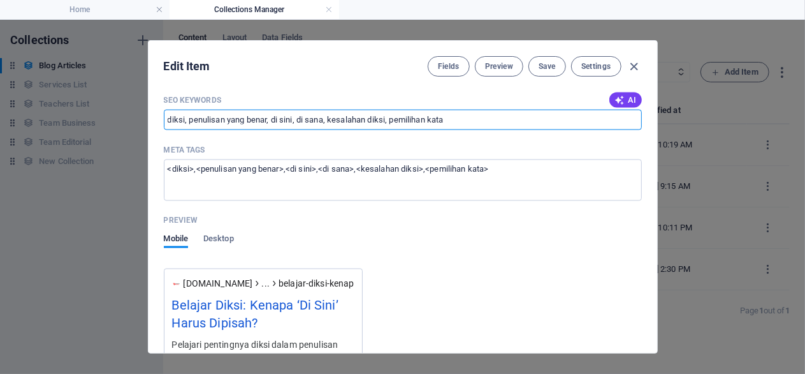
drag, startPoint x: 451, startPoint y: 117, endPoint x: 131, endPoint y: 125, distance: 320.2
click at [164, 125] on input "diksi, penulisan yang benar, di sini, di sana, kesalahan diksi, pemilihan kata" at bounding box center [403, 120] width 478 height 20
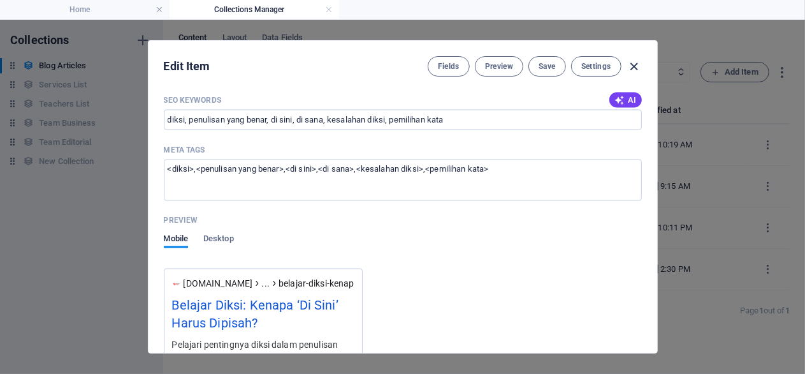
click at [634, 64] on icon "button" at bounding box center [634, 66] width 15 height 15
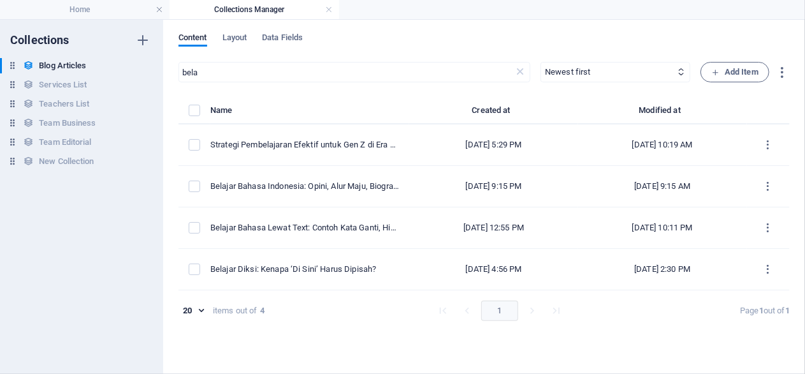
scroll to position [0, 0]
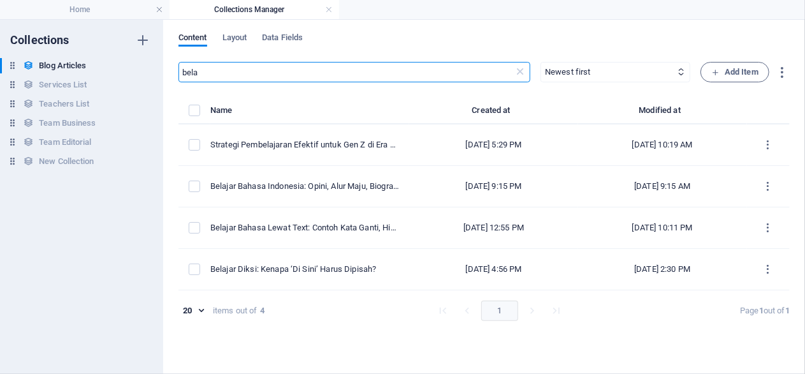
drag, startPoint x: 335, startPoint y: 72, endPoint x: 168, endPoint y: 73, distance: 167.1
click at [179, 73] on input "bela" at bounding box center [346, 72] width 335 height 20
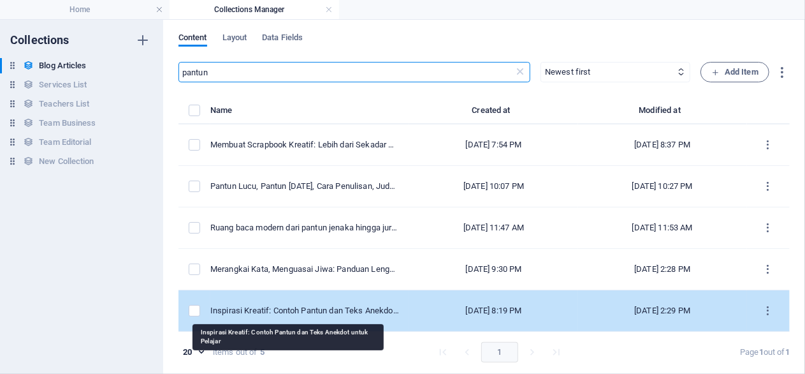
click at [310, 307] on div "Inspirasi Kreatif: Contoh Pantun dan Teks Anekdot untuk Pelajar" at bounding box center [304, 310] width 189 height 11
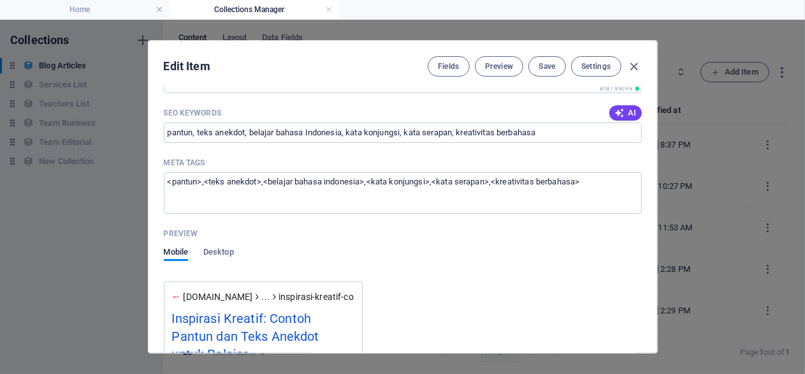
scroll to position [1102, 0]
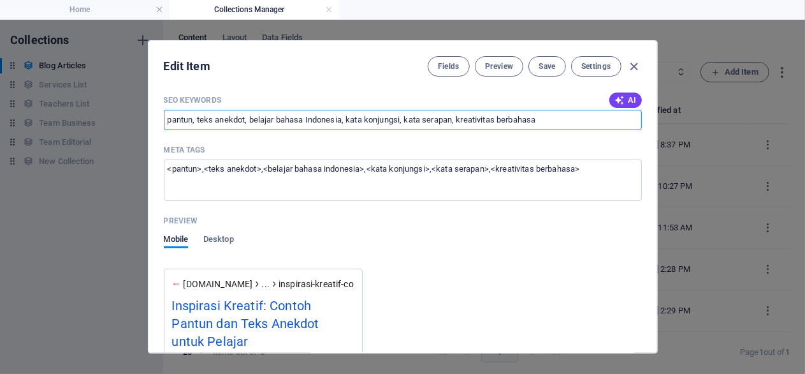
drag, startPoint x: 548, startPoint y: 117, endPoint x: 495, endPoint y: 123, distance: 53.9
click at [495, 123] on input "pantun, teks anekdot, belajar bahasa Indonesia, kata konjungsi, kata serapan, k…" at bounding box center [403, 120] width 478 height 20
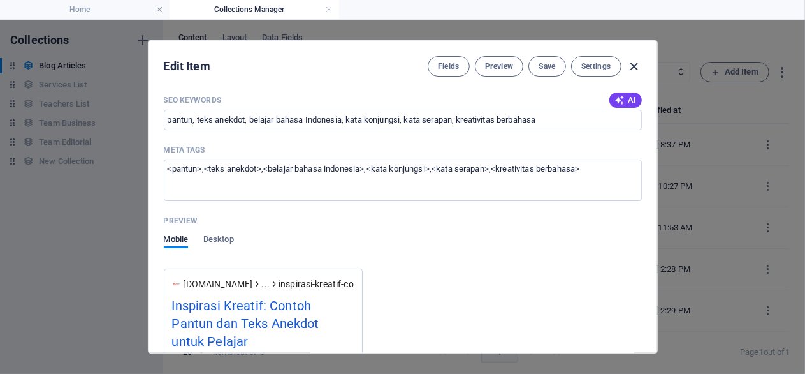
click at [638, 66] on icon "button" at bounding box center [634, 66] width 15 height 15
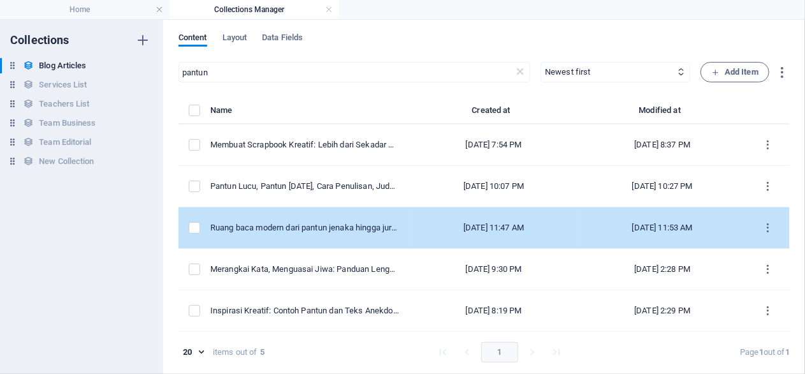
scroll to position [0, 0]
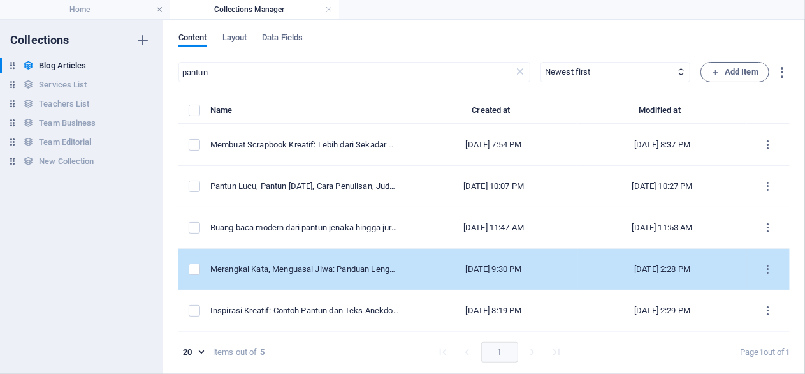
click at [335, 281] on td "Merangkai Kata, Menguasai Jiwa: Panduan Lengkap Menulis Puisi dari Berbagai Jen…" at bounding box center [309, 269] width 199 height 41
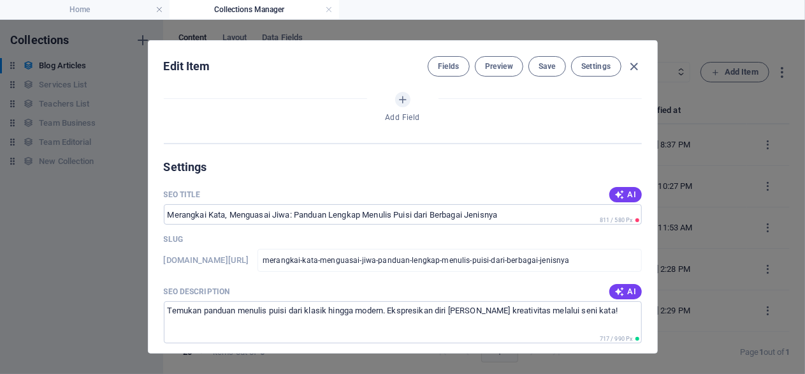
scroll to position [1041, 0]
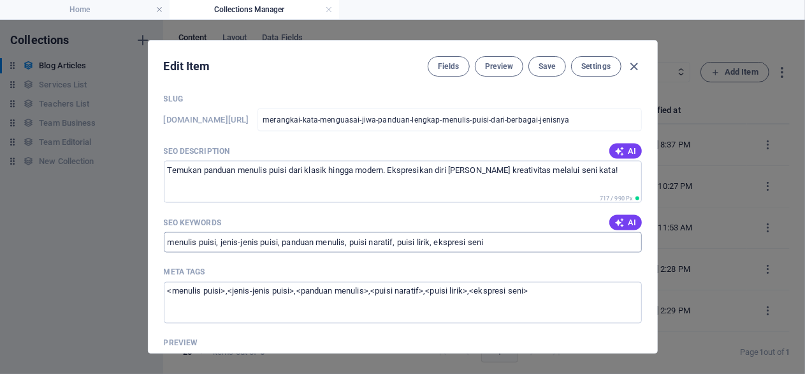
click at [397, 240] on input "menulis puisi, jenis-jenis puisi, panduan menulis, puisi naratif, puisi lirik, …" at bounding box center [403, 242] width 478 height 20
click at [629, 64] on icon "button" at bounding box center [634, 66] width 15 height 15
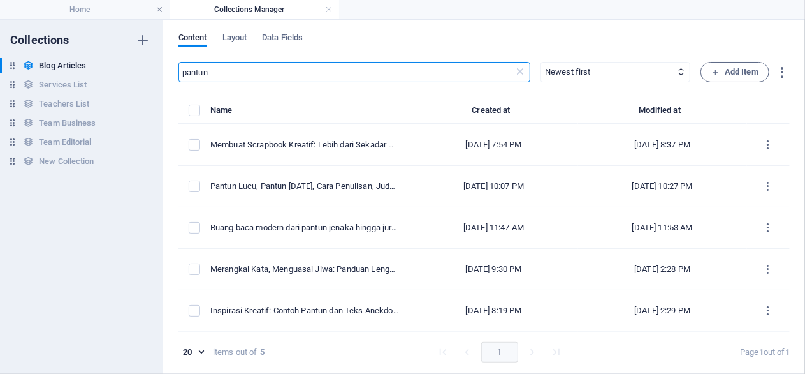
click at [386, 78] on input "pantun" at bounding box center [346, 72] width 335 height 20
type input "p"
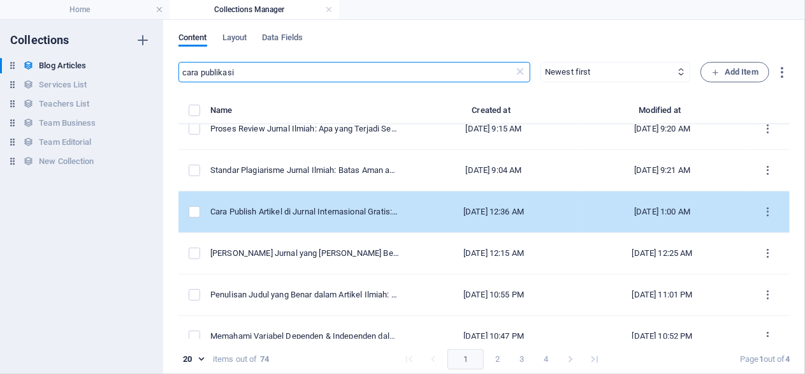
scroll to position [367, 0]
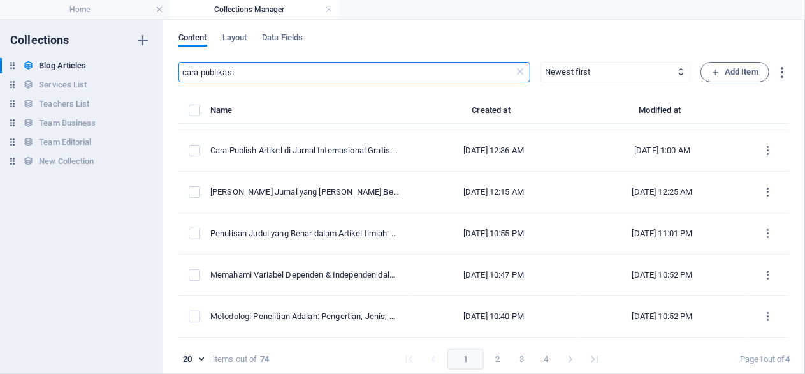
drag, startPoint x: 216, startPoint y: 73, endPoint x: 123, endPoint y: 93, distance: 95.3
click at [179, 82] on input "cara publikasi" at bounding box center [346, 72] width 335 height 20
paste input "Cara Publikasi Jurnal Ilmiah: Contoh, Tujuan, dan Panduan Mempublikasikan Artik…"
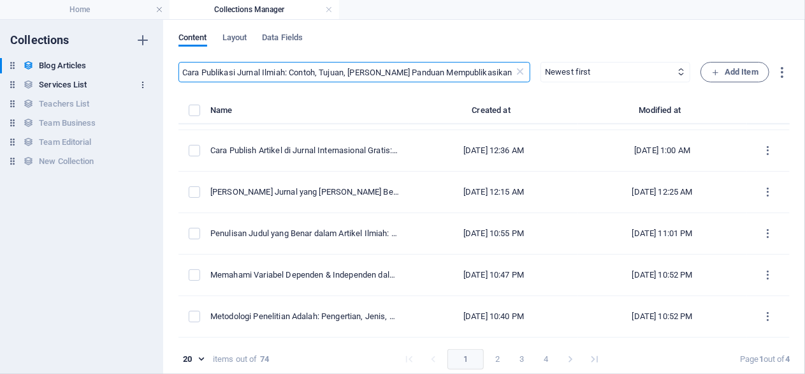
scroll to position [0, 6]
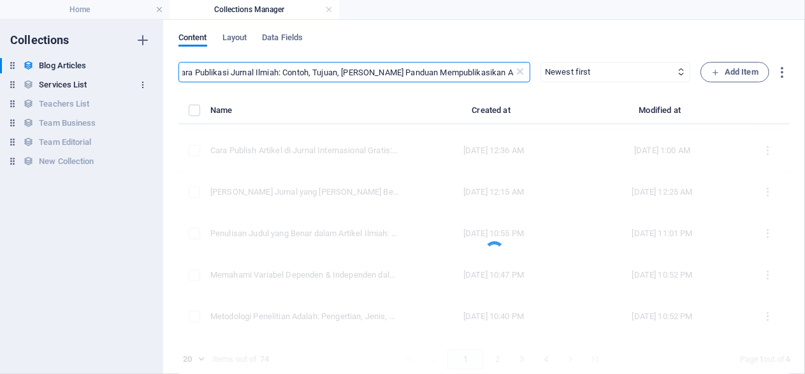
type input "Cara Publikasi Jurnal Ilmiah: Contoh, Tujuan, dan Panduan Mempublikasikan Artik…"
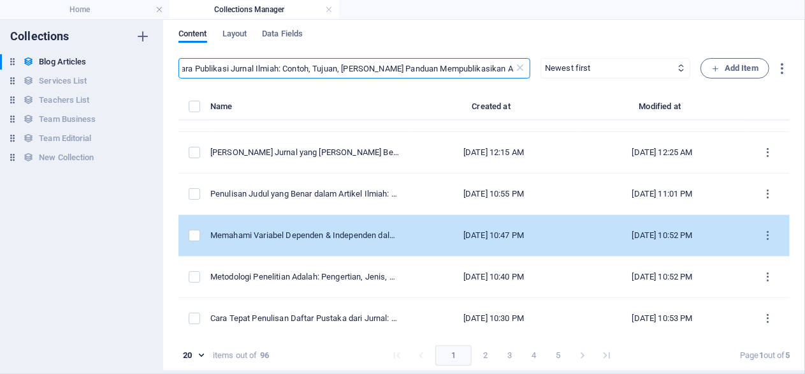
scroll to position [5, 0]
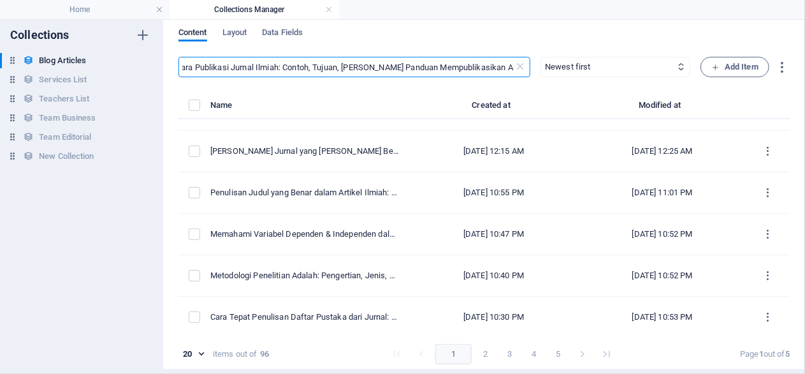
click at [483, 351] on button "2" at bounding box center [486, 354] width 20 height 20
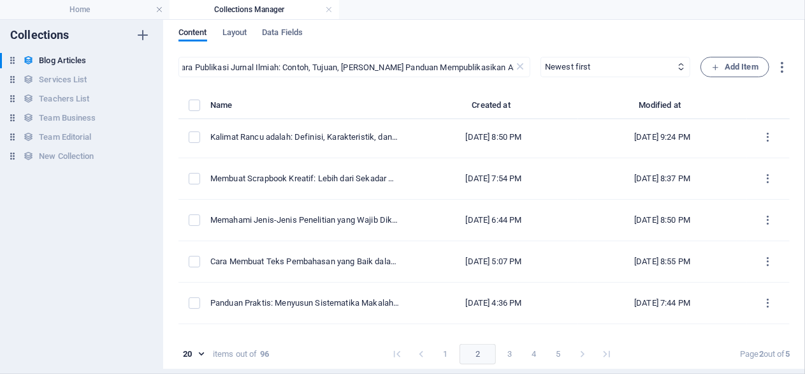
scroll to position [0, 0]
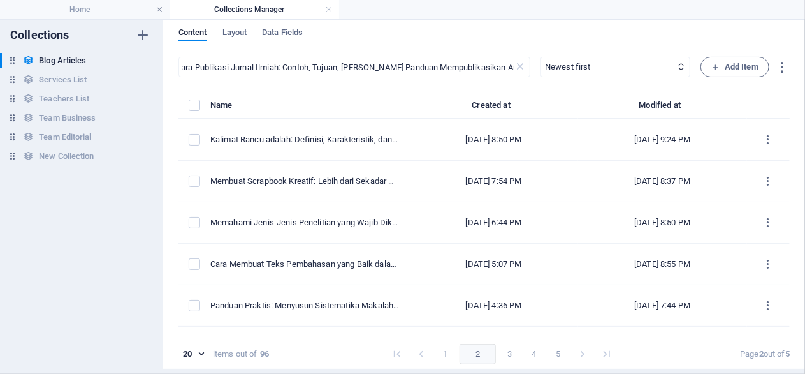
click at [513, 346] on button "3" at bounding box center [510, 354] width 20 height 20
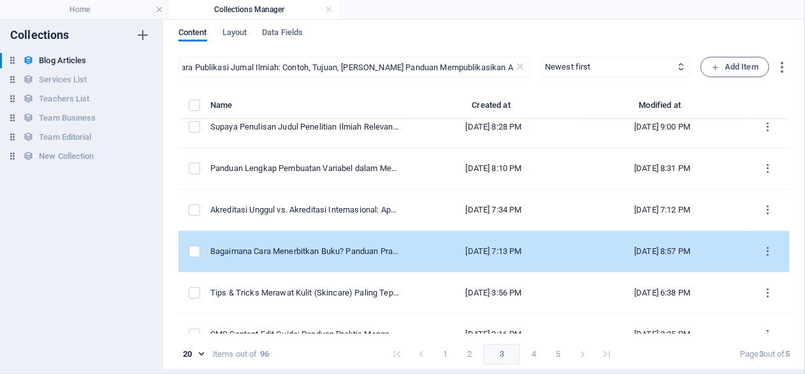
scroll to position [610, 0]
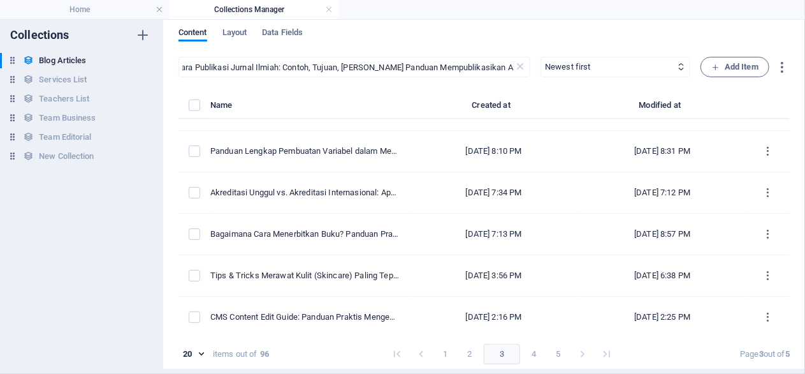
click at [522, 349] on li "4" at bounding box center [534, 354] width 24 height 20
click at [524, 351] on button "4" at bounding box center [534, 354] width 20 height 20
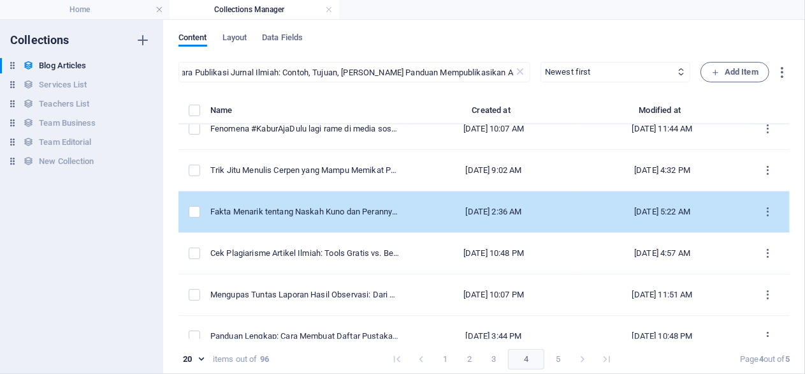
scroll to position [367, 0]
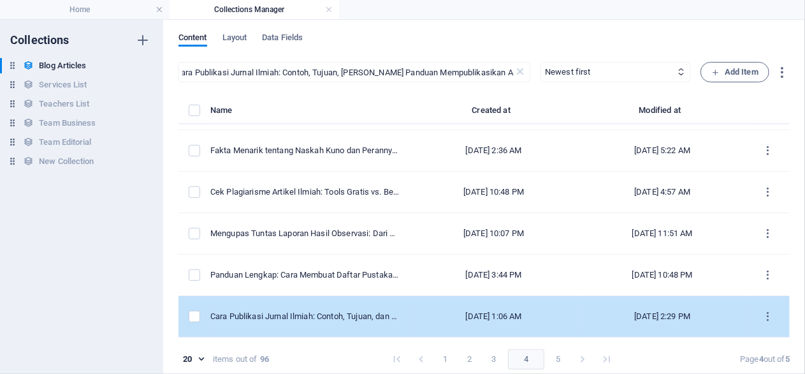
click at [456, 312] on div "[DATE] 1:06 AM" at bounding box center [494, 316] width 149 height 11
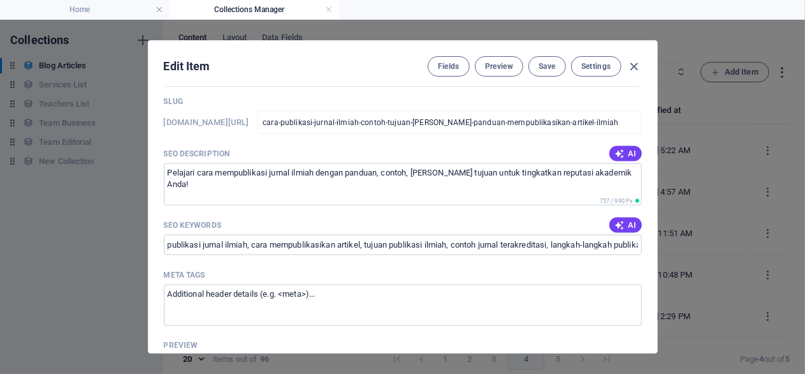
scroll to position [979, 0]
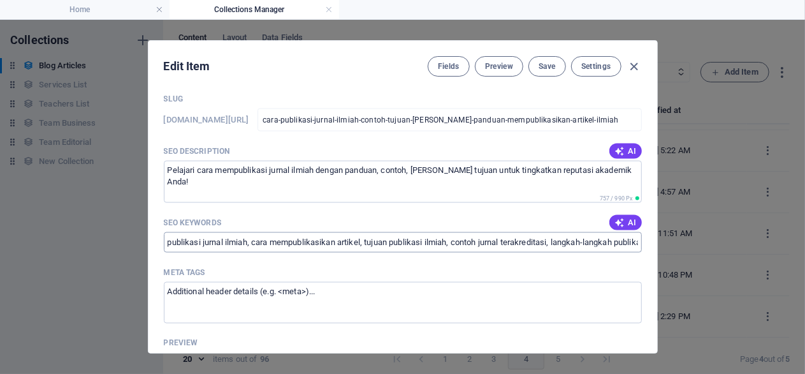
click at [370, 244] on input "publikasi jurnal ilmiah, cara mempublikasikan artikel, tujuan publikasi ilmiah,…" at bounding box center [403, 242] width 478 height 20
click at [636, 64] on icon "button" at bounding box center [634, 66] width 15 height 15
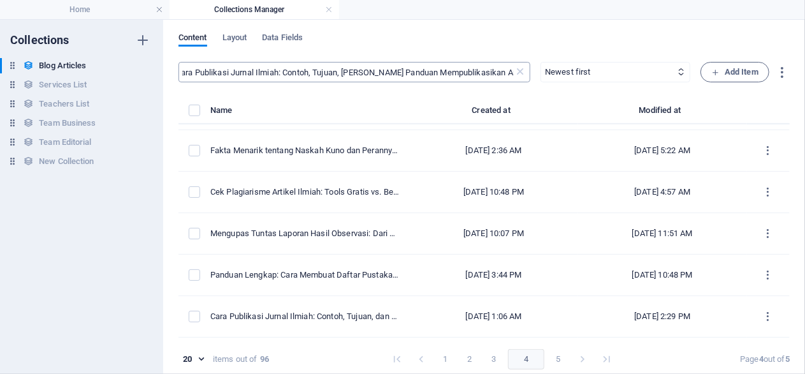
scroll to position [367, 0]
click at [396, 66] on input "Cara Publikasi Jurnal Ilmiah: Contoh, Tujuan, dan Panduan Mempublikasikan Artik…" at bounding box center [346, 72] width 335 height 20
click at [516, 73] on icon at bounding box center [520, 72] width 13 height 13
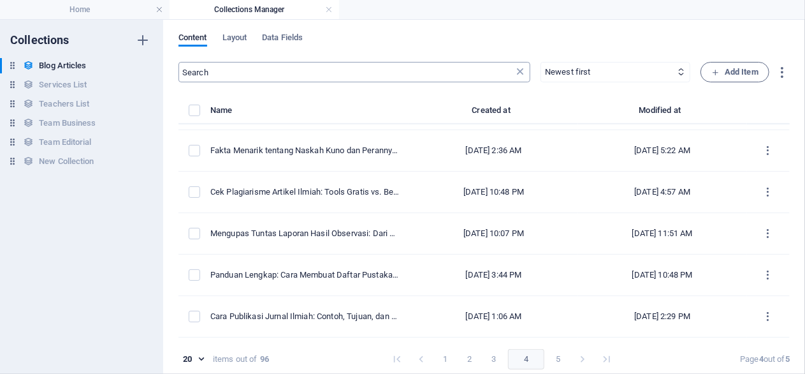
scroll to position [0, 0]
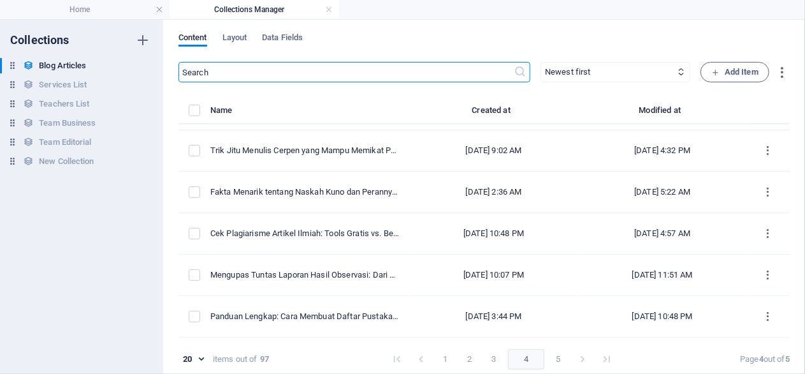
paste input "Kutipan dan Parafrase dalam Makalah: Cara Menulis dengan Benar Menurut APA Style"
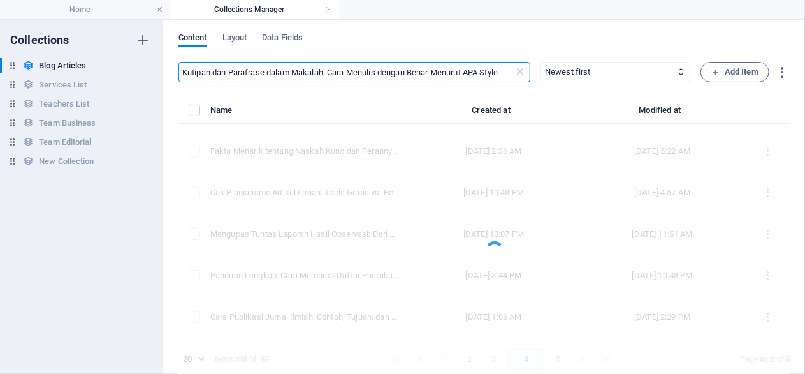
type input "Kutipan dan Parafrase dalam Makalah: Cara Menulis dengan Benar Menurut APA Style"
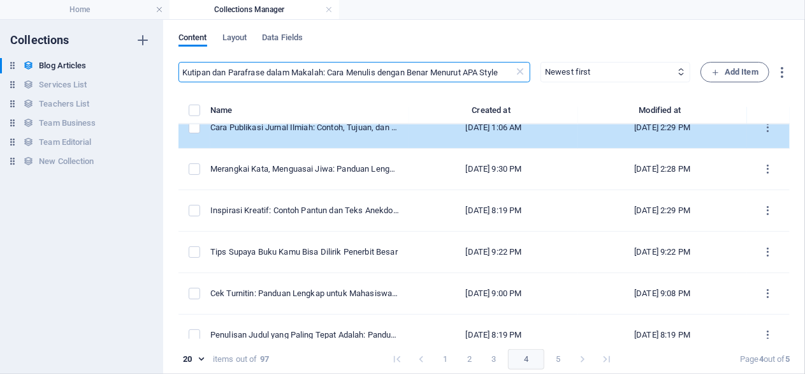
scroll to position [610, 0]
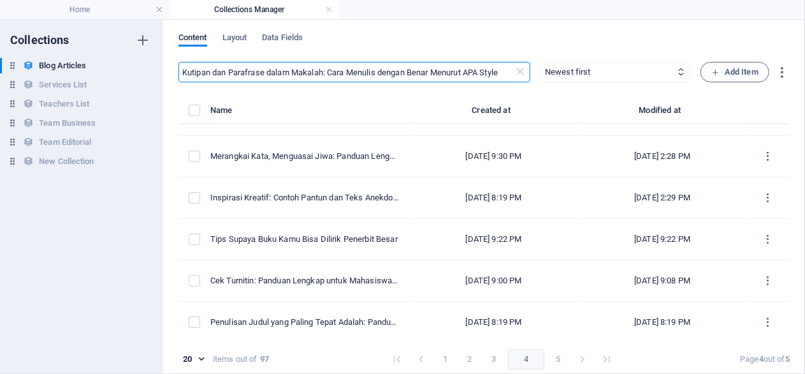
click at [443, 355] on button "1" at bounding box center [446, 359] width 20 height 20
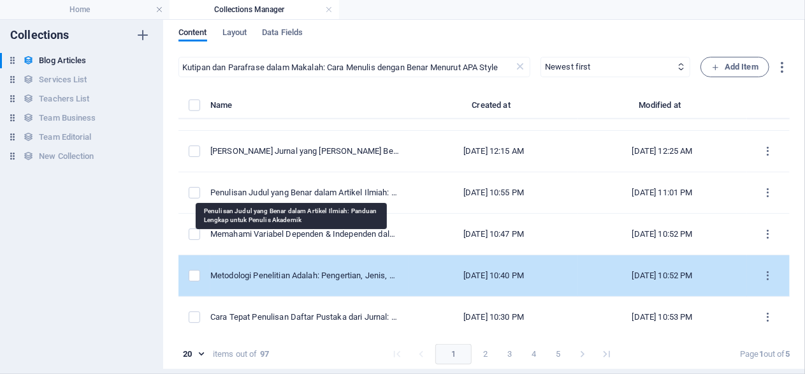
scroll to position [5, 0]
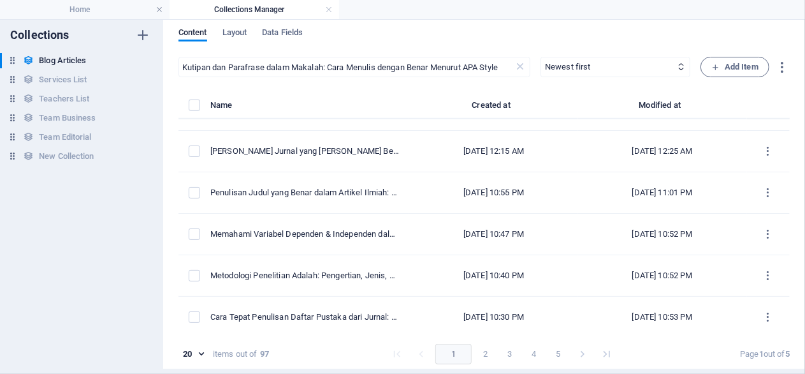
click at [482, 353] on button "2" at bounding box center [486, 354] width 20 height 20
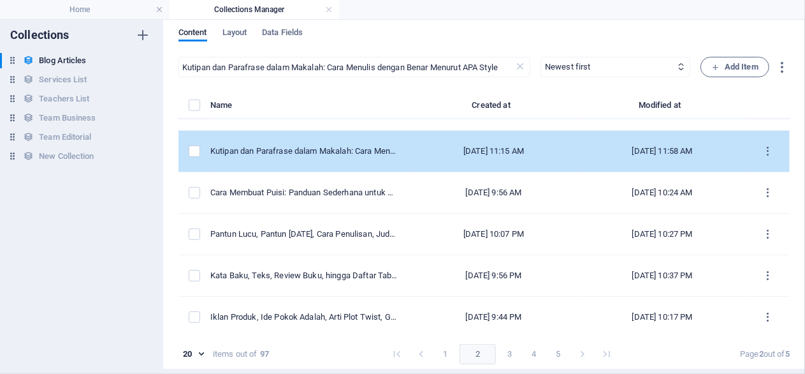
click at [416, 140] on td "Oct 1, 2025 11:15 AM" at bounding box center [493, 151] width 169 height 41
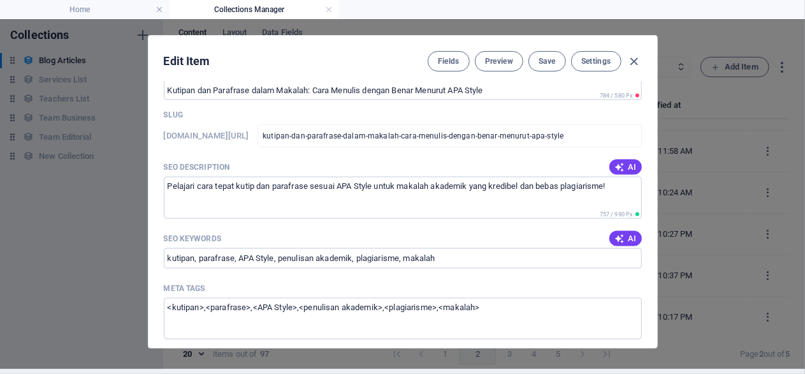
scroll to position [979, 0]
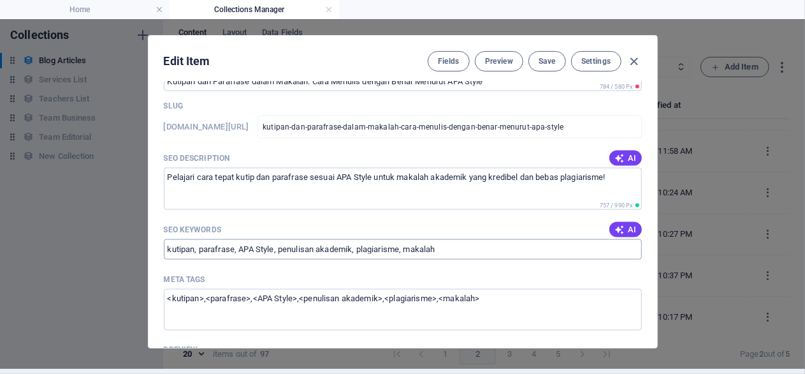
click at [339, 245] on input "kutipan, parafrase, APA Style, penulisan akademik, plagiarisme, makalah" at bounding box center [403, 249] width 478 height 20
click at [340, 252] on input "kutipan, parafrase, APA Style, penulisan akademik, plagiarisme, makalah" at bounding box center [403, 249] width 478 height 20
drag, startPoint x: 642, startPoint y: 66, endPoint x: 590, endPoint y: 71, distance: 52.5
click at [642, 66] on span "button" at bounding box center [634, 61] width 15 height 15
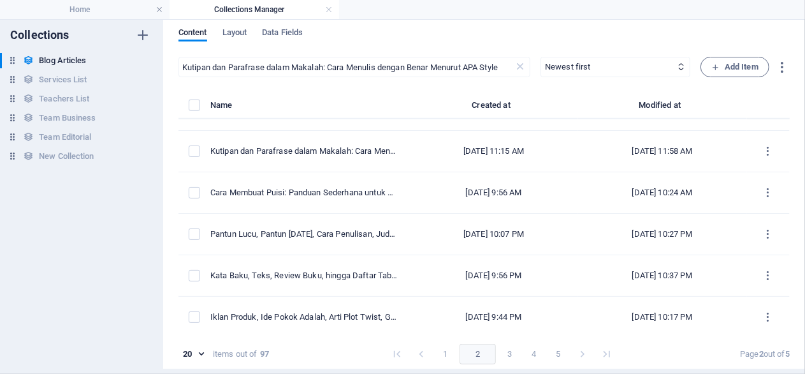
scroll to position [610, 0]
click at [522, 69] on icon at bounding box center [520, 67] width 13 height 13
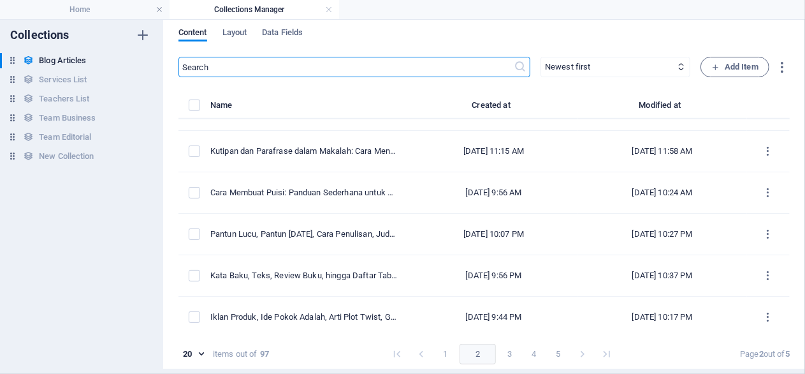
paste input "Apa itu huruf kapital dan huruf tebal"
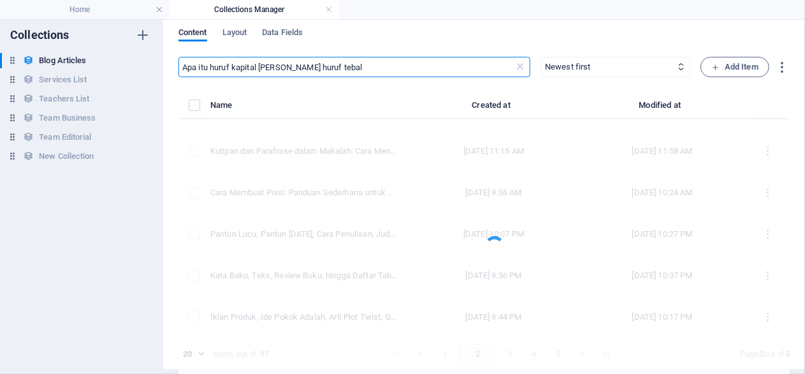
type input "Apa itu huruf kapital dan huruf tebal"
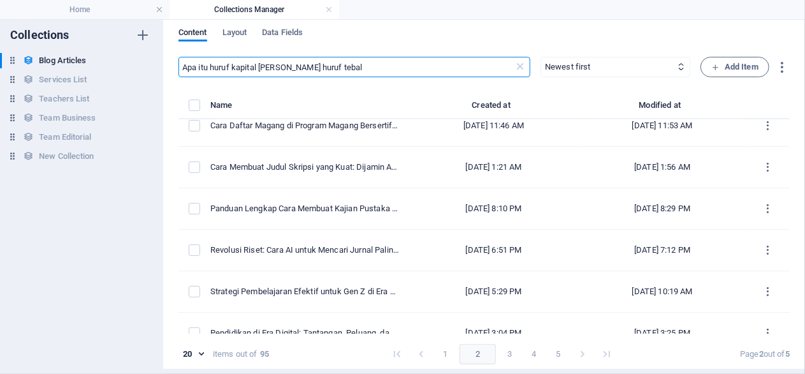
scroll to position [0, 0]
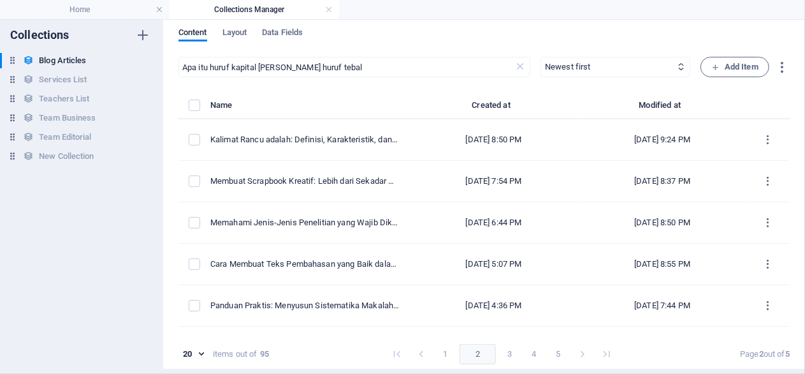
click at [441, 346] on button "1" at bounding box center [446, 354] width 20 height 20
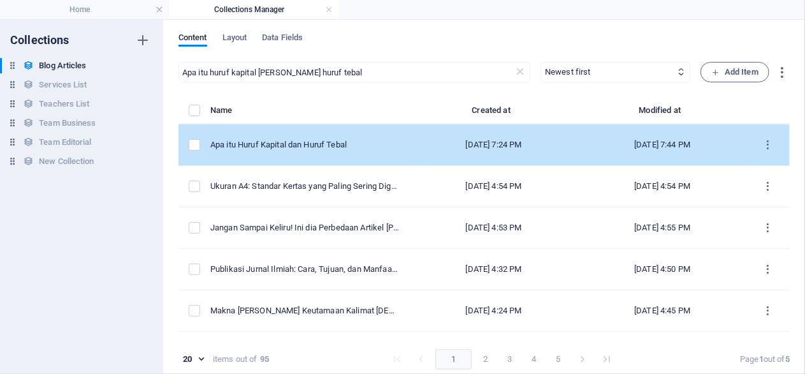
click at [373, 140] on td "Apa itu Huruf Kapital dan Huruf Tebal" at bounding box center [309, 144] width 199 height 41
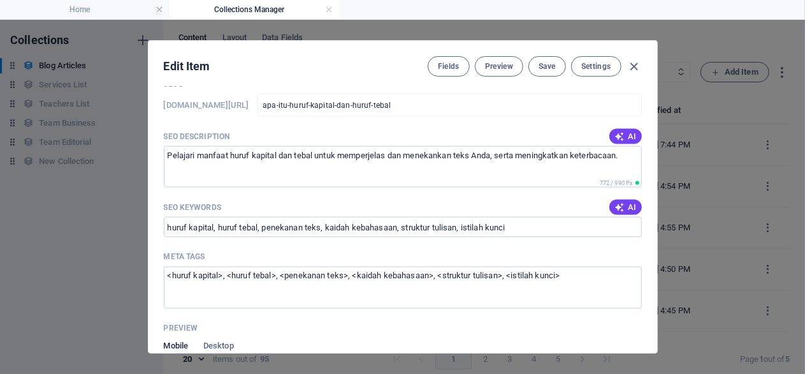
scroll to position [1102, 0]
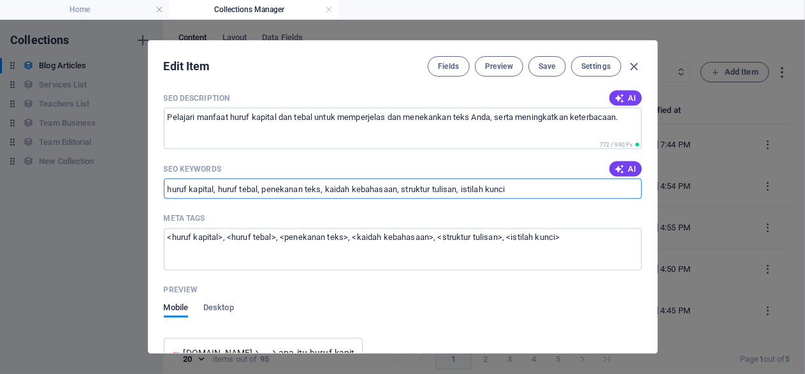
click at [590, 199] on input "huruf kapital, huruf tebal, penekanan teks, kaidah kebahasaan, struktur tulisan…" at bounding box center [403, 189] width 478 height 20
click at [629, 71] on icon "button" at bounding box center [634, 66] width 15 height 15
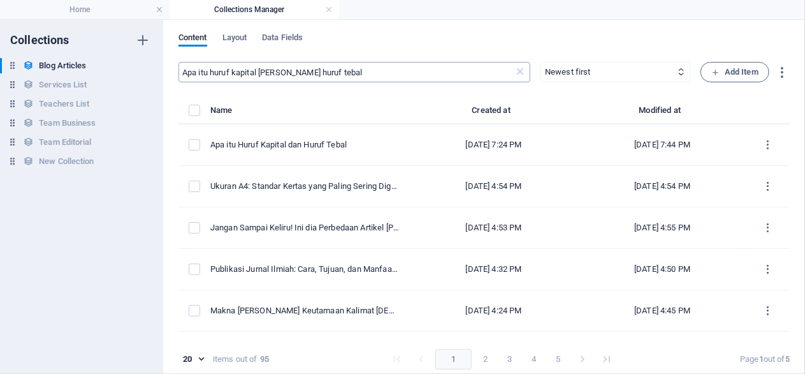
scroll to position [0, 0]
click at [493, 72] on input "Apa itu huruf kapital dan huruf tebal" at bounding box center [346, 72] width 335 height 20
click at [520, 75] on icon at bounding box center [520, 72] width 13 height 13
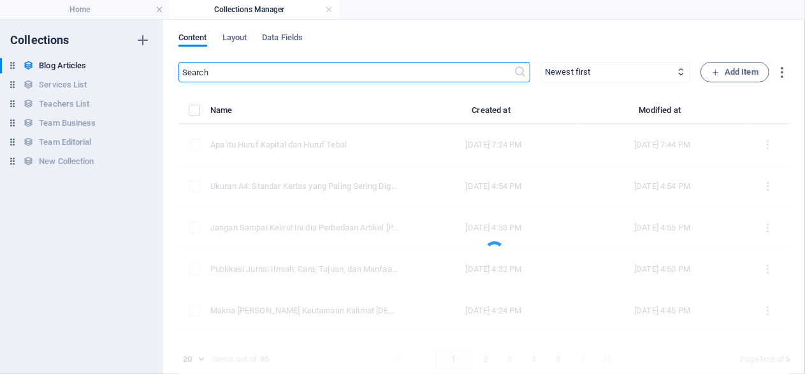
paste input "Pengertian Populasi dan Sampel Hingga Penerapan Probability Sampling dan Snowba…"
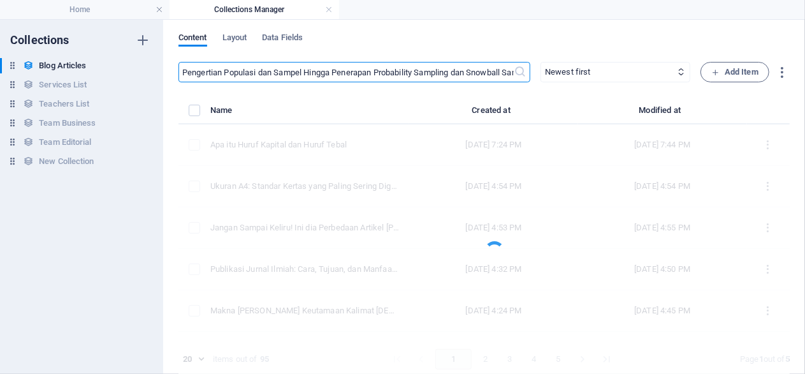
scroll to position [0, 31]
type input "Pengertian Populasi dan Sampel Hingga Penerapan Probability Sampling dan Snowba…"
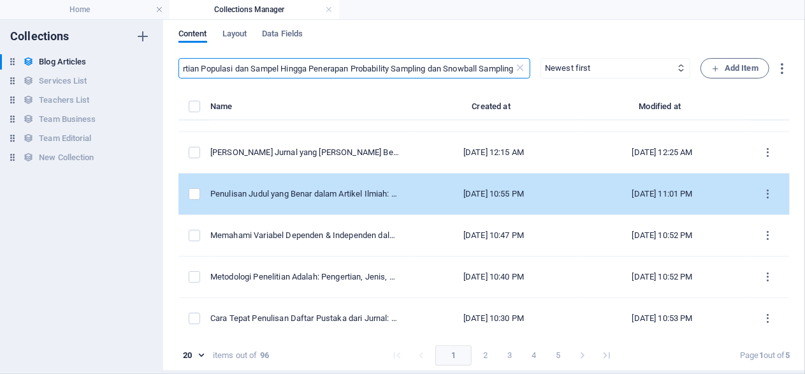
scroll to position [5, 0]
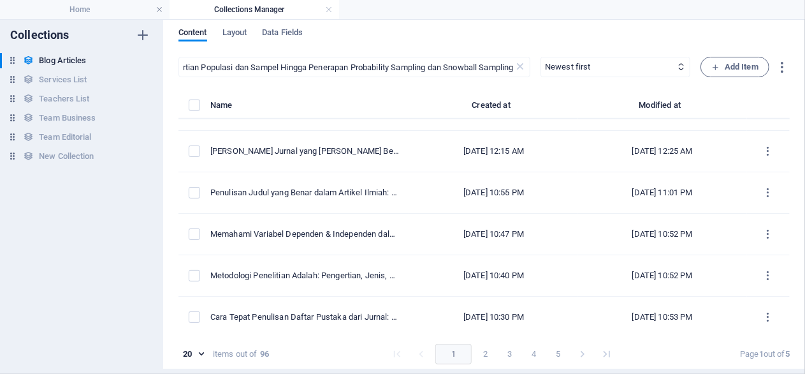
click at [479, 350] on button "2" at bounding box center [486, 354] width 20 height 20
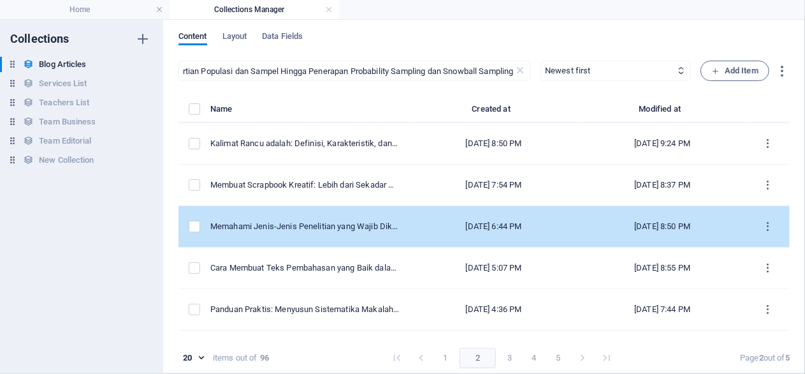
scroll to position [0, 0]
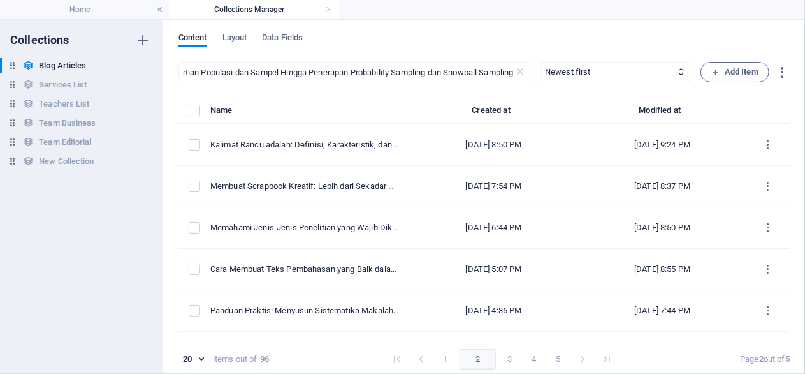
click at [508, 359] on button "3" at bounding box center [510, 359] width 20 height 20
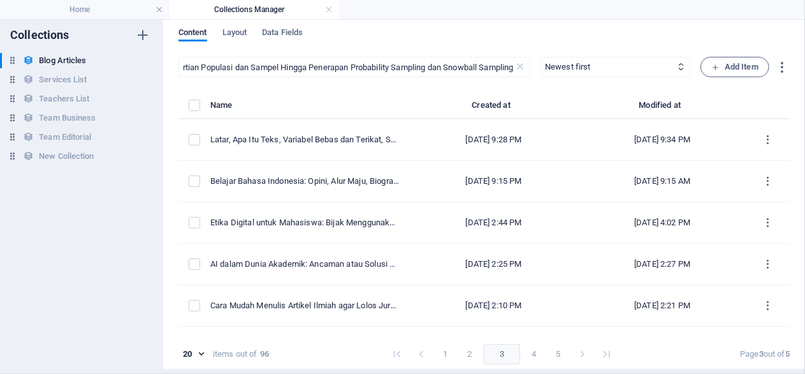
click at [469, 351] on button "2" at bounding box center [470, 354] width 20 height 20
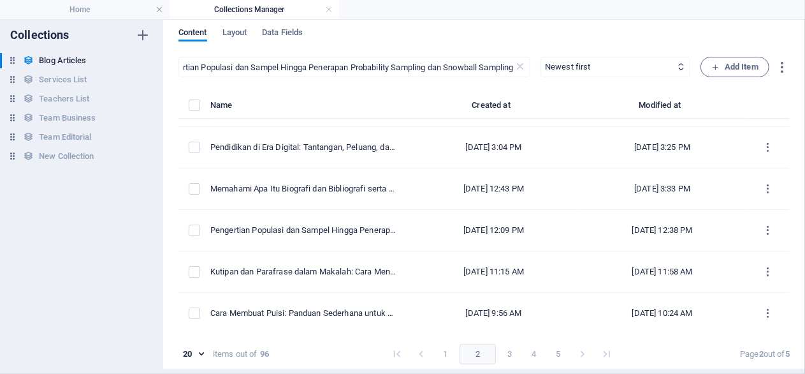
scroll to position [551, 0]
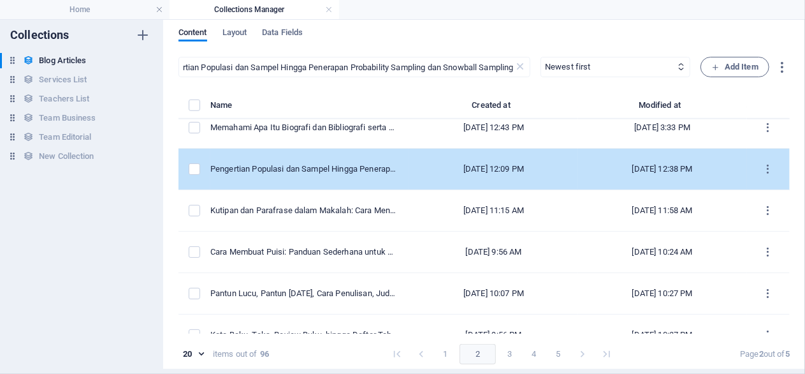
click at [409, 172] on td "Oct 1, 2025 12:09 PM" at bounding box center [493, 169] width 169 height 41
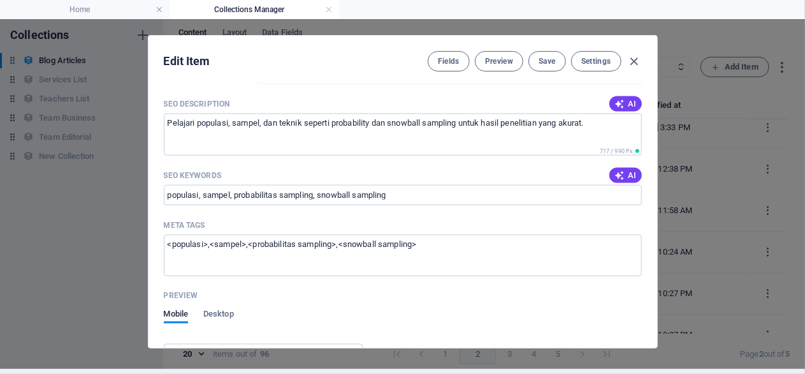
scroll to position [1041, 0]
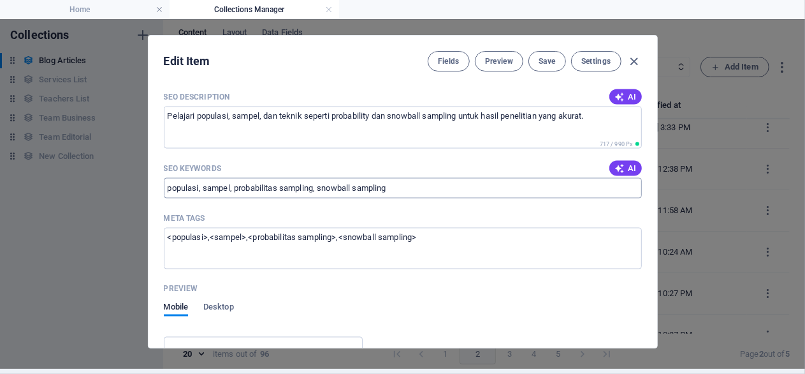
click at [432, 189] on input "populasi, sampel, probabilitas sampling, snowball sampling" at bounding box center [403, 188] width 478 height 20
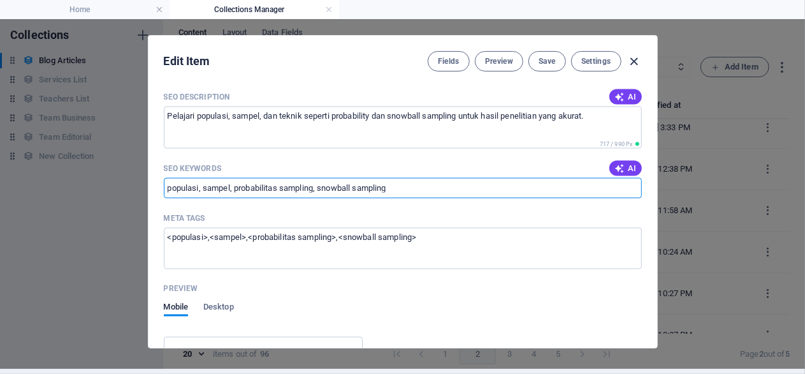
click at [631, 57] on icon "button" at bounding box center [634, 61] width 15 height 15
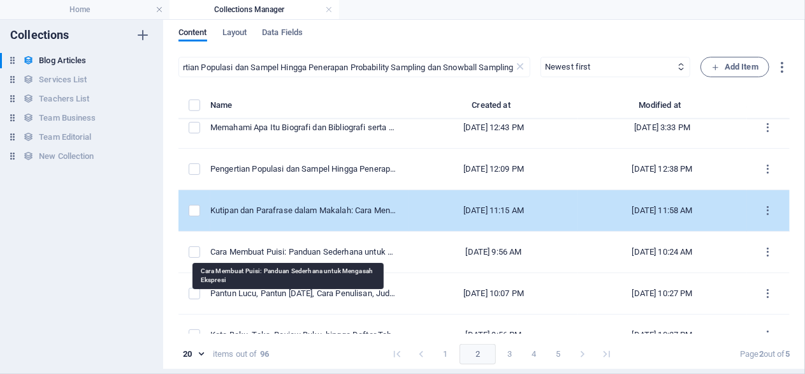
scroll to position [490, 0]
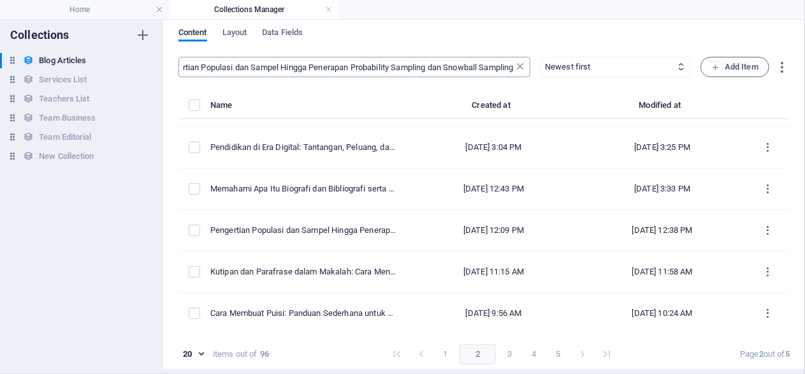
click at [525, 66] on icon at bounding box center [520, 67] width 13 height 13
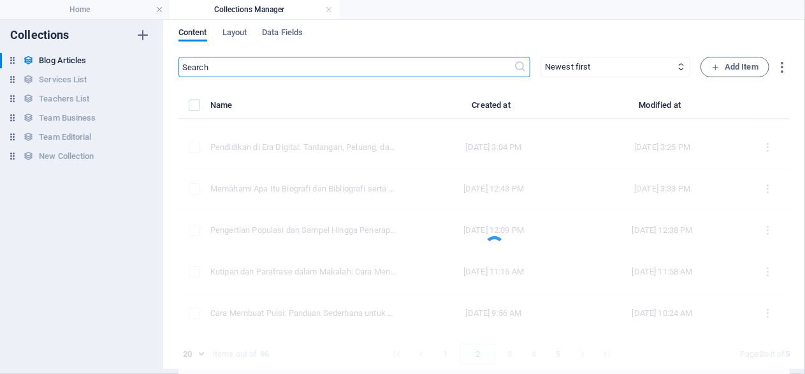
scroll to position [0, 0]
paste input "Memahami Apa Itu Biografi dan Bibliografi serta Peran Author dalam Penulisan Il…"
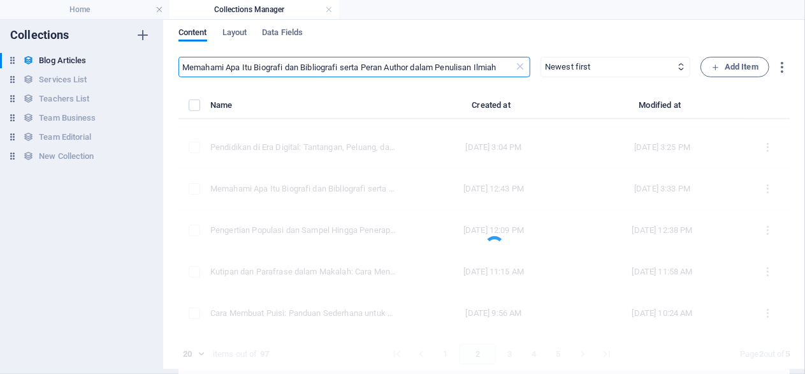
type input "Memahami Apa Itu Biografi dan Bibliografi serta Peran Author dalam Penulisan Il…"
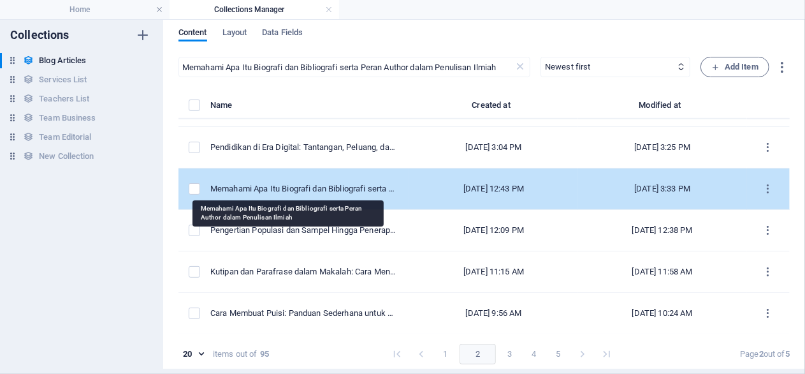
click at [314, 191] on div "Memahami Apa Itu Biografi dan Bibliografi serta Peran Author dalam Penulisan Il…" at bounding box center [304, 188] width 189 height 11
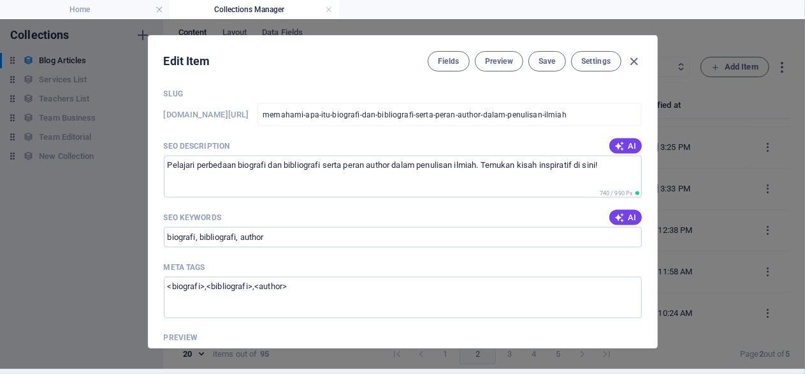
scroll to position [1041, 0]
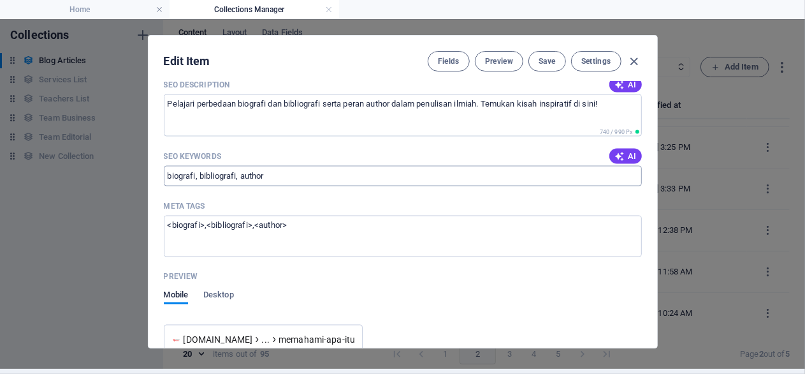
click at [351, 171] on input "biografi, bibliografi, author" at bounding box center [403, 176] width 478 height 20
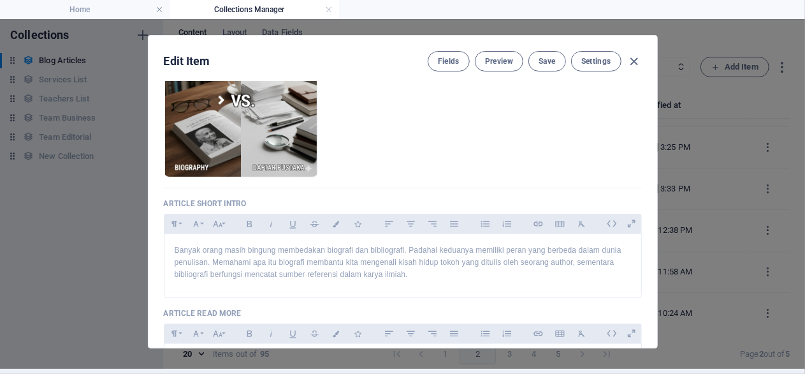
scroll to position [0, 0]
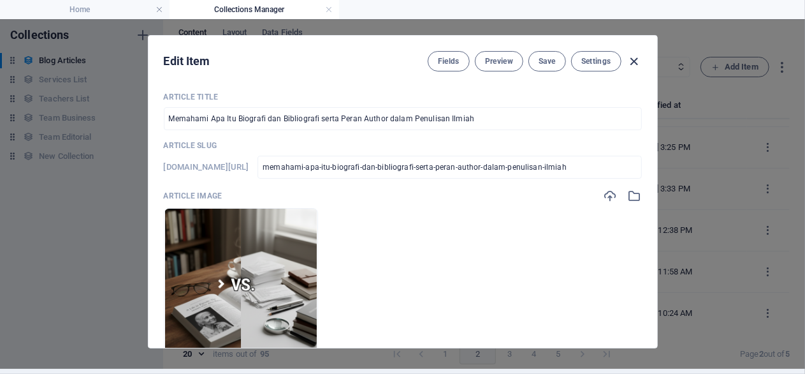
click at [633, 55] on icon "button" at bounding box center [634, 61] width 15 height 15
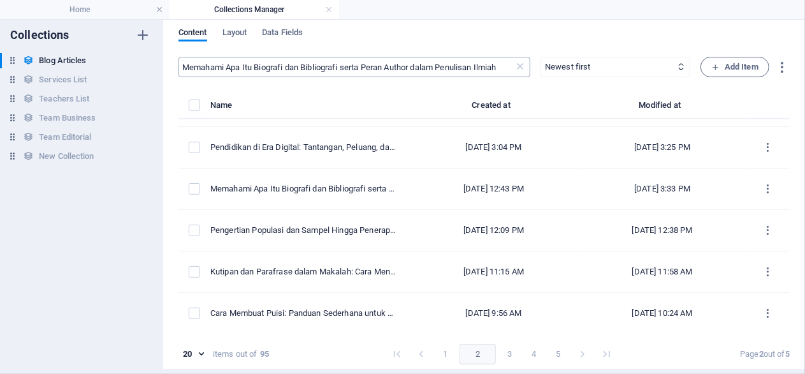
scroll to position [490, 0]
click at [523, 65] on icon at bounding box center [520, 67] width 13 height 13
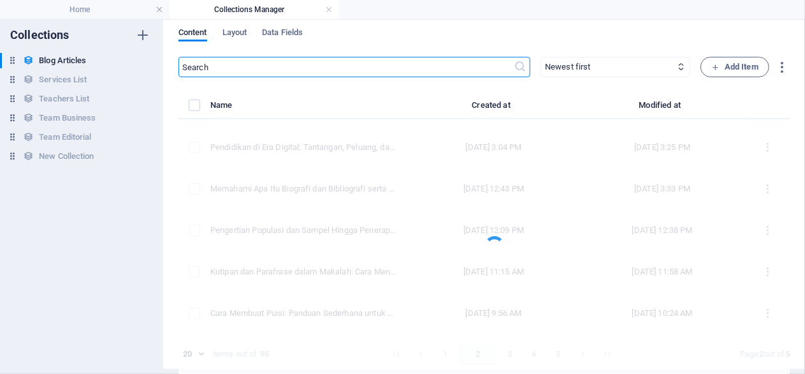
paste input "Teknik Menulis Cerita dari POV Pertama hingga Ketiga dengan Contoh Kata Ganti O…"
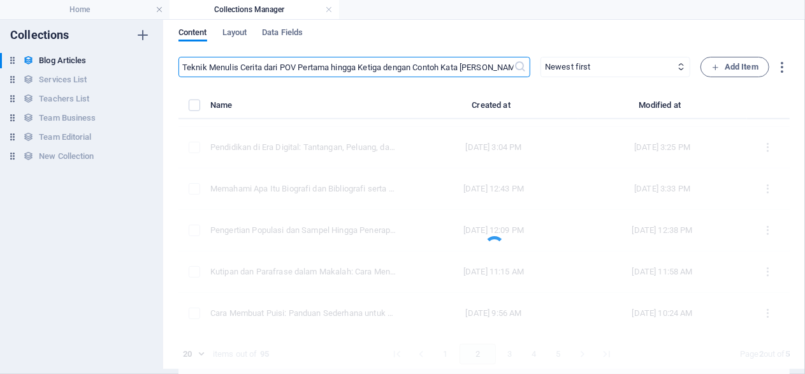
type input "Teknik Menulis Cerita dari POV Pertama hingga Ketiga dengan Contoh Kata Ganti O…"
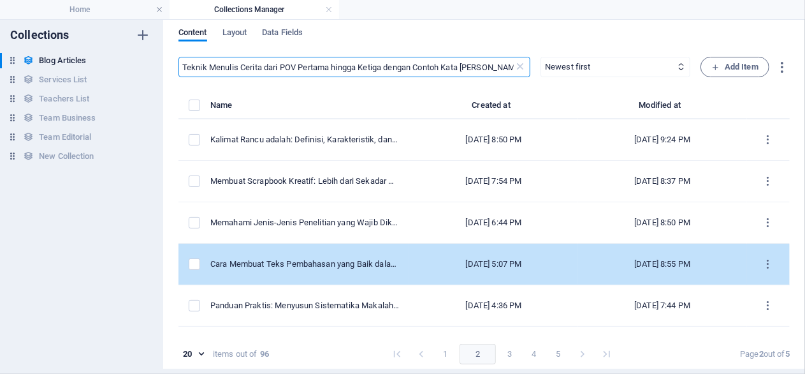
scroll to position [0, 0]
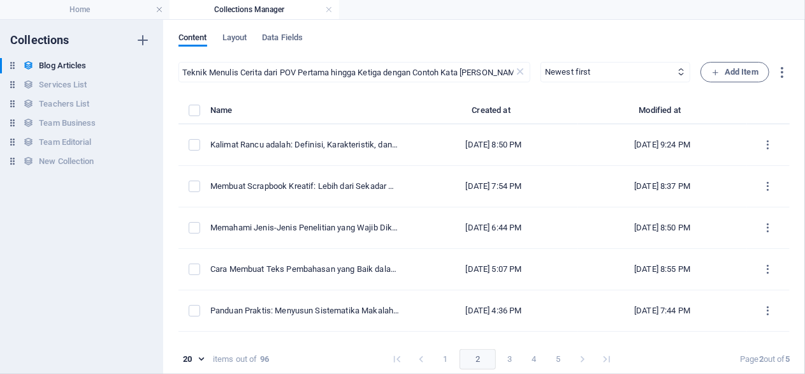
click at [444, 358] on button "1" at bounding box center [446, 359] width 20 height 20
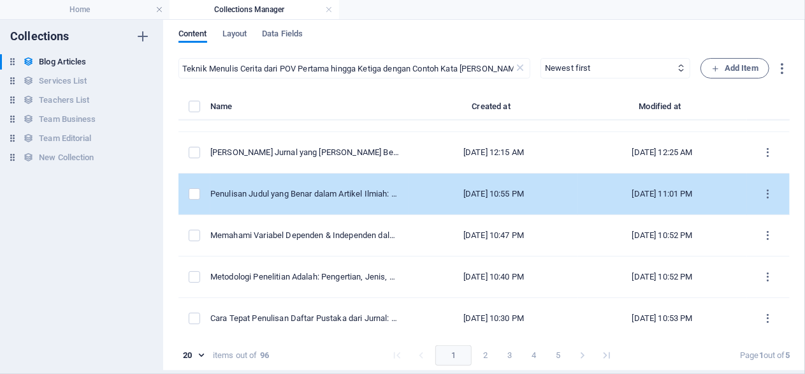
scroll to position [5, 0]
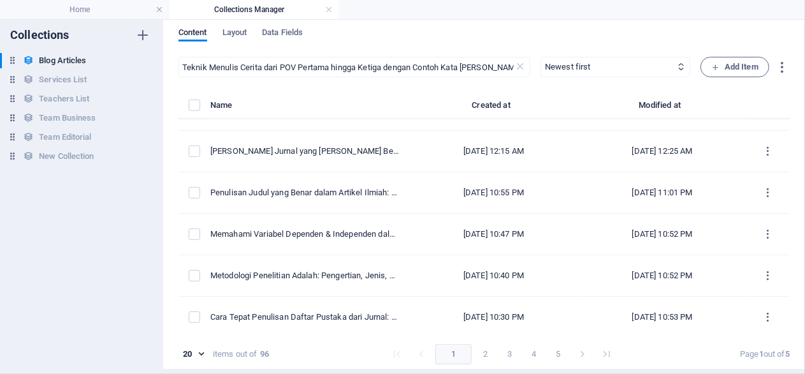
click at [506, 353] on button "3" at bounding box center [510, 354] width 20 height 20
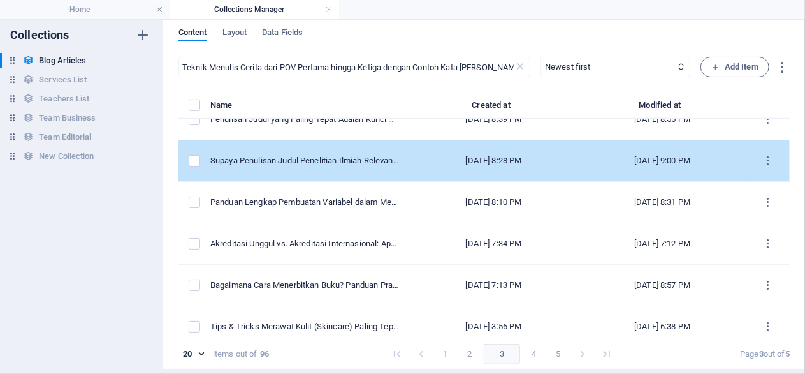
scroll to position [610, 0]
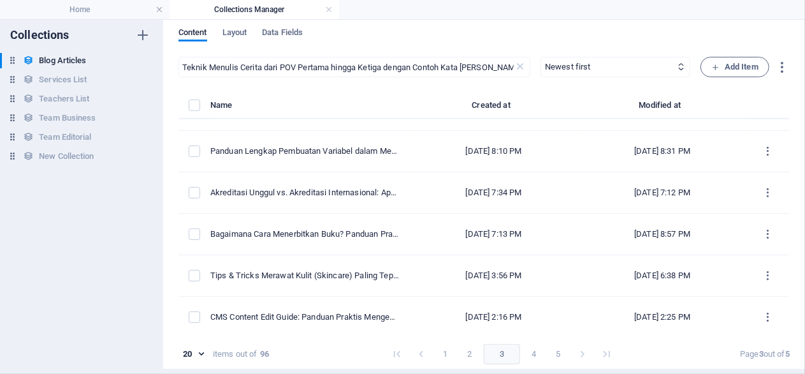
click at [532, 355] on button "4" at bounding box center [534, 354] width 20 height 20
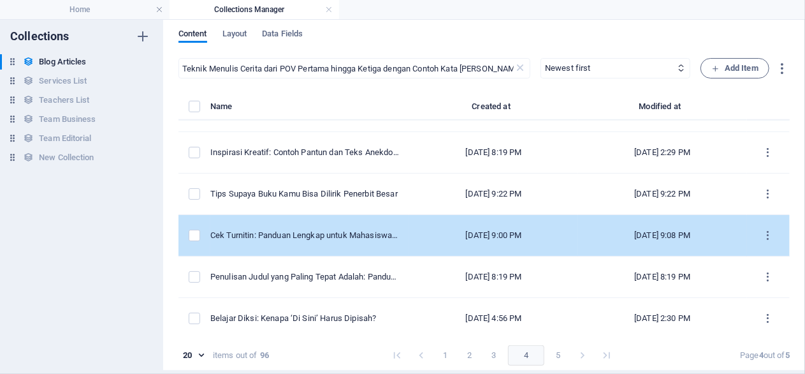
scroll to position [5, 0]
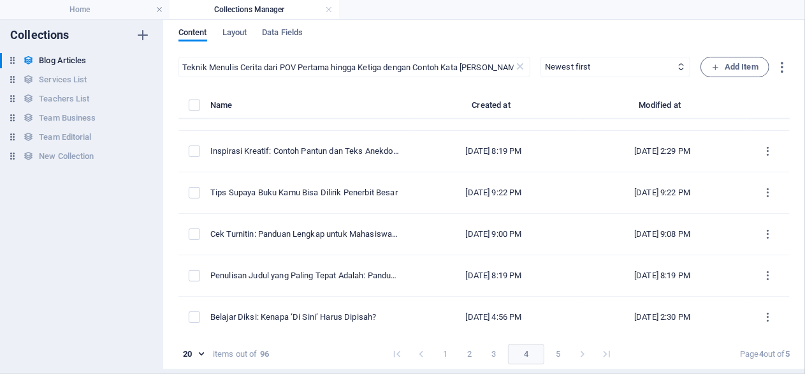
click at [453, 353] on button "1" at bounding box center [446, 354] width 20 height 20
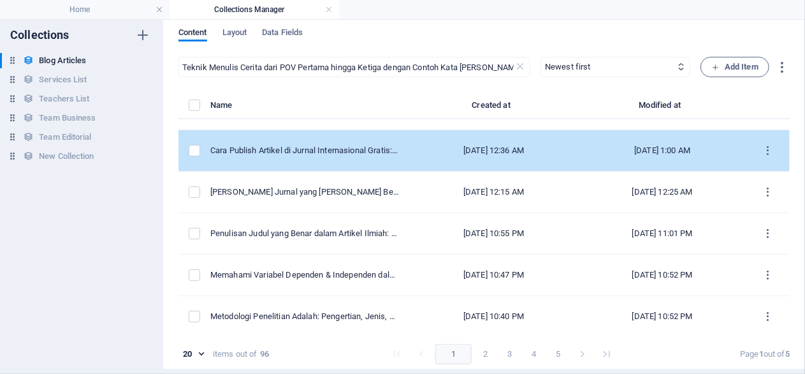
scroll to position [610, 0]
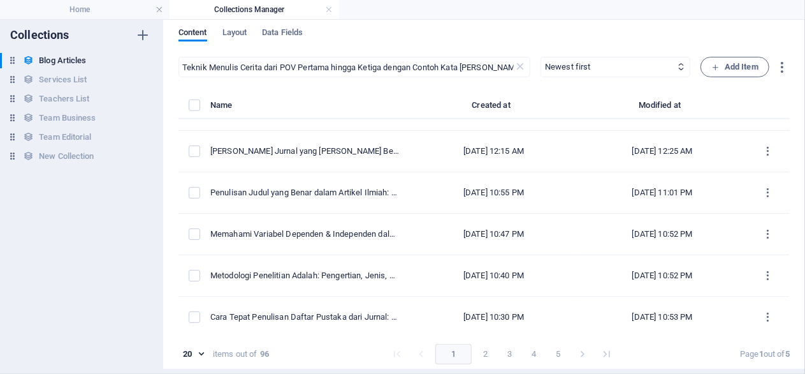
click at [483, 349] on button "2" at bounding box center [486, 354] width 20 height 20
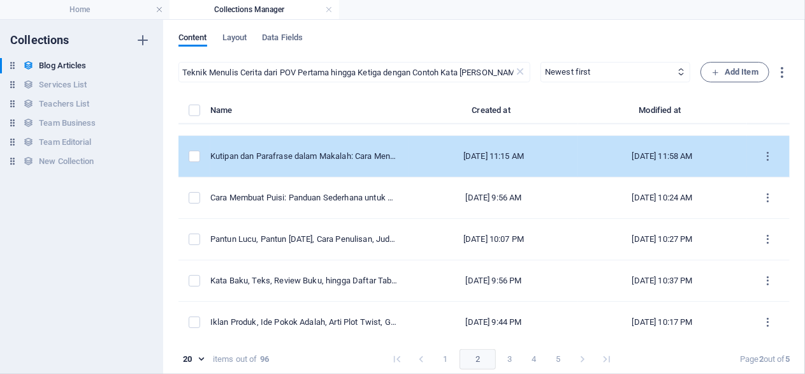
scroll to position [5, 0]
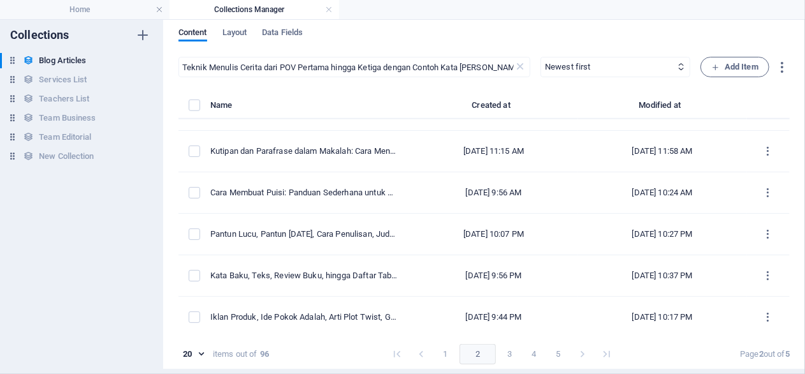
click at [508, 353] on button "3" at bounding box center [510, 354] width 20 height 20
click at [531, 356] on button "4" at bounding box center [534, 354] width 20 height 20
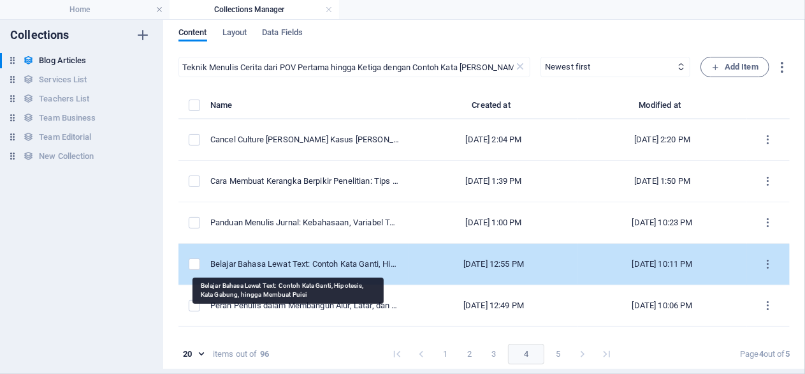
scroll to position [0, 0]
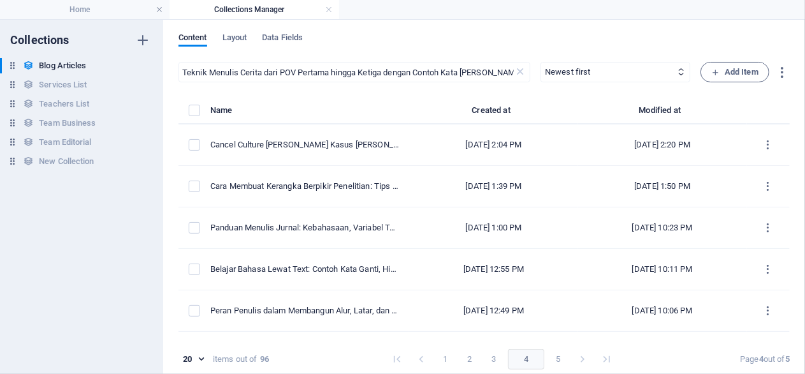
click at [554, 358] on button "5" at bounding box center [558, 359] width 20 height 20
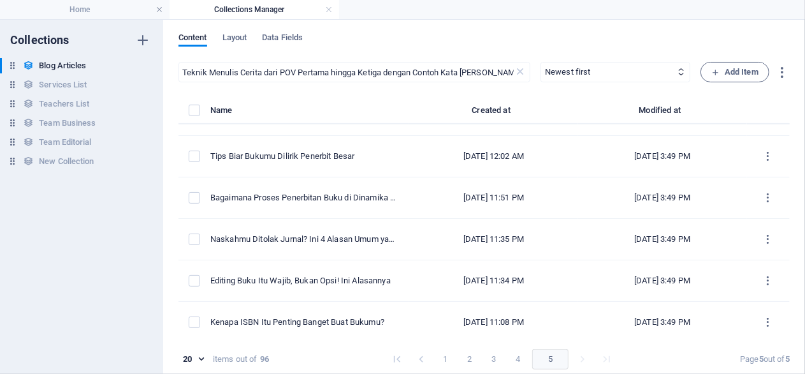
scroll to position [445, 0]
click at [441, 359] on button "1" at bounding box center [446, 359] width 20 height 20
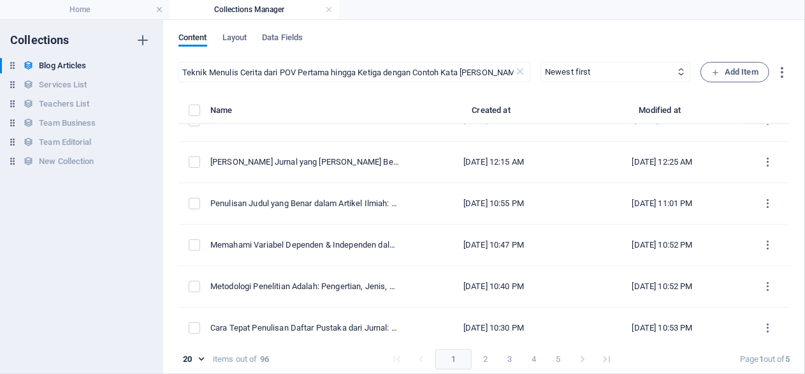
scroll to position [610, 0]
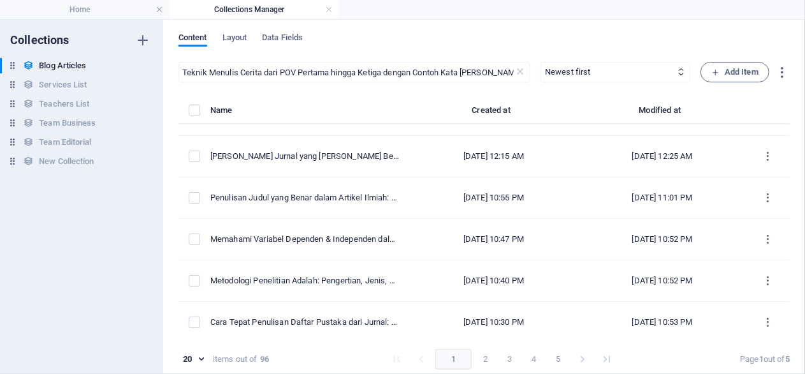
click at [490, 359] on button "2" at bounding box center [486, 359] width 20 height 20
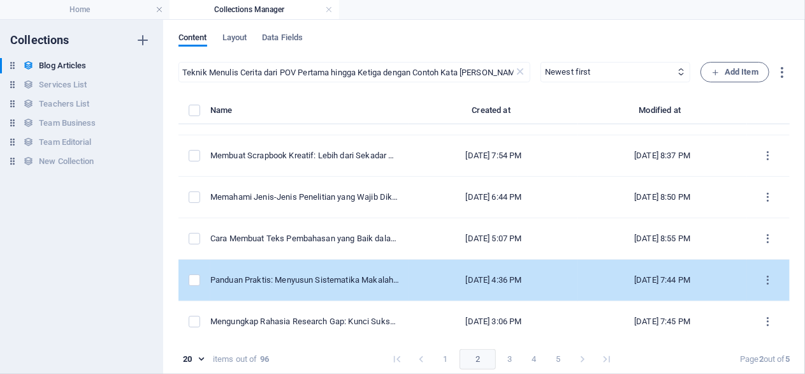
scroll to position [0, 0]
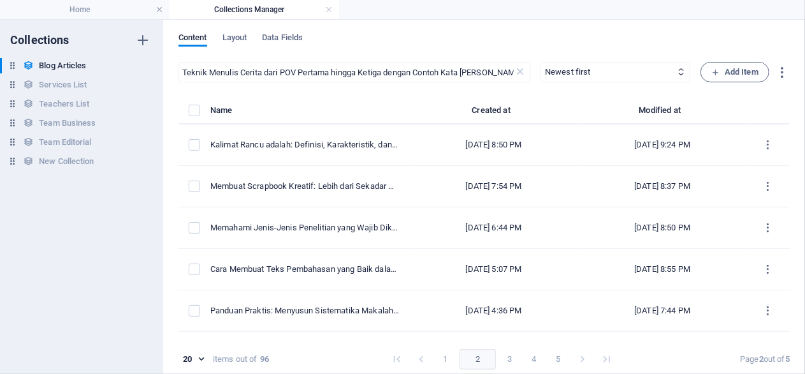
click at [506, 356] on button "3" at bounding box center [510, 359] width 20 height 20
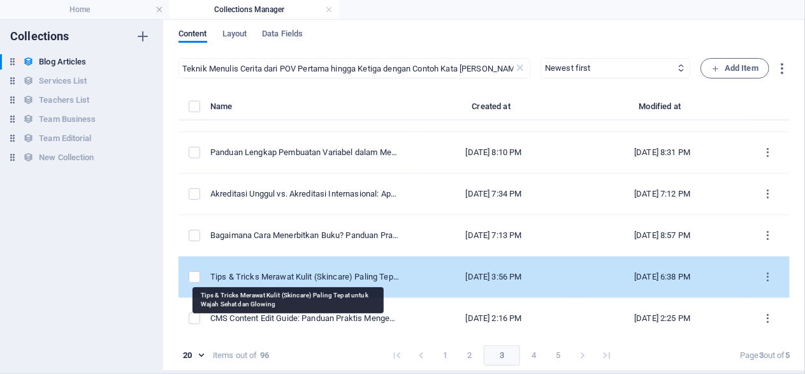
scroll to position [5, 0]
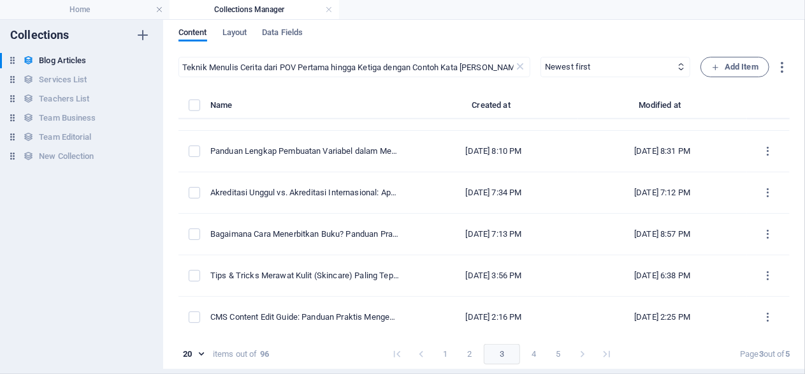
click at [525, 353] on button "4" at bounding box center [534, 354] width 20 height 20
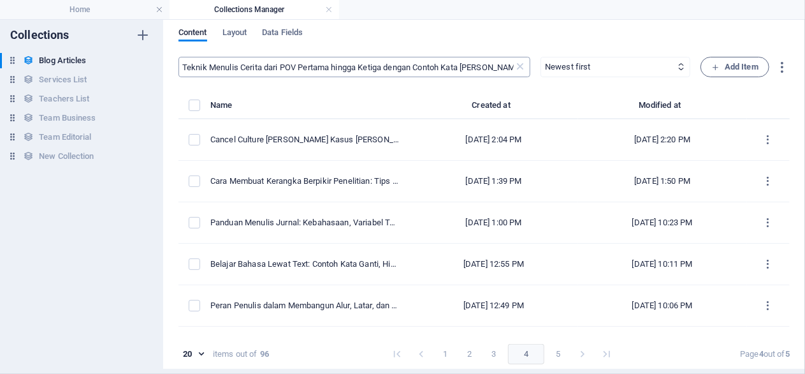
scroll to position [0, 0]
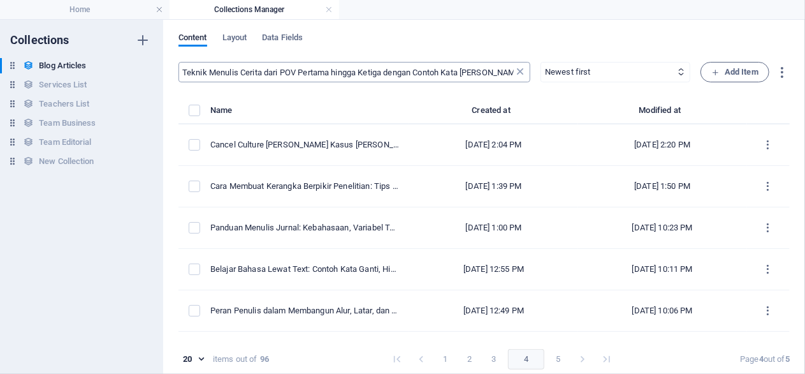
click at [520, 75] on icon at bounding box center [520, 72] width 13 height 13
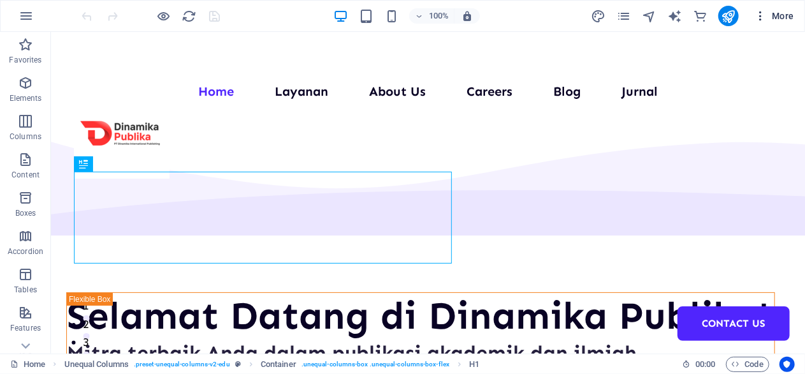
click at [763, 16] on icon "button" at bounding box center [760, 16] width 13 height 13
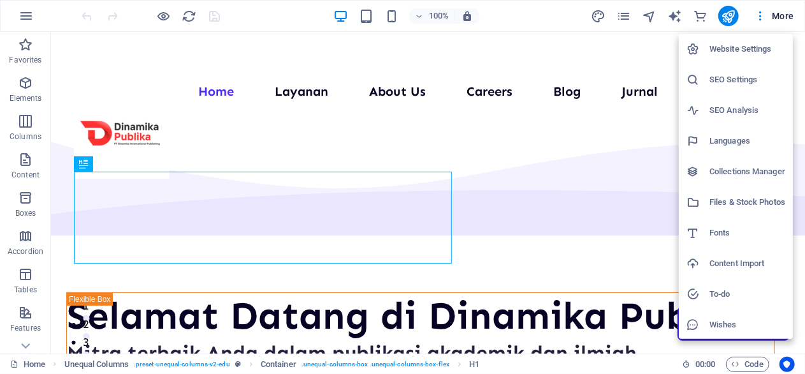
click at [735, 176] on h6 "Collections Manager" at bounding box center [748, 171] width 76 height 15
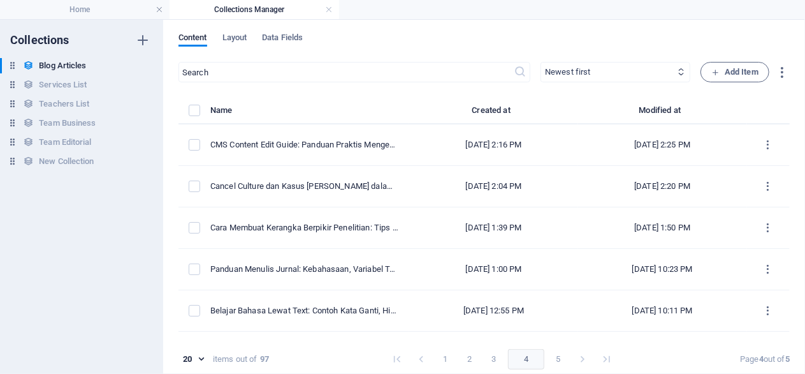
click option "Newest first" at bounding box center [0, 0] width 0 height 0
click at [680, 69] on icon at bounding box center [681, 72] width 8 height 8
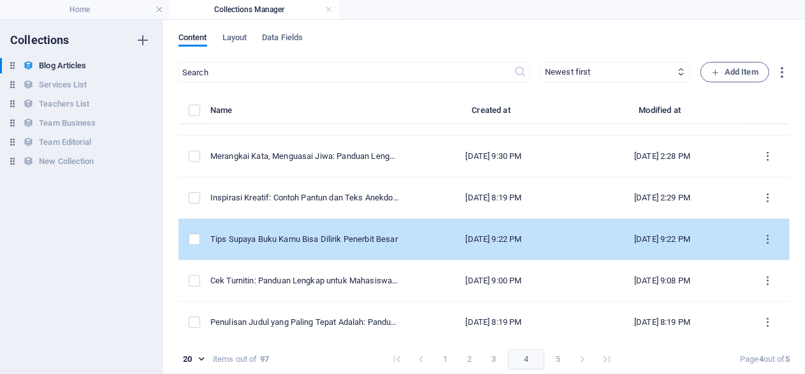
scroll to position [5, 0]
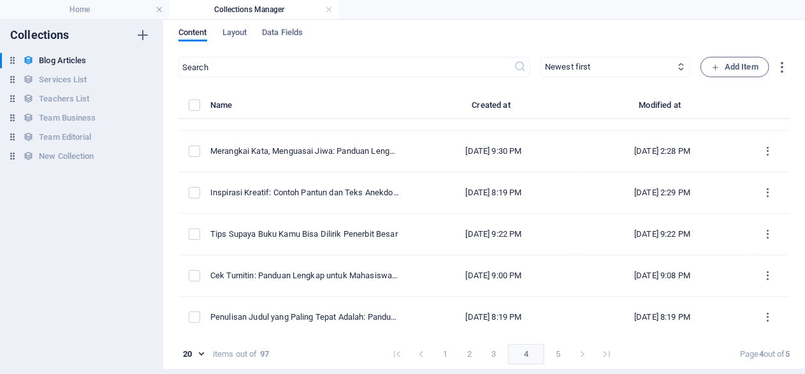
click at [441, 353] on button "1" at bounding box center [446, 354] width 20 height 20
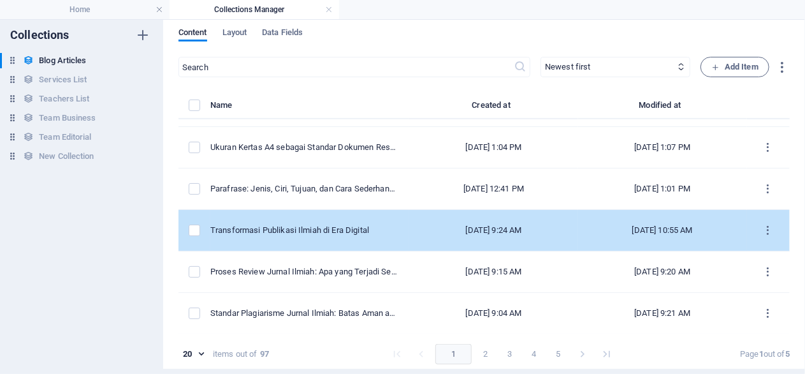
scroll to position [0, 0]
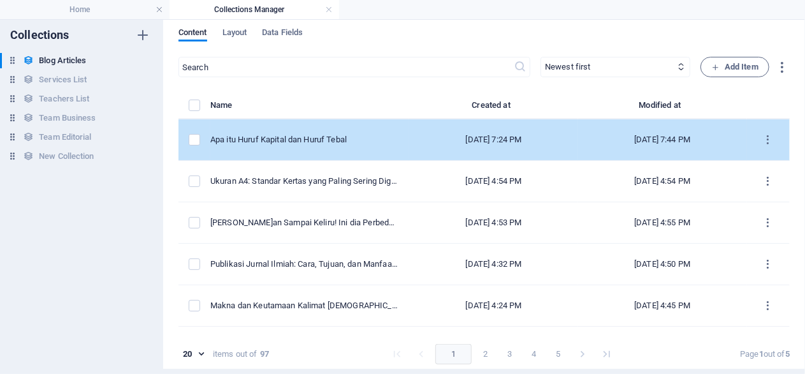
click at [420, 136] on div "[DATE] 7:24 PM" at bounding box center [494, 139] width 149 height 11
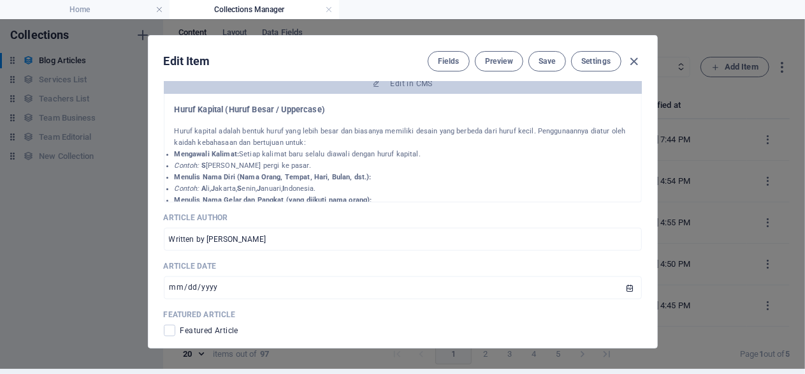
scroll to position [98, 0]
